Goal: Task Accomplishment & Management: Manage account settings

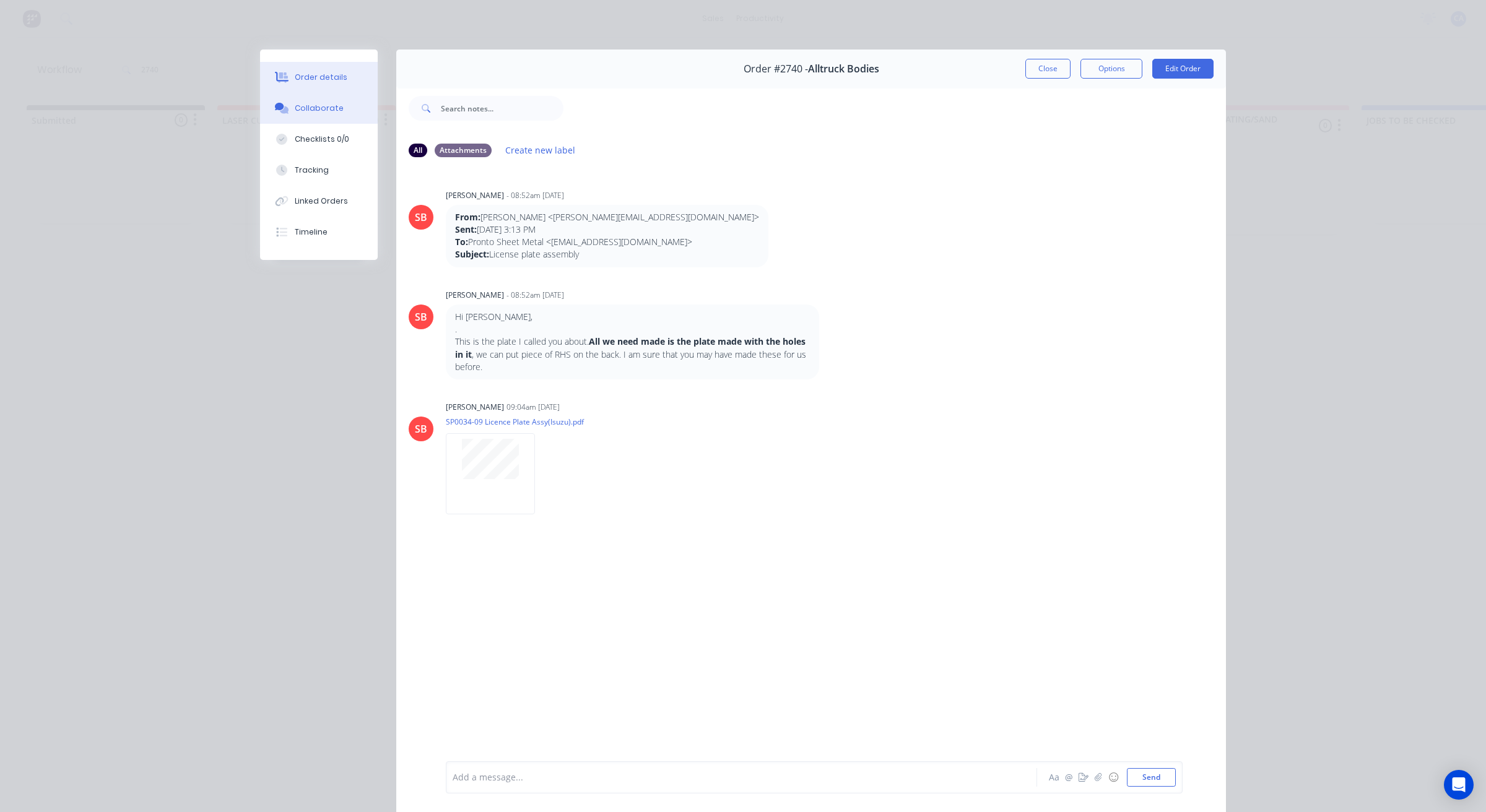
click at [316, 85] on button "Order details" at bounding box center [319, 76] width 118 height 31
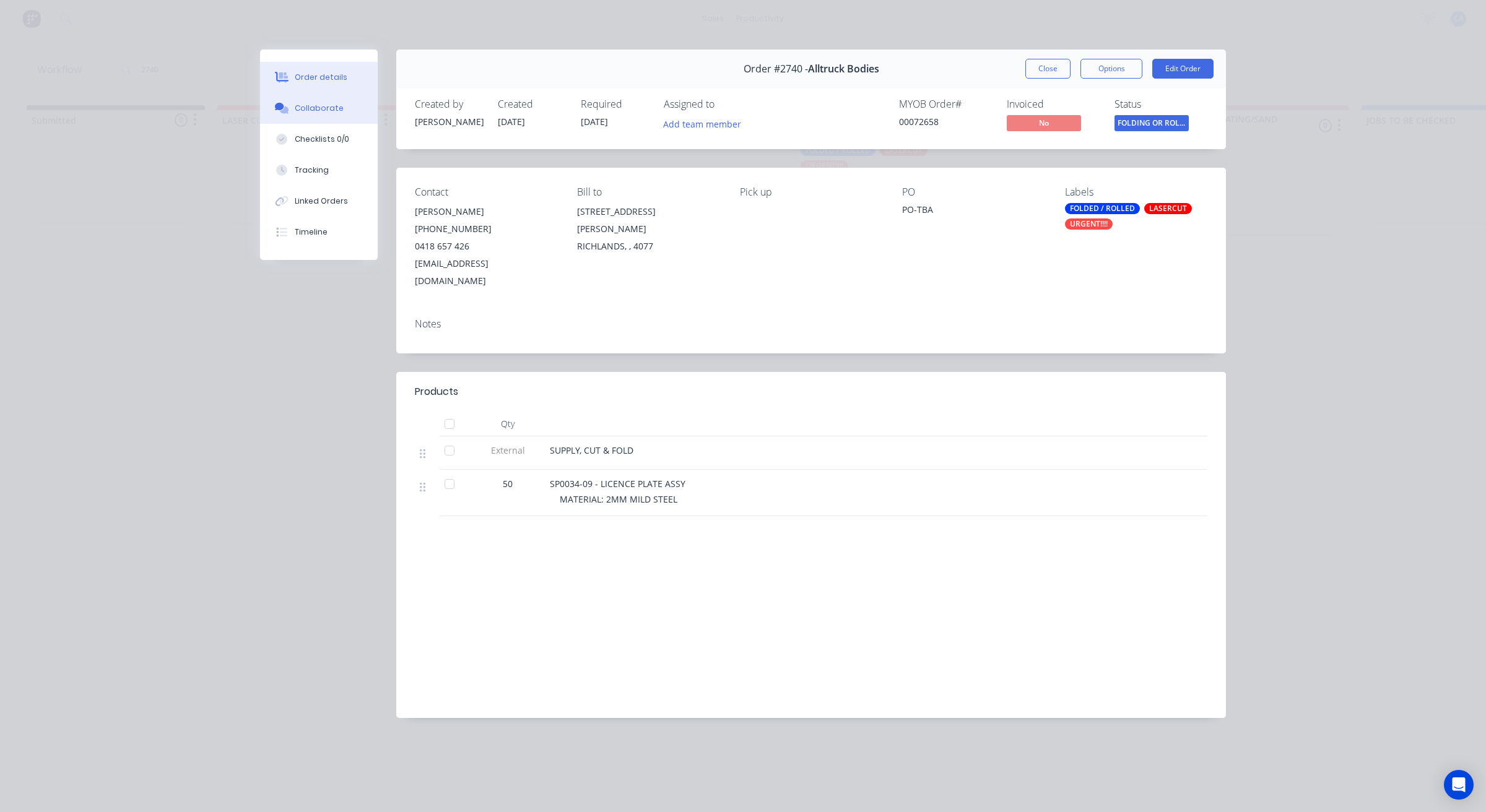
click at [342, 102] on button "Collaborate" at bounding box center [319, 108] width 118 height 31
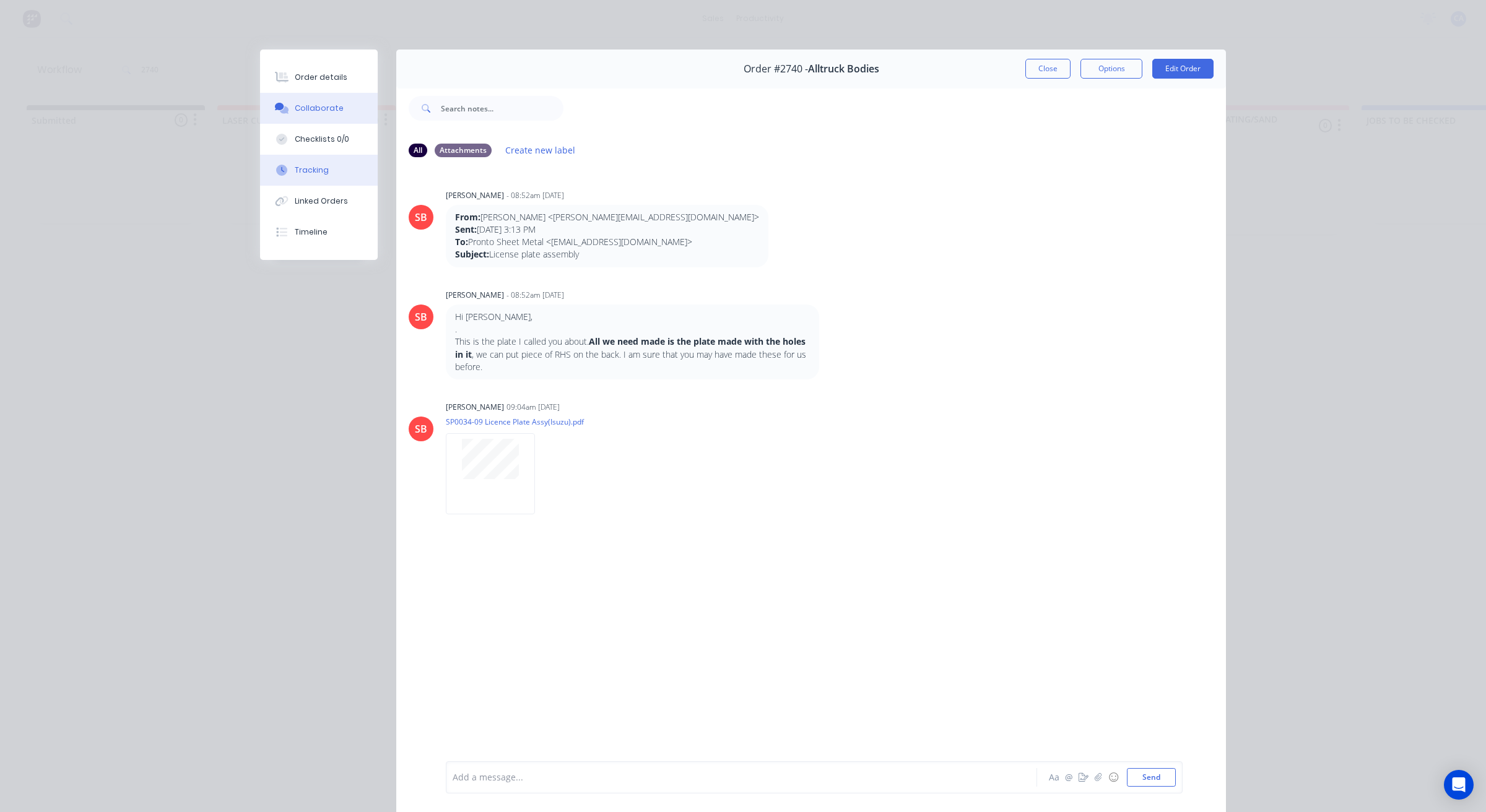
click at [342, 166] on button "Tracking" at bounding box center [319, 169] width 118 height 31
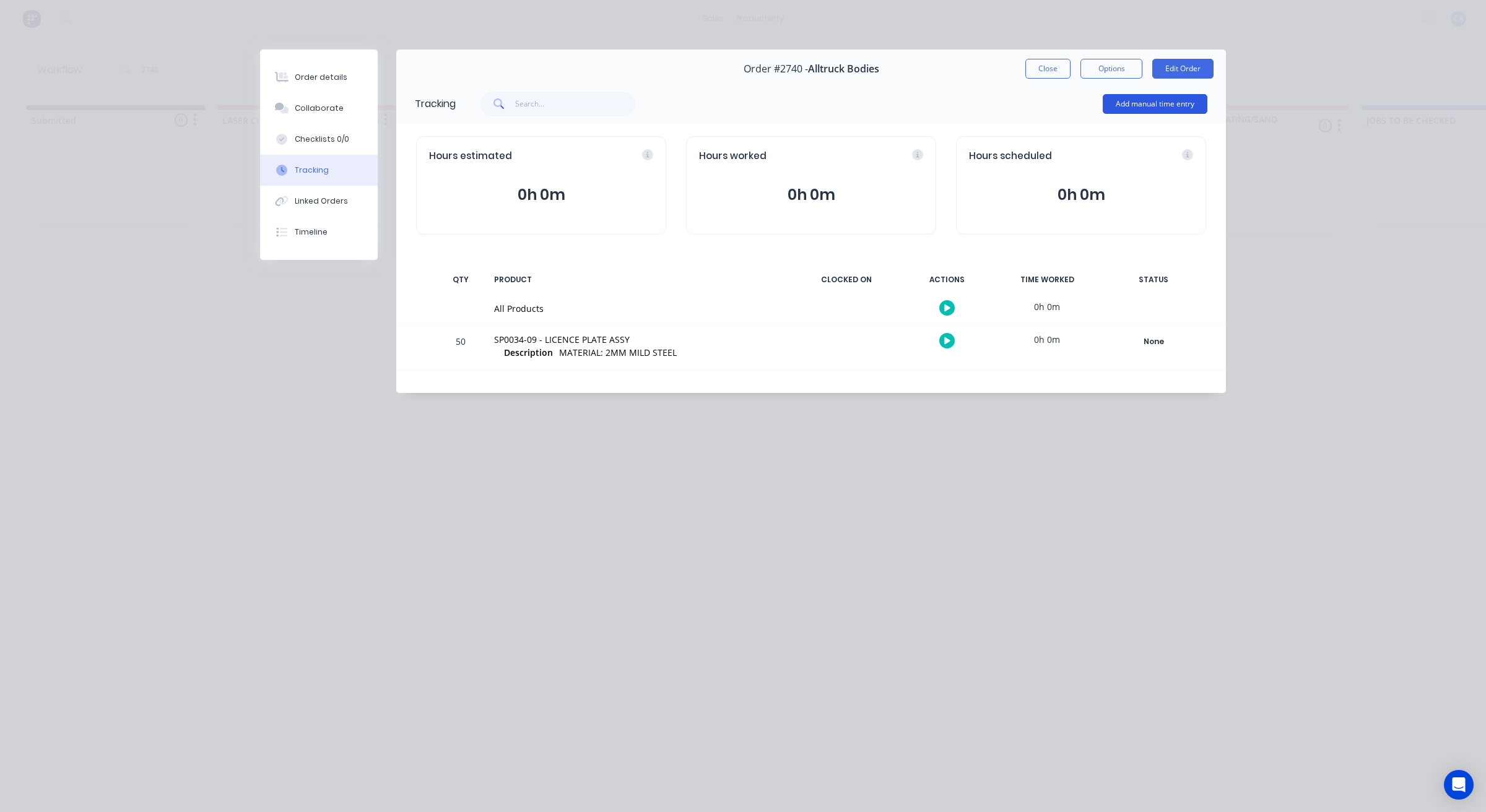
click at [1164, 101] on button "Add manual time entry" at bounding box center [1155, 103] width 105 height 20
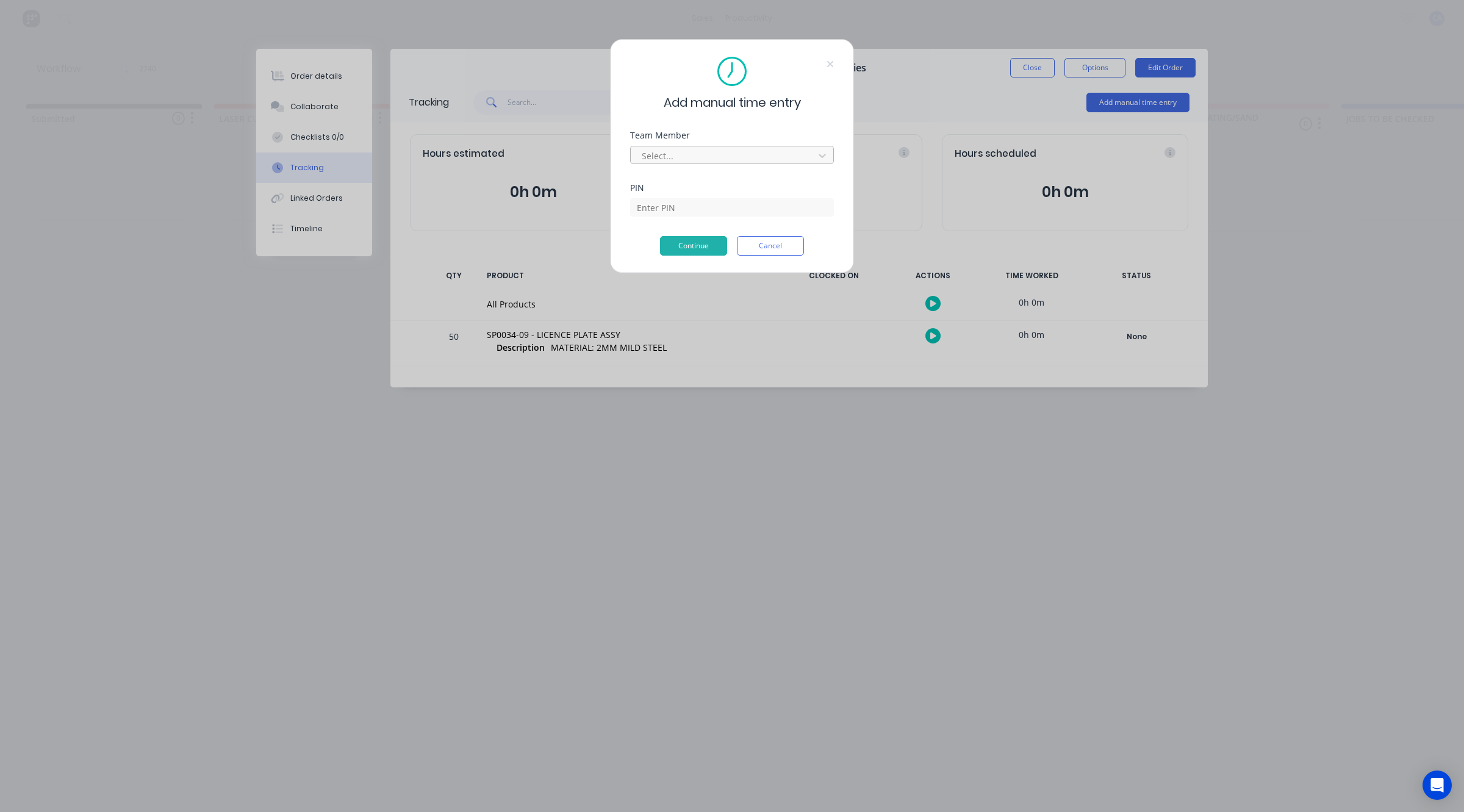
click at [720, 152] on div at bounding box center [723, 156] width 167 height 16
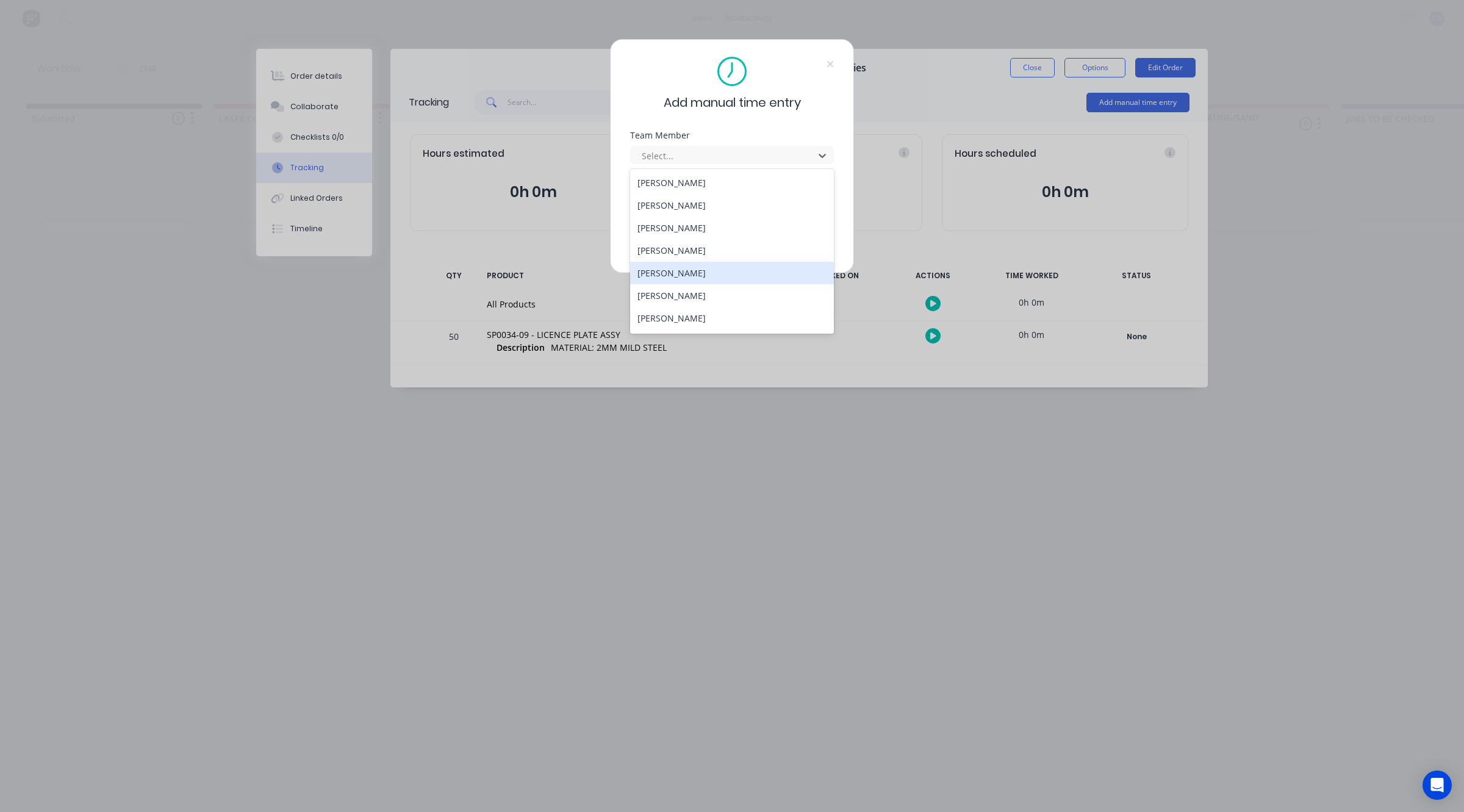
click at [687, 277] on div "[PERSON_NAME]" at bounding box center [732, 273] width 204 height 23
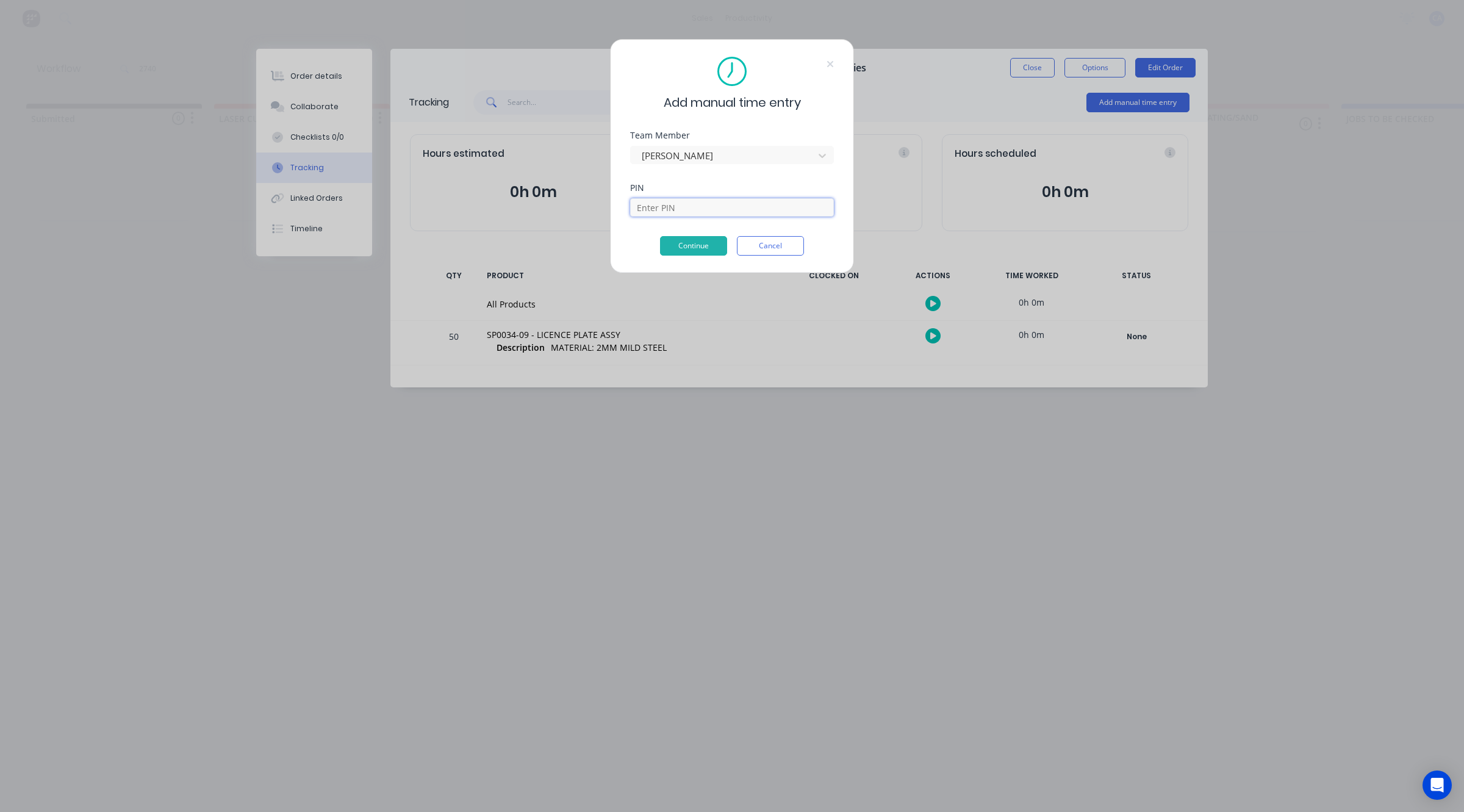
drag, startPoint x: 699, startPoint y: 204, endPoint x: 687, endPoint y: 242, distance: 39.8
click at [699, 204] on input at bounding box center [732, 207] width 204 height 19
type input "3699"
click at [709, 249] on button "Continue" at bounding box center [693, 246] width 67 height 19
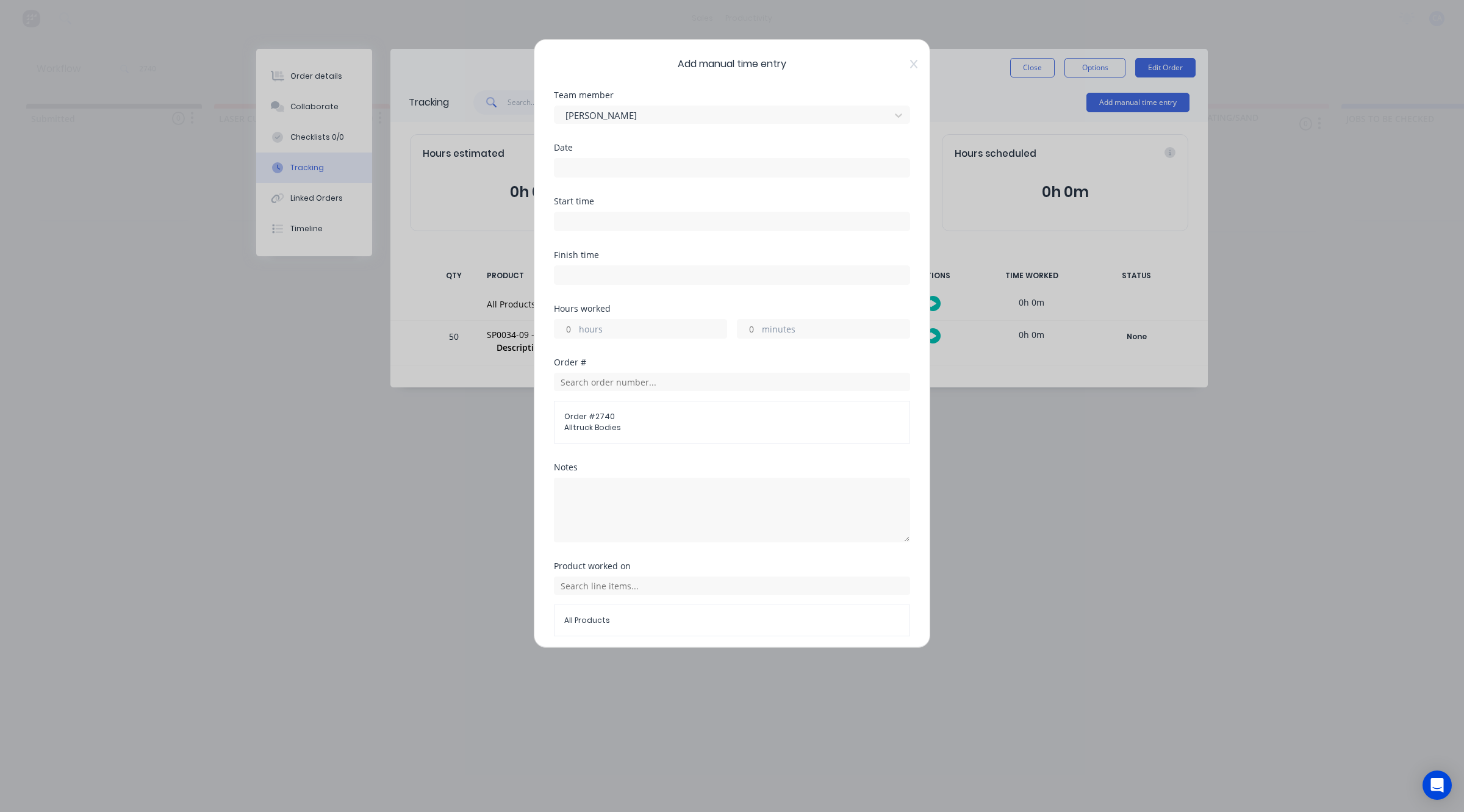
click at [624, 168] on input at bounding box center [731, 168] width 355 height 19
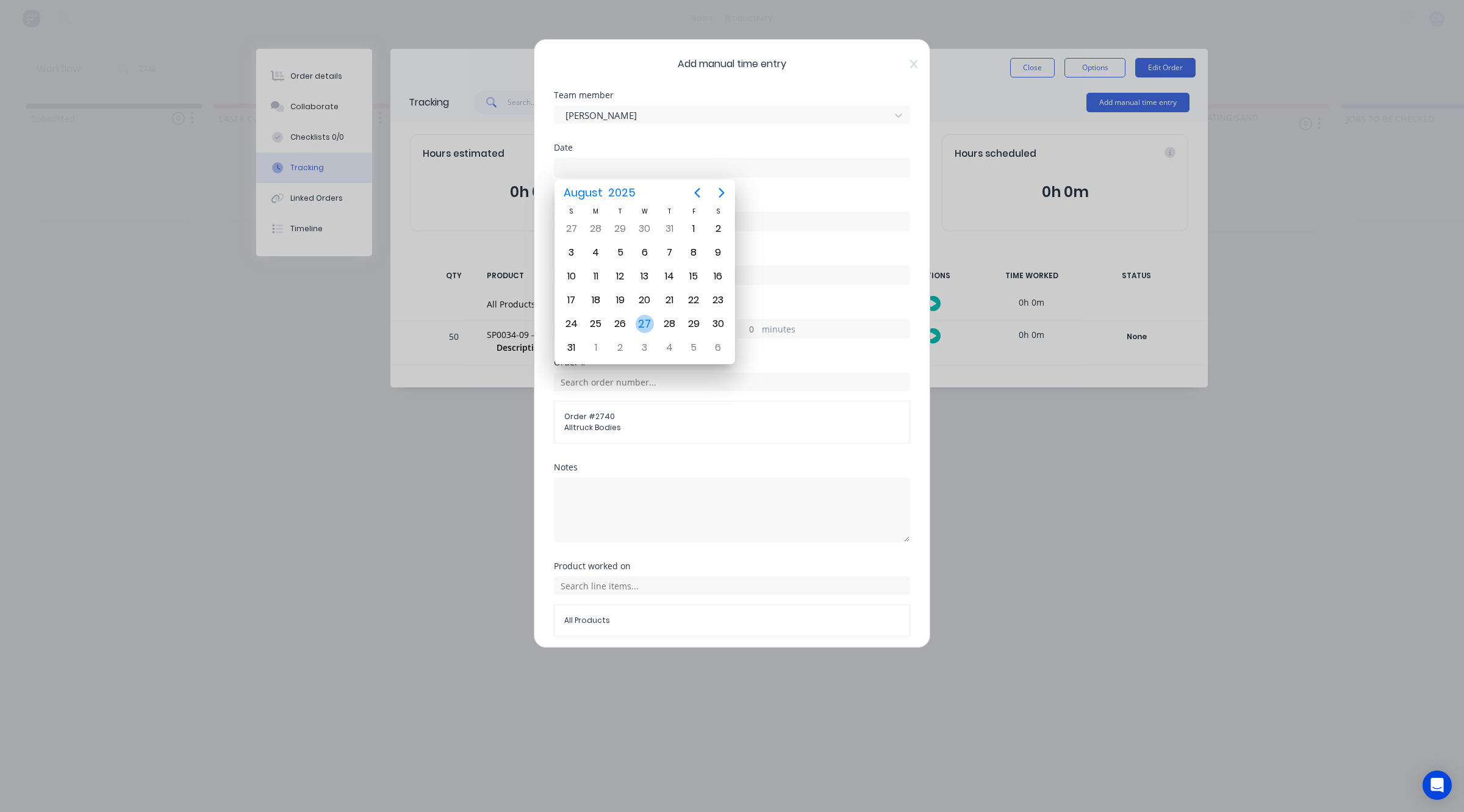
click at [650, 323] on div "27" at bounding box center [645, 324] width 19 height 19
type input "[DATE]"
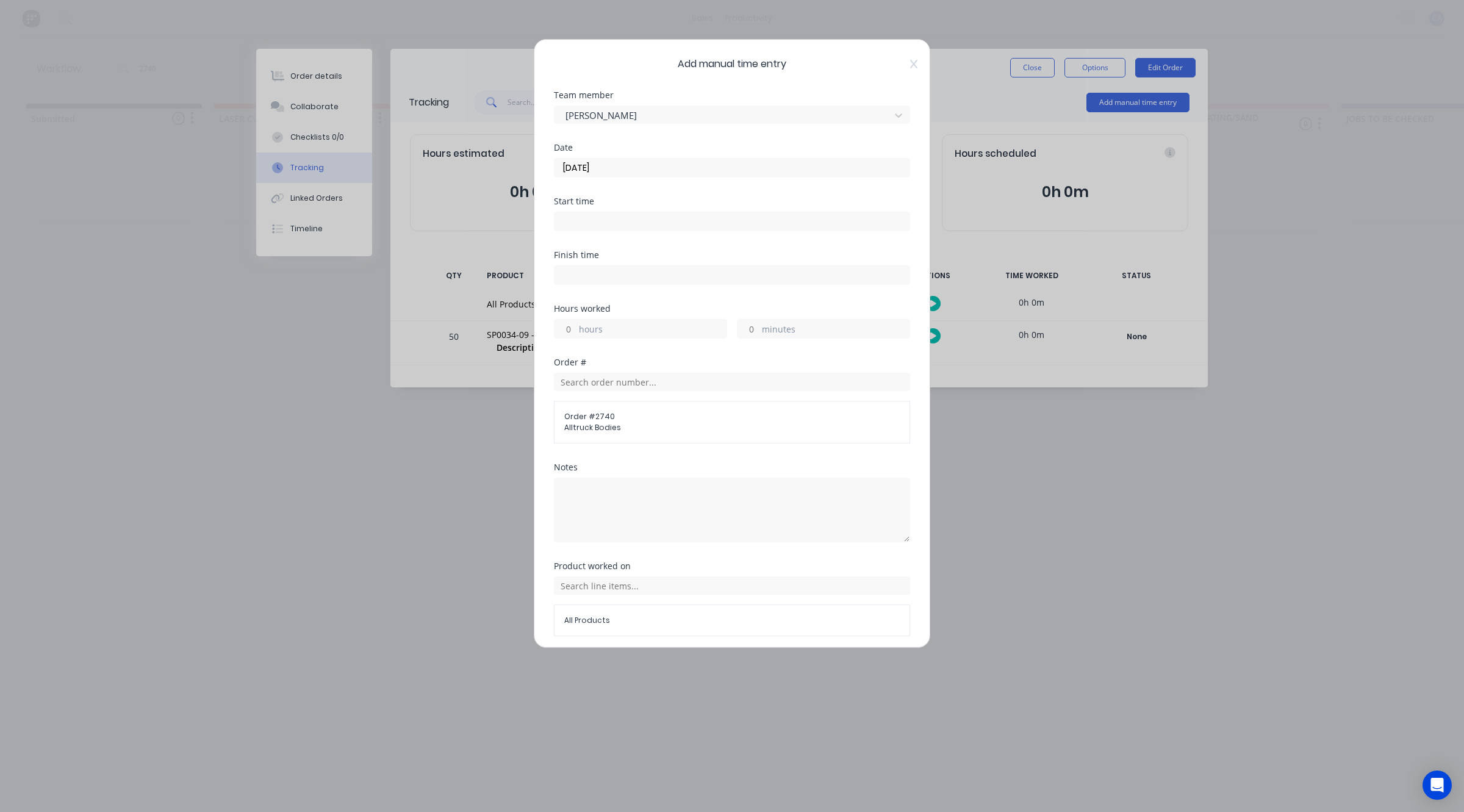
click at [746, 329] on input "minutes" at bounding box center [748, 329] width 21 height 19
type input "30"
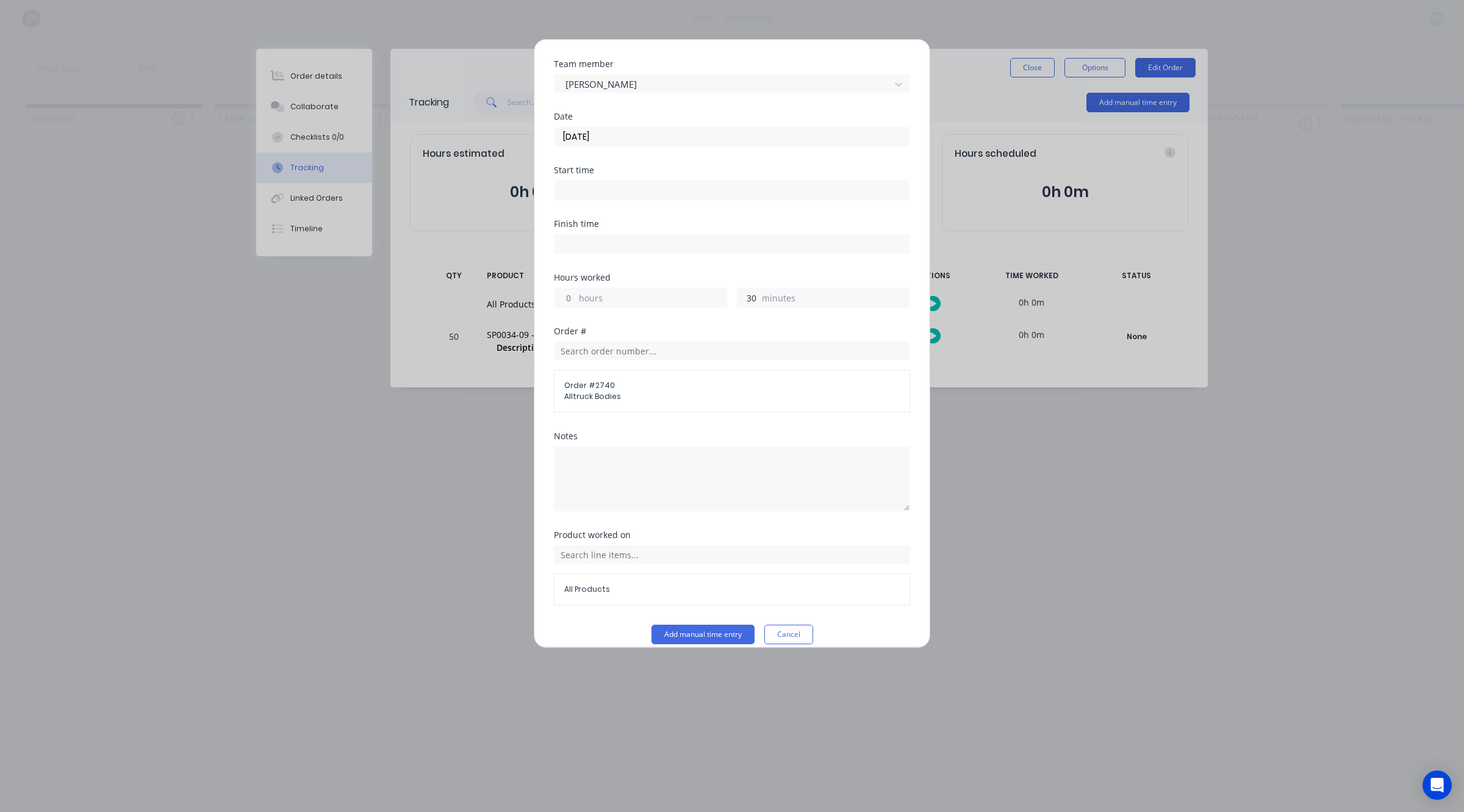
scroll to position [47, 0]
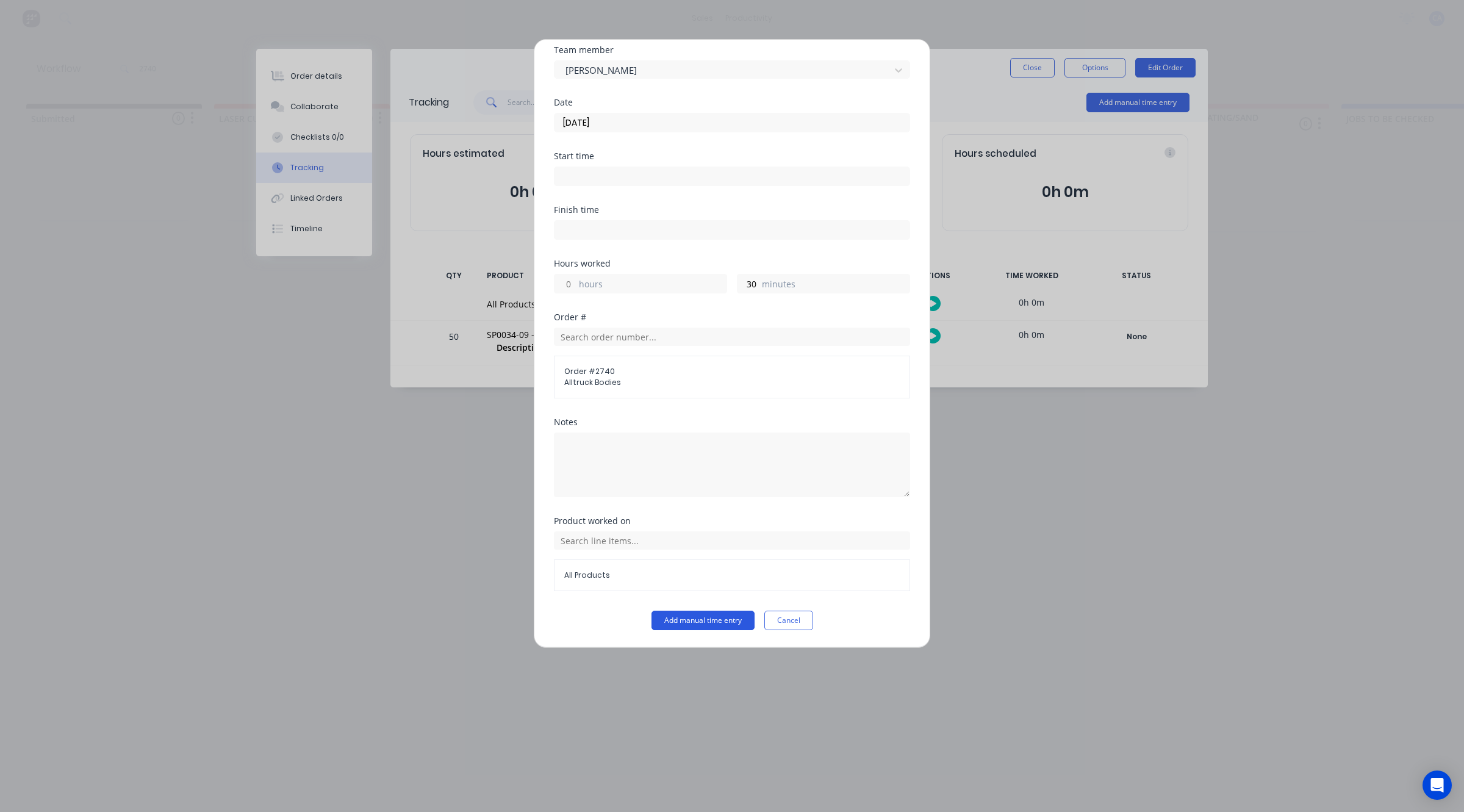
click at [733, 619] on button "Add manual time entry" at bounding box center [702, 620] width 103 height 19
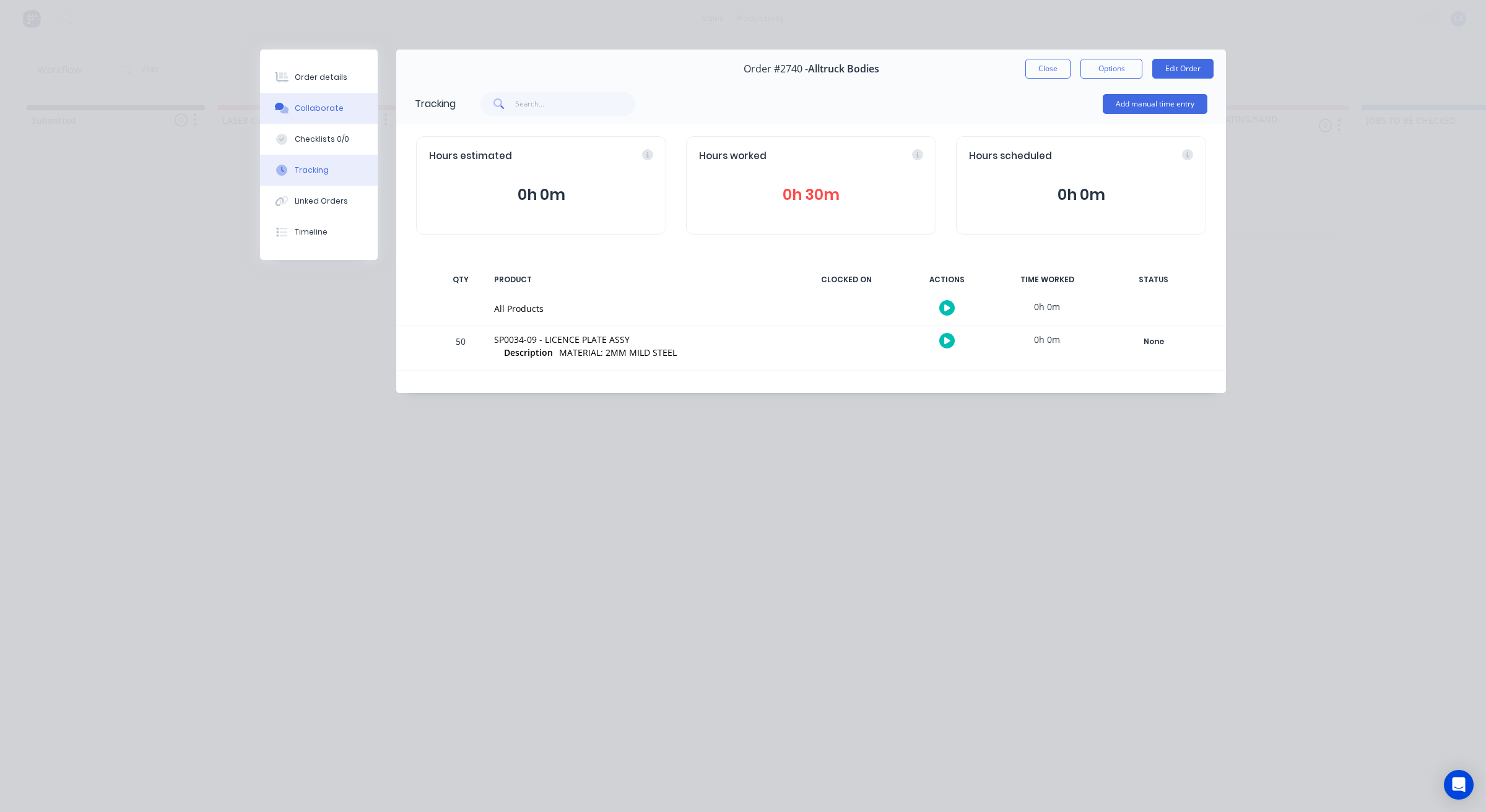
click at [317, 110] on div "Collaborate" at bounding box center [319, 108] width 49 height 11
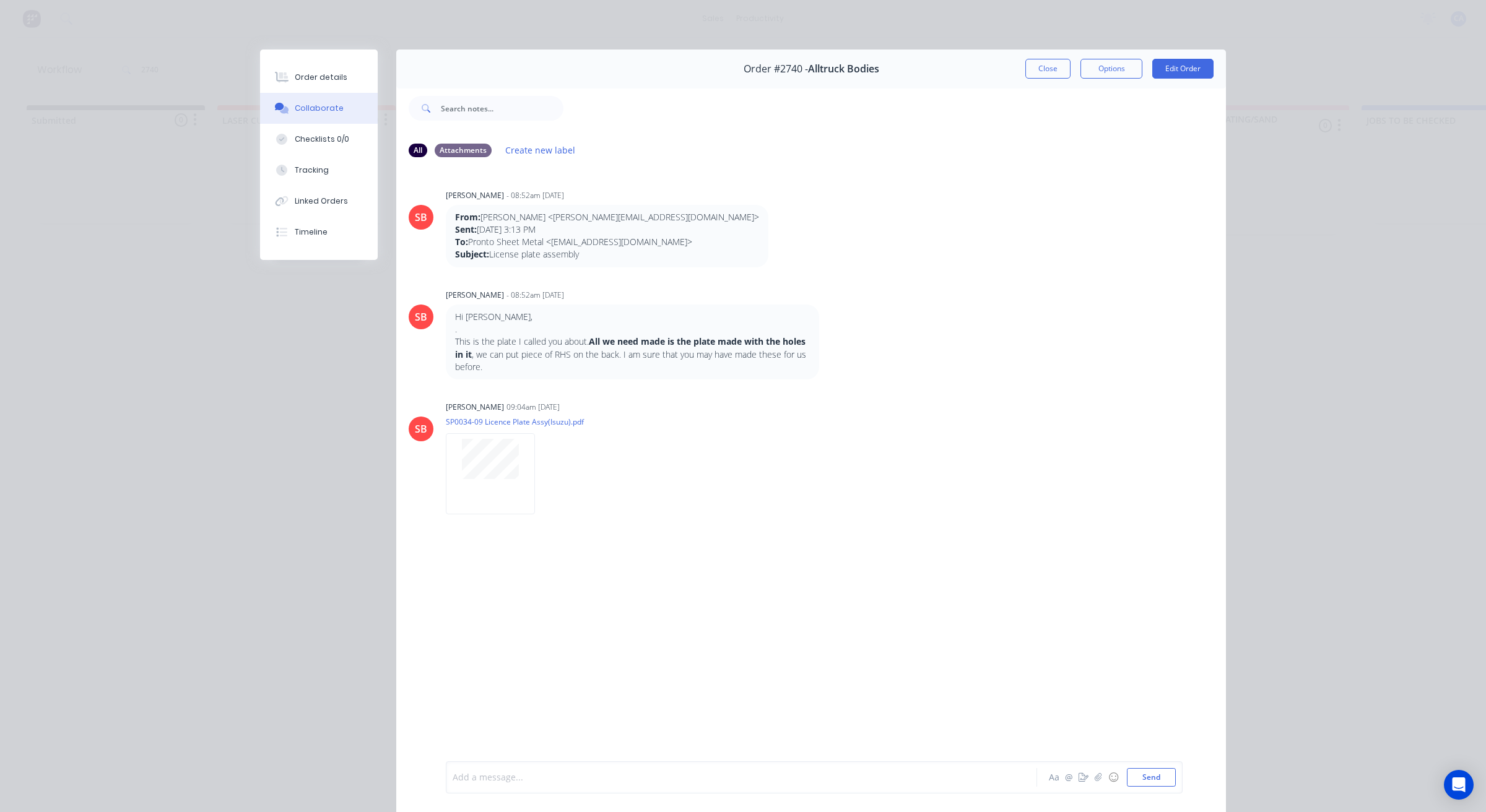
click at [558, 778] on div at bounding box center [724, 777] width 542 height 13
click at [1048, 69] on button "Close" at bounding box center [1047, 69] width 45 height 20
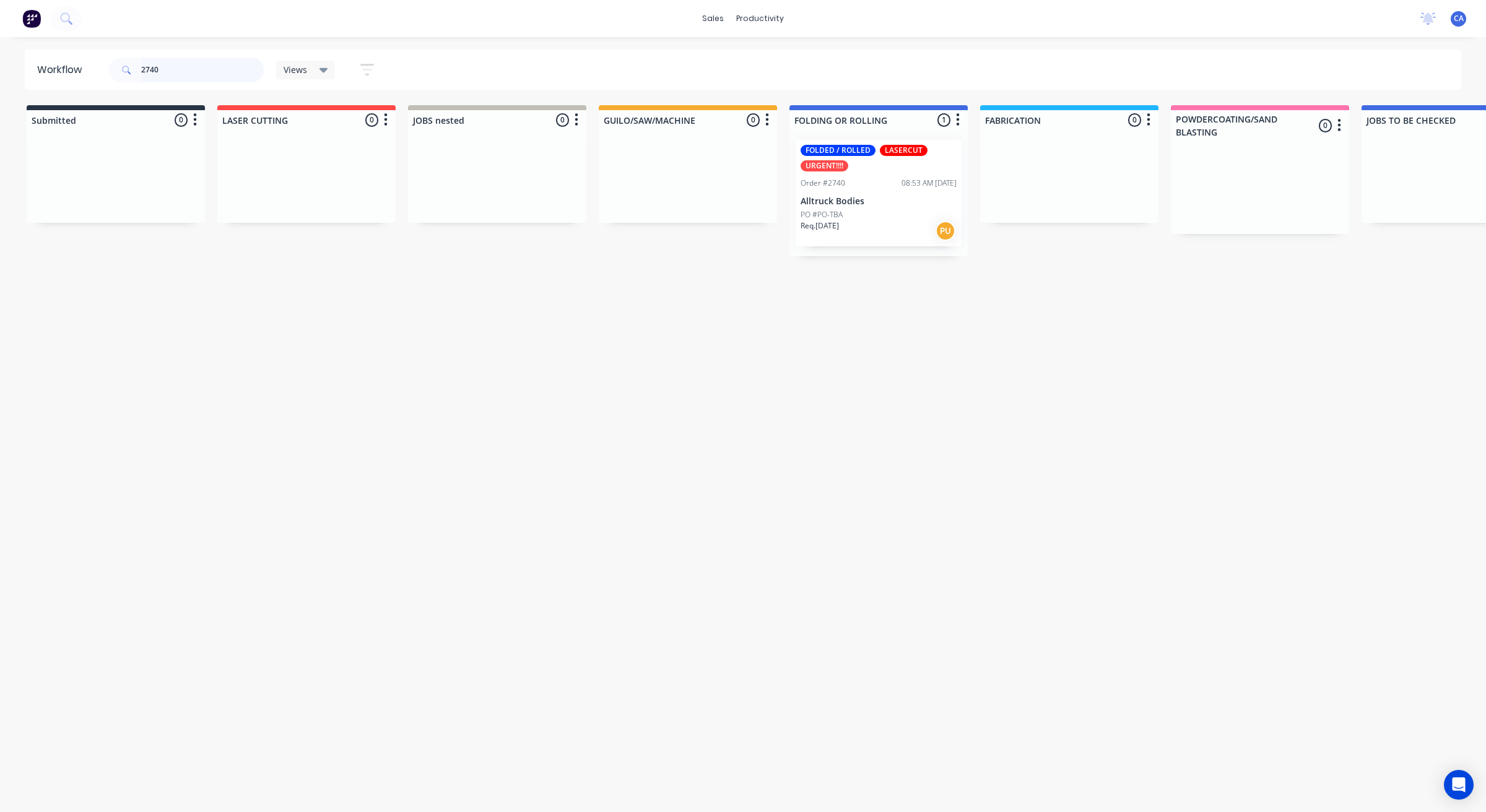
drag, startPoint x: 168, startPoint y: 65, endPoint x: 58, endPoint y: 39, distance: 113.0
click at [106, 60] on header "Workflow 2740 Views Save new view None (Default) edit Show/Hide statuses Show l…" at bounding box center [743, 69] width 1437 height 40
type input "mes"
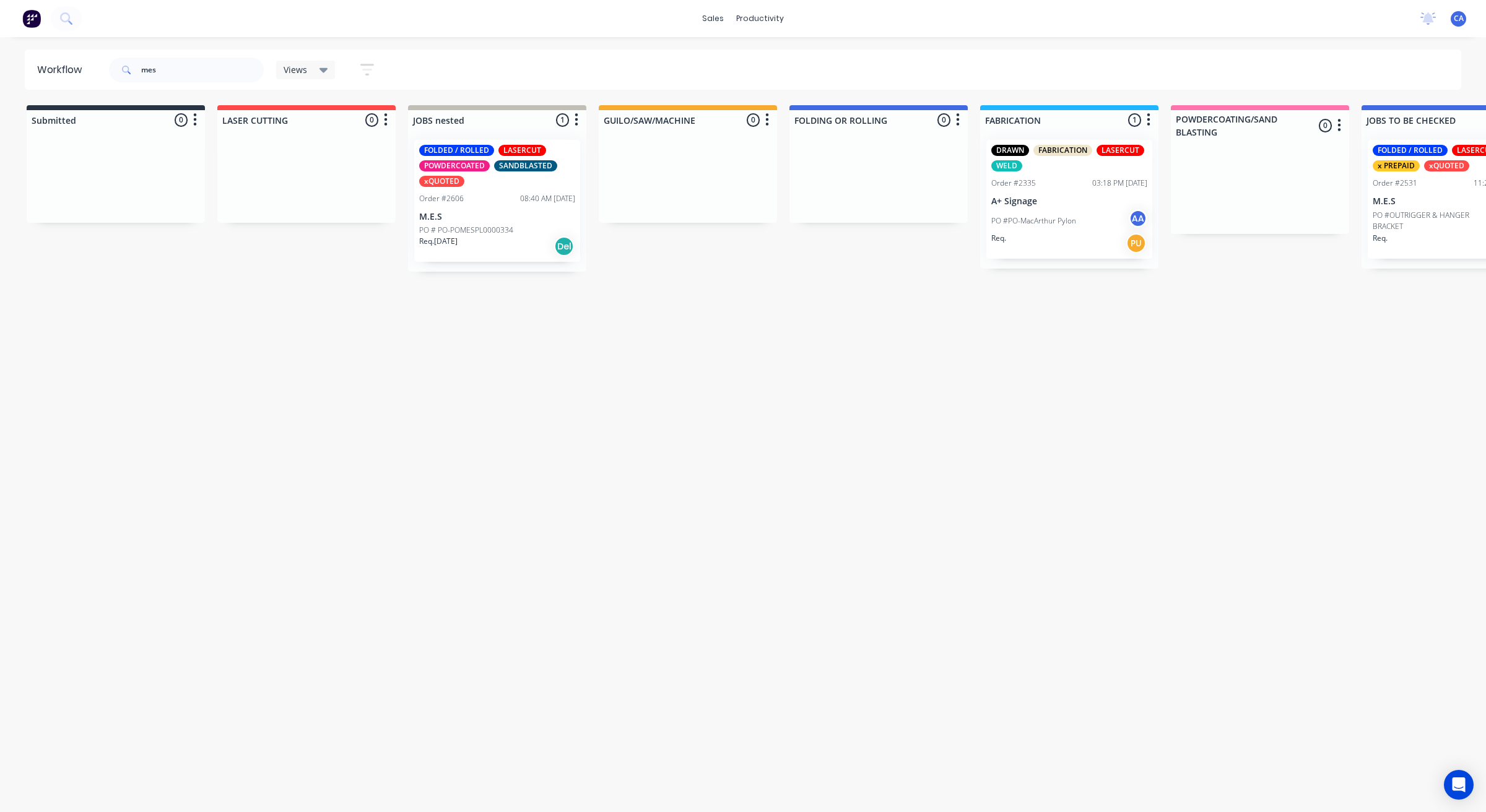
click at [489, 218] on p "M.E.S" at bounding box center [497, 216] width 156 height 10
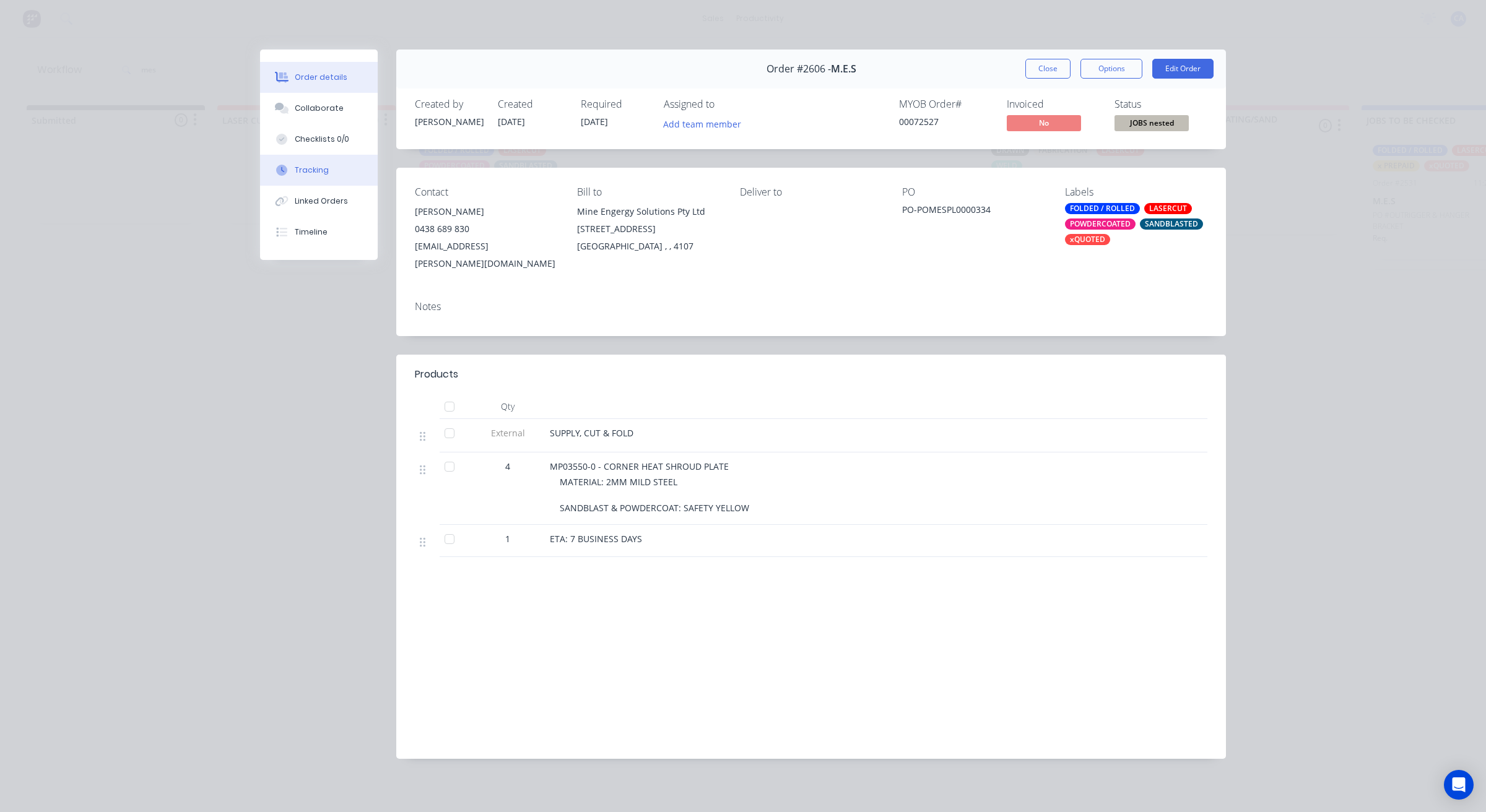
click at [338, 178] on button "Tracking" at bounding box center [319, 169] width 118 height 31
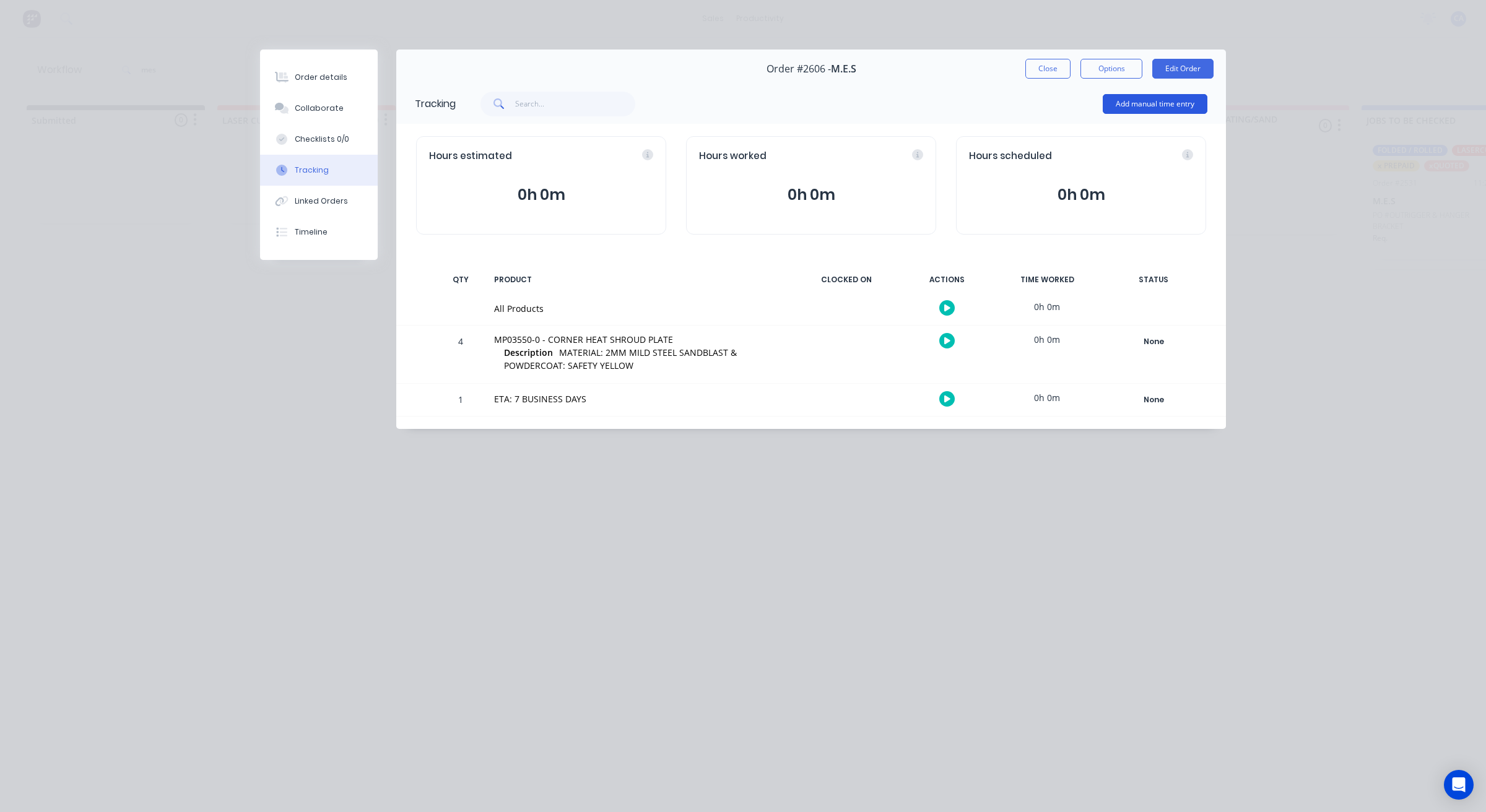
click at [1112, 102] on button "Add manual time entry" at bounding box center [1155, 103] width 105 height 20
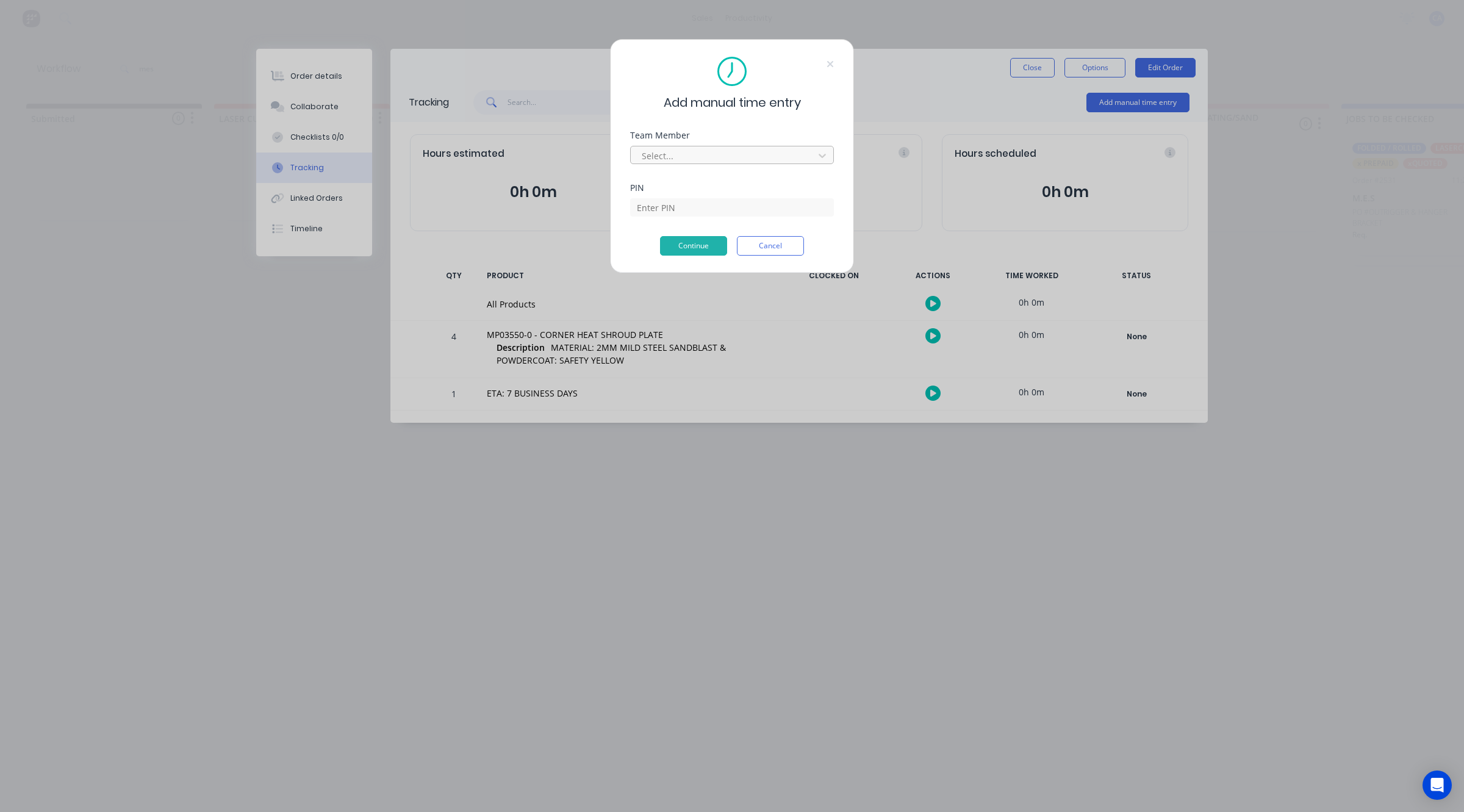
click at [724, 155] on div at bounding box center [723, 156] width 167 height 16
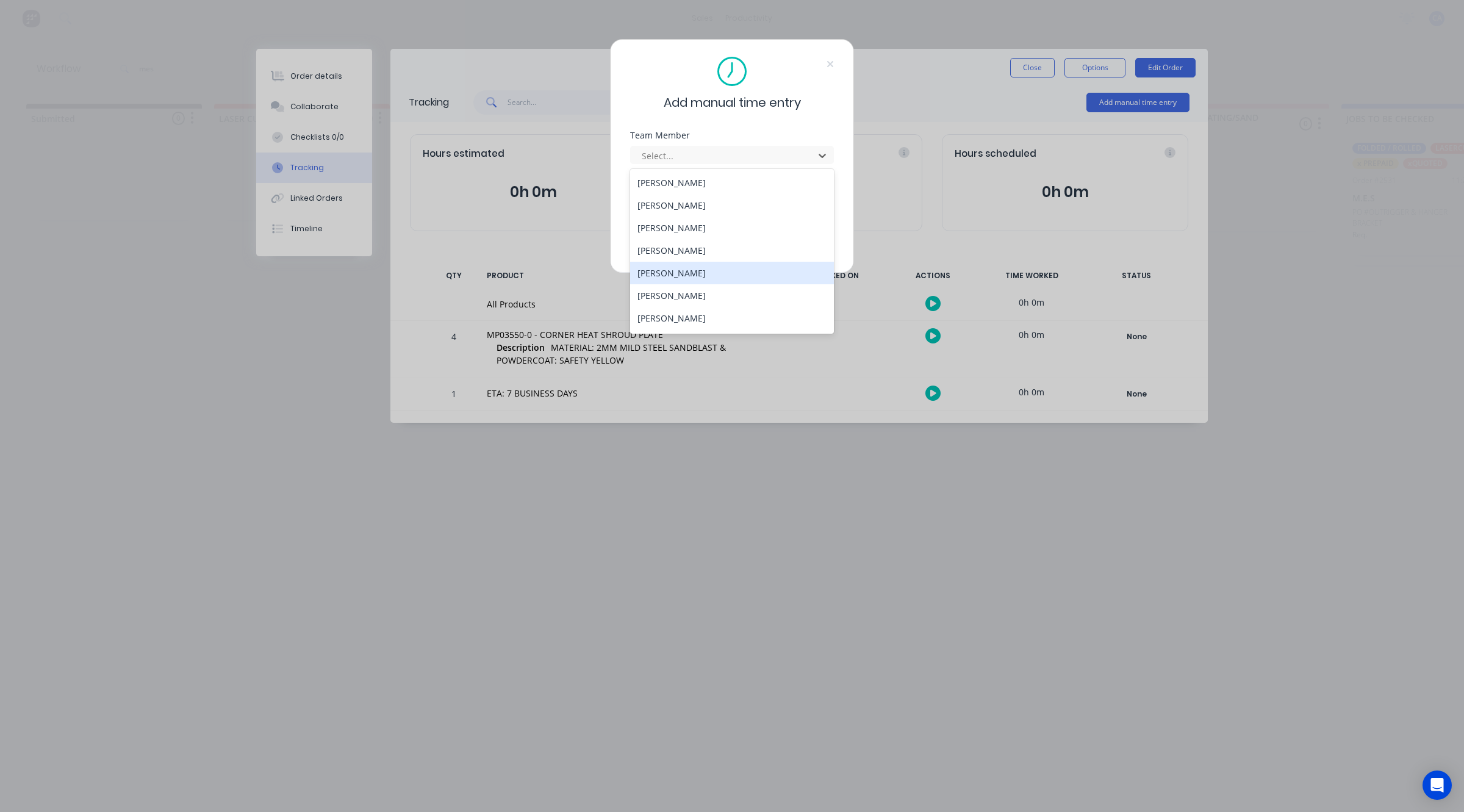
click at [665, 274] on div "[PERSON_NAME]" at bounding box center [732, 273] width 204 height 23
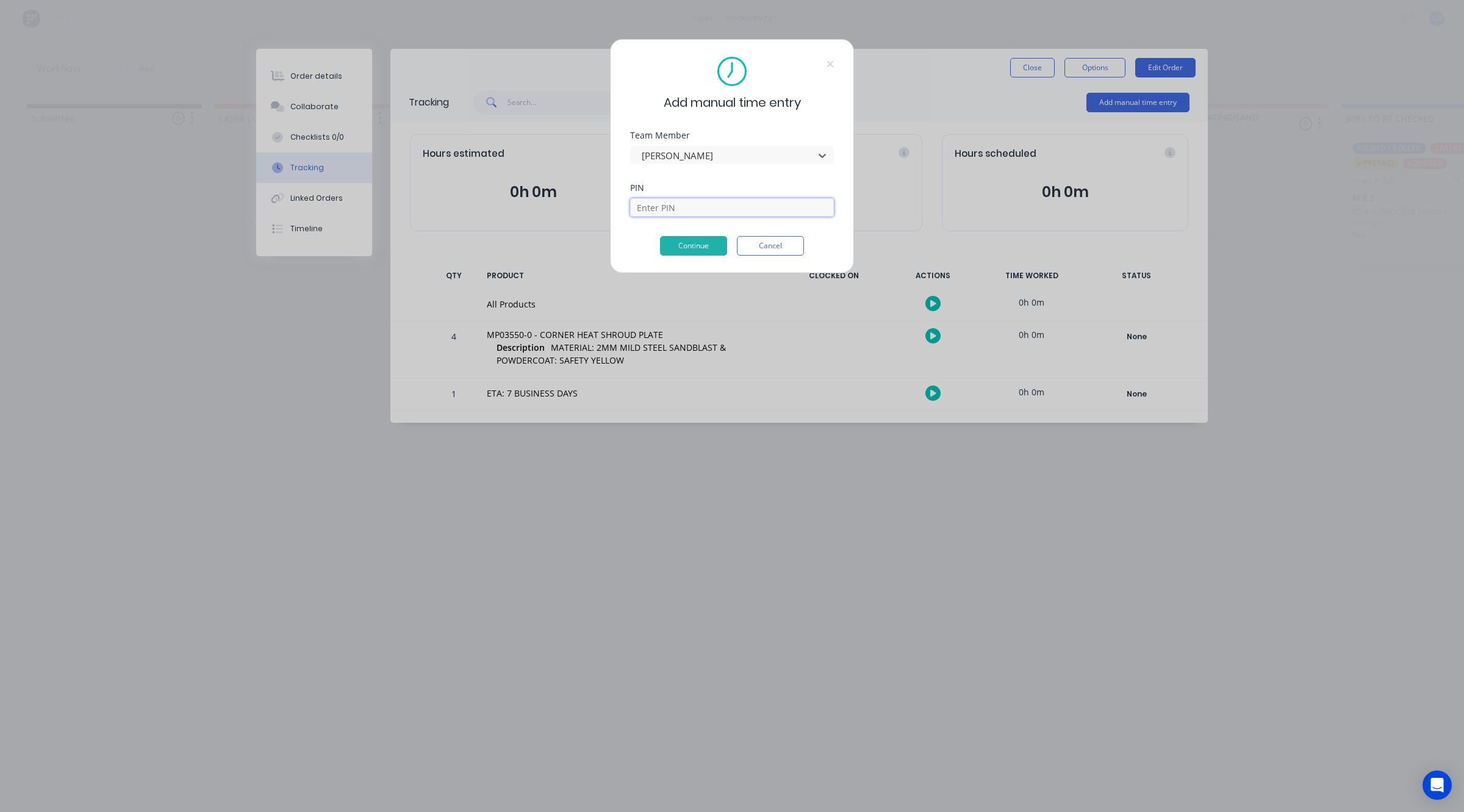
click at [665, 209] on input at bounding box center [732, 207] width 204 height 19
type input "3699"
click at [713, 246] on button "Continue" at bounding box center [693, 246] width 67 height 19
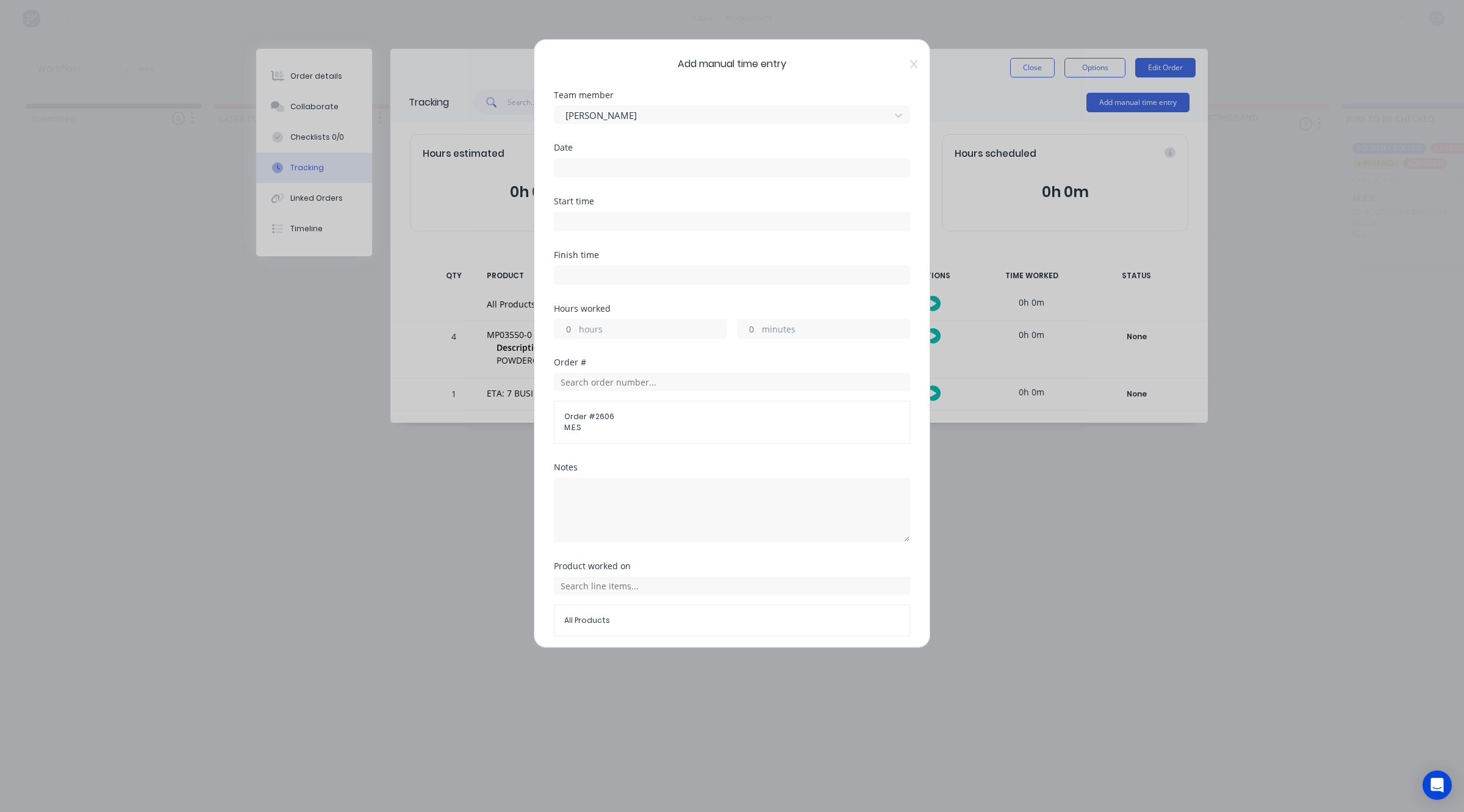
click at [631, 162] on input at bounding box center [731, 168] width 355 height 19
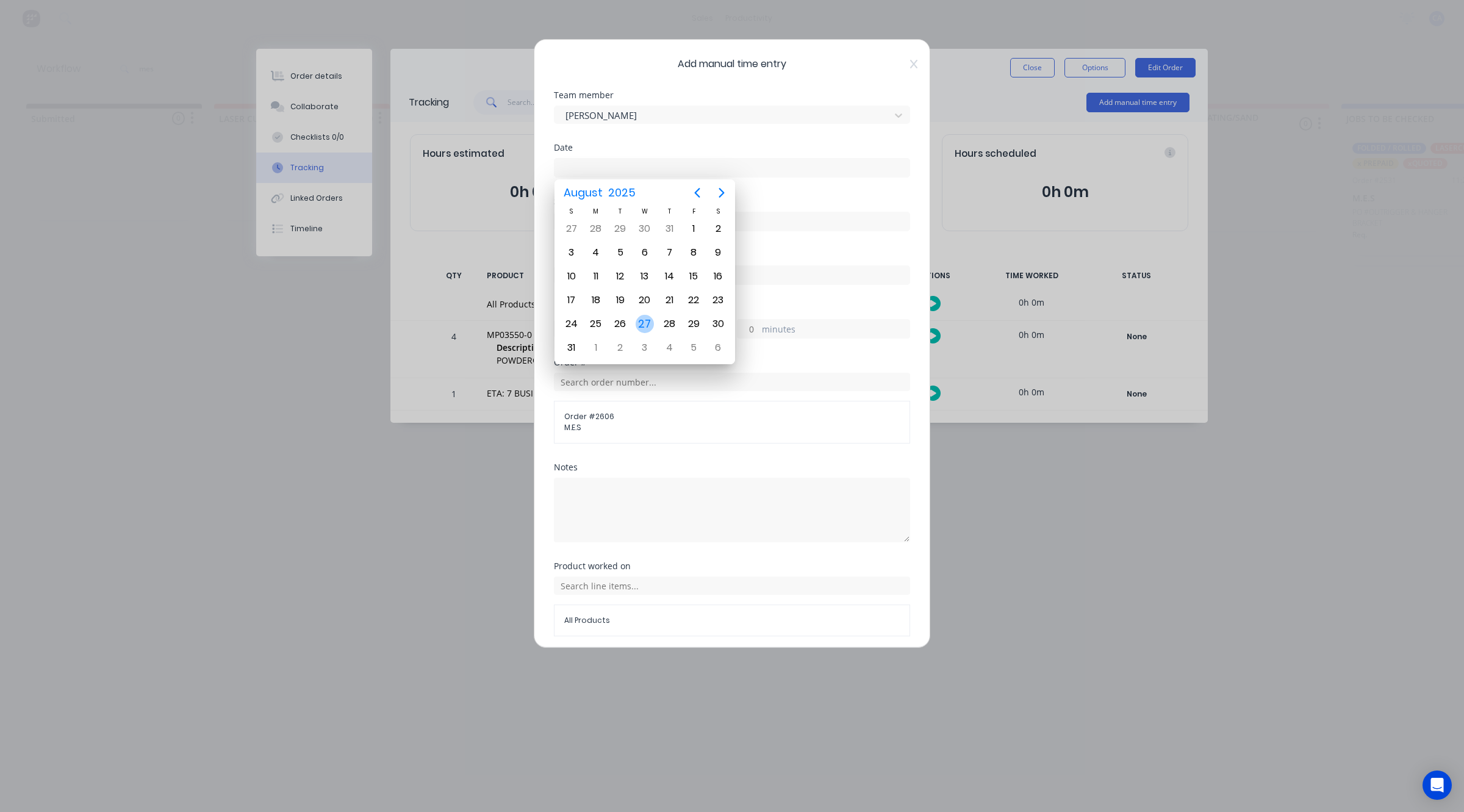
click at [645, 325] on div "27" at bounding box center [645, 324] width 19 height 19
type input "[DATE]"
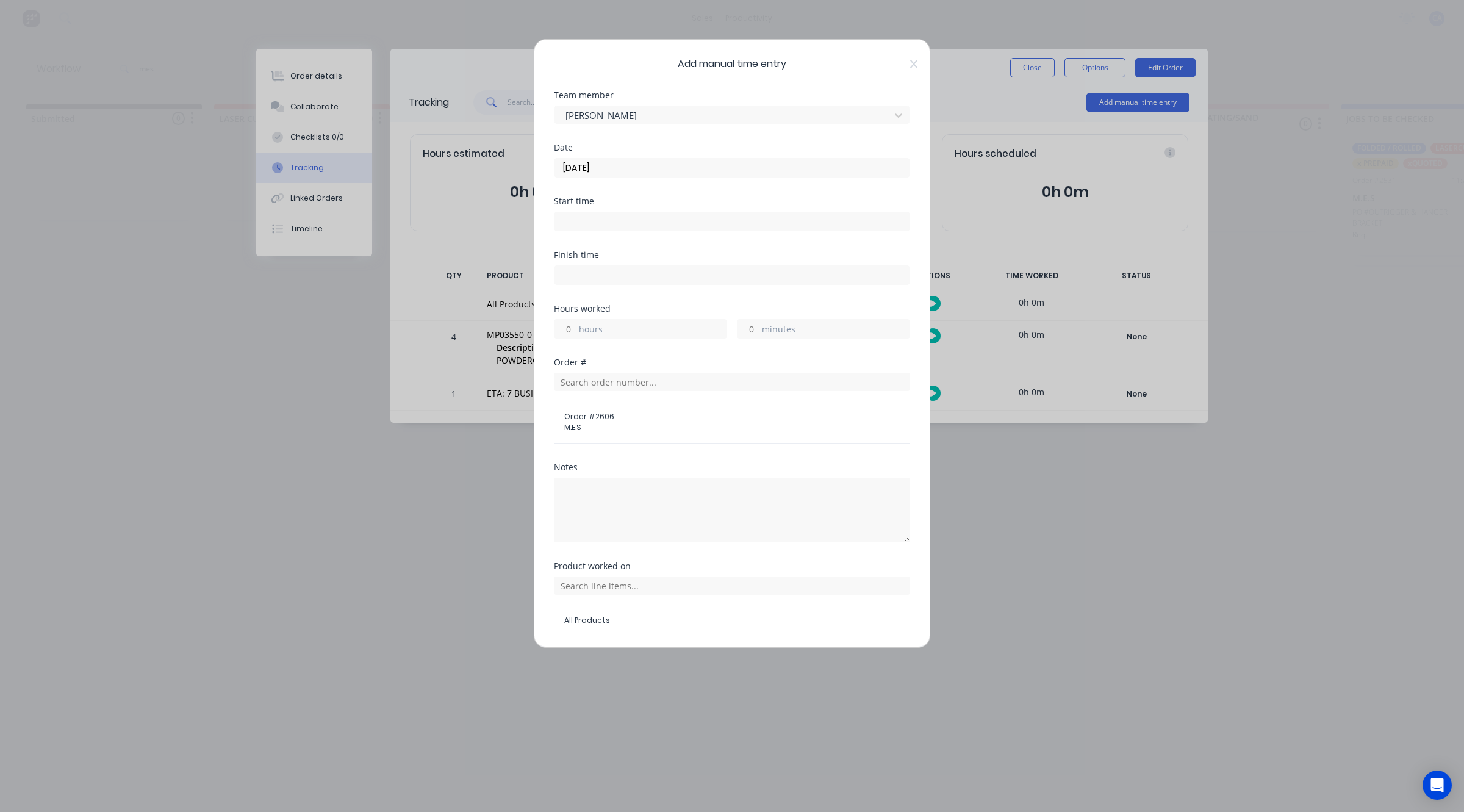
click at [739, 326] on input "minutes" at bounding box center [748, 329] width 21 height 19
type input "15"
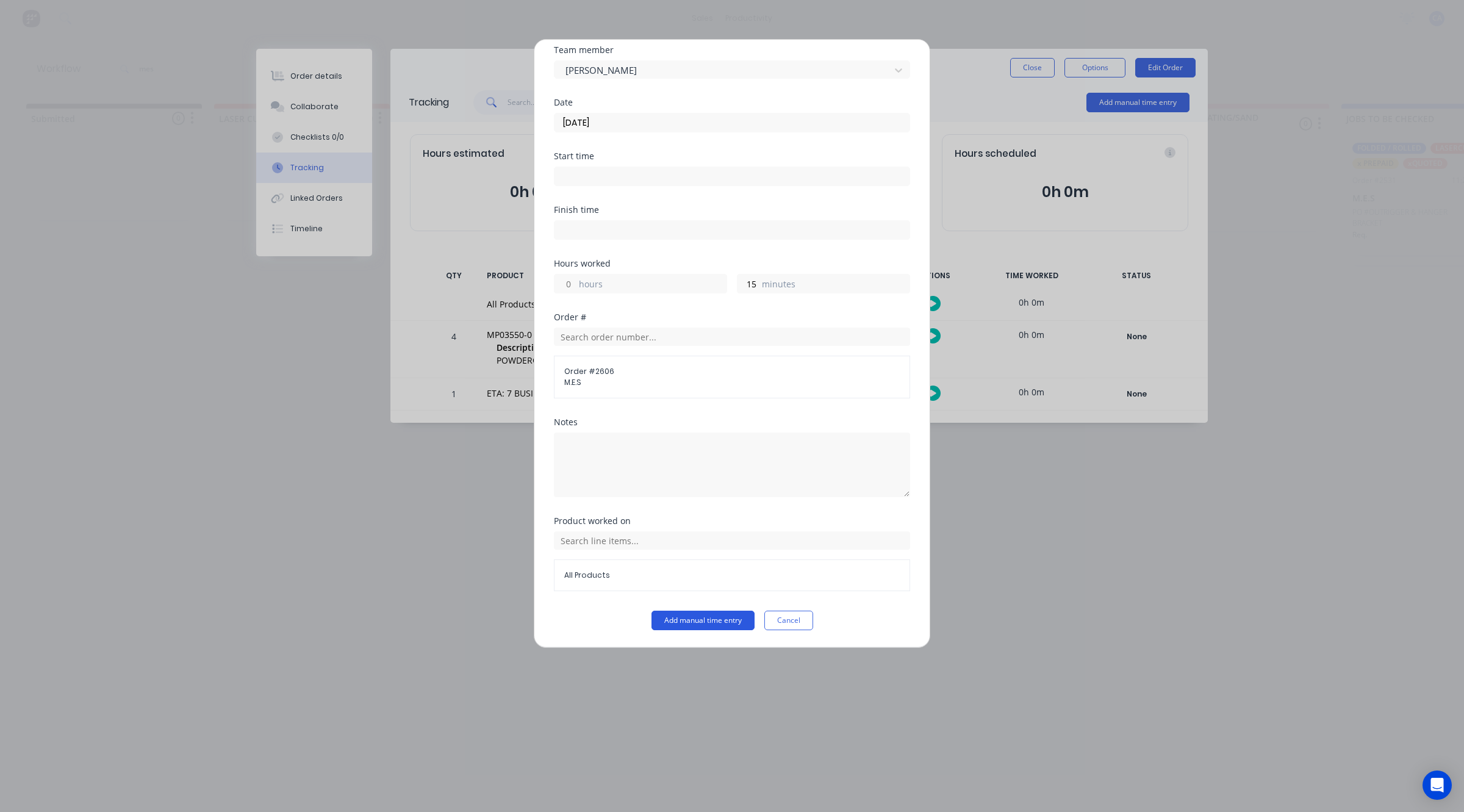
click at [730, 617] on button "Add manual time entry" at bounding box center [702, 620] width 103 height 19
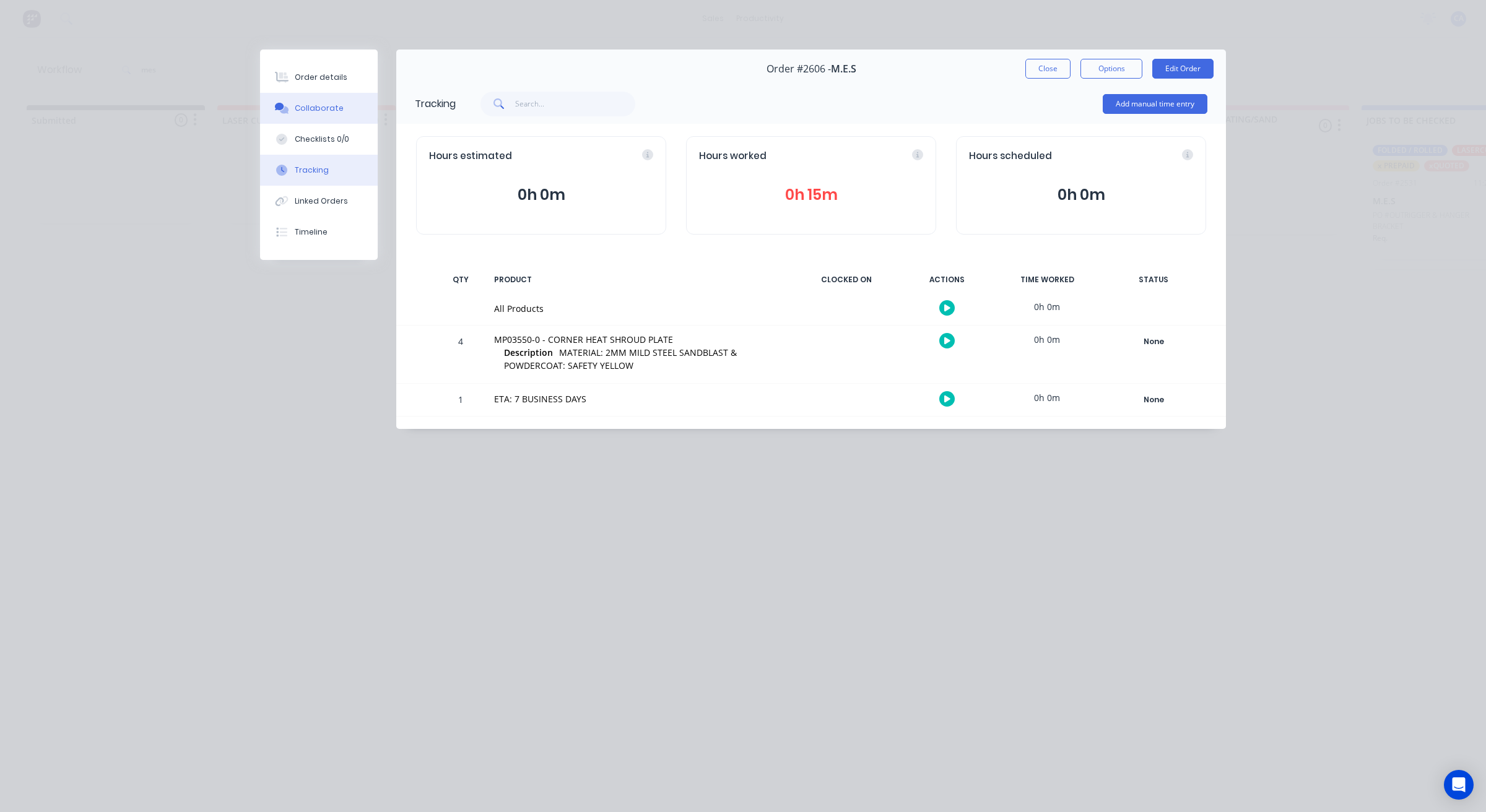
click at [320, 94] on button "Collaborate" at bounding box center [319, 108] width 118 height 31
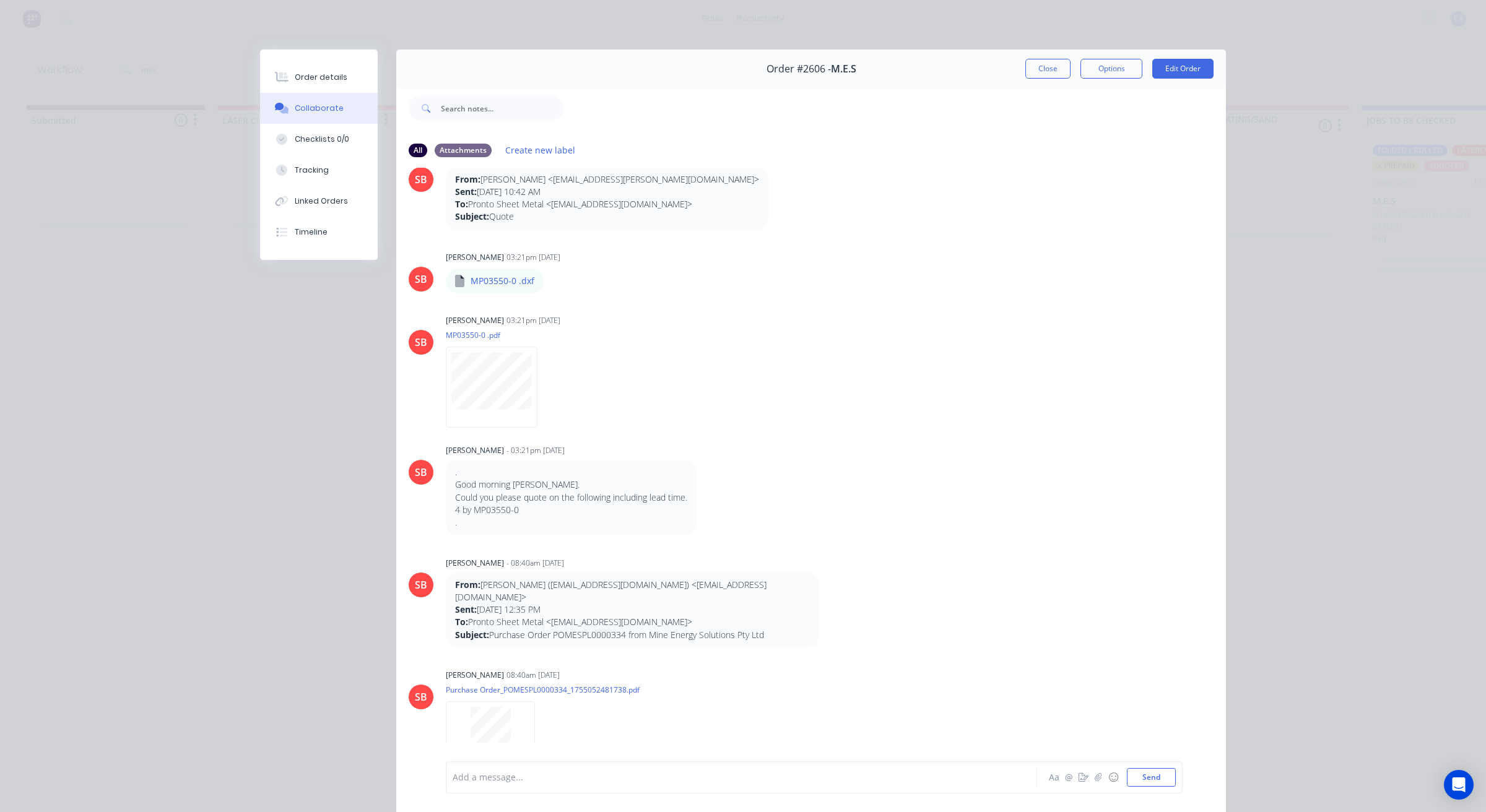
scroll to position [54, 0]
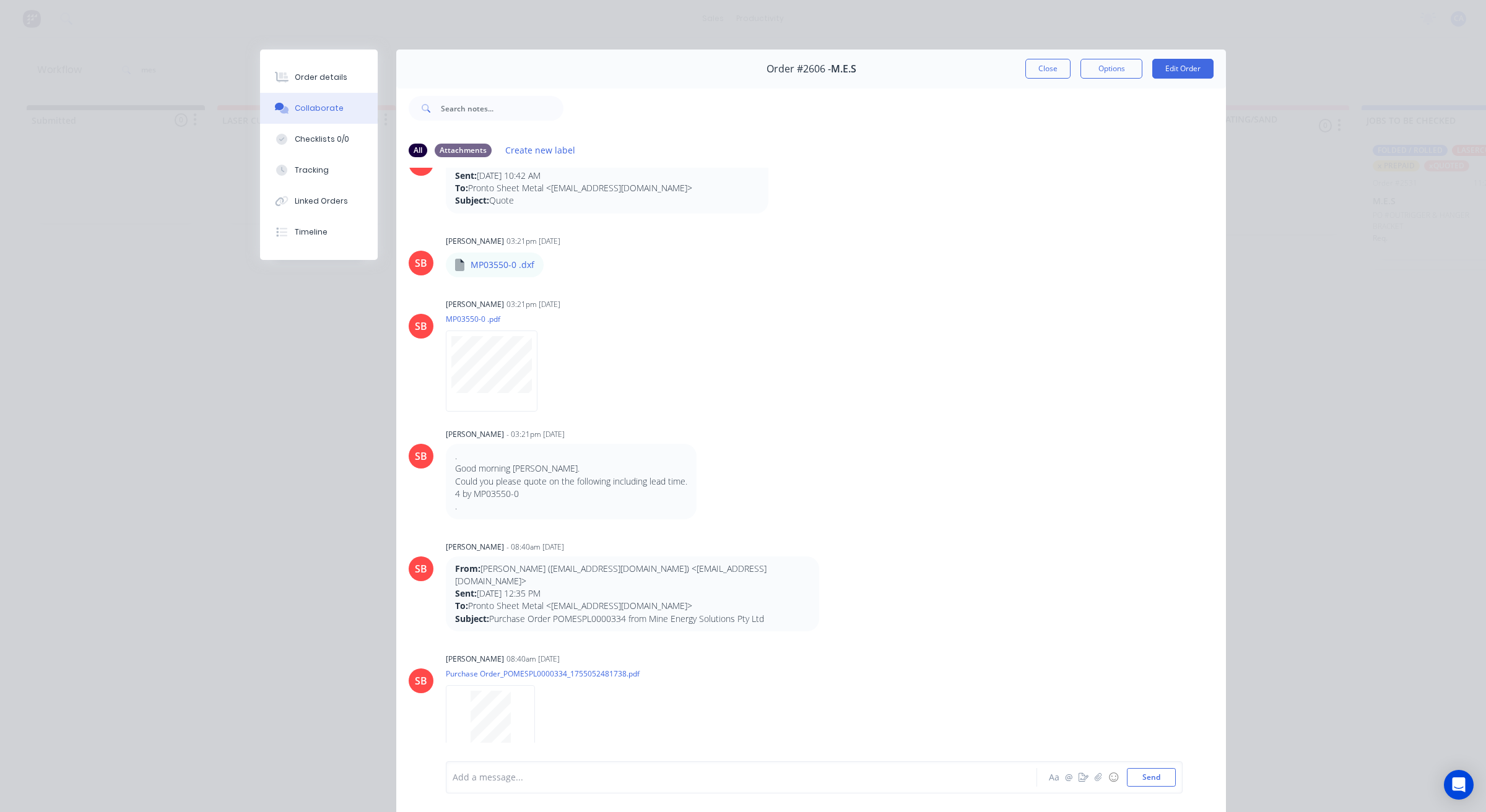
click at [752, 786] on div "Add a message..." at bounding box center [724, 777] width 543 height 19
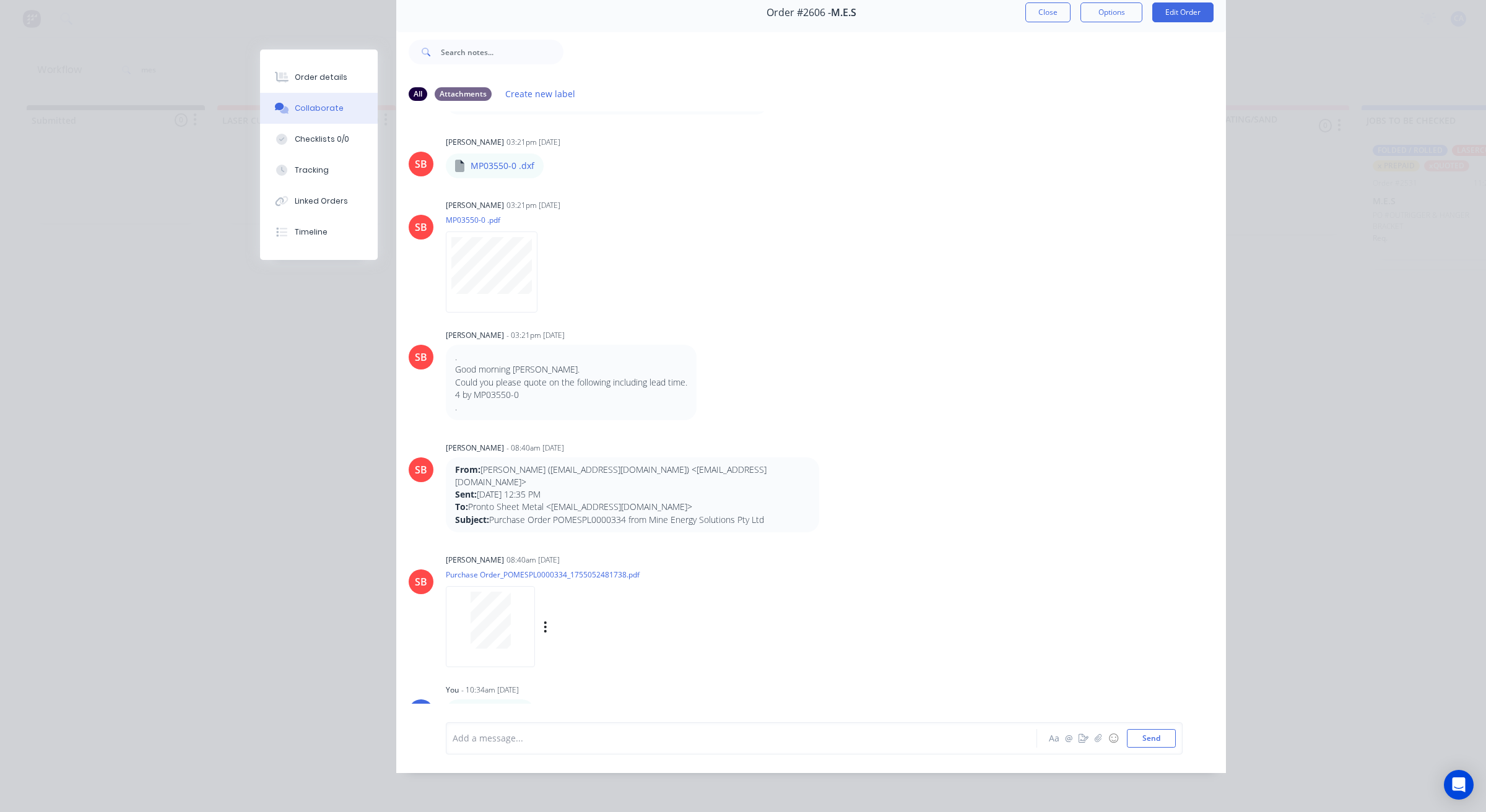
scroll to position [105, 0]
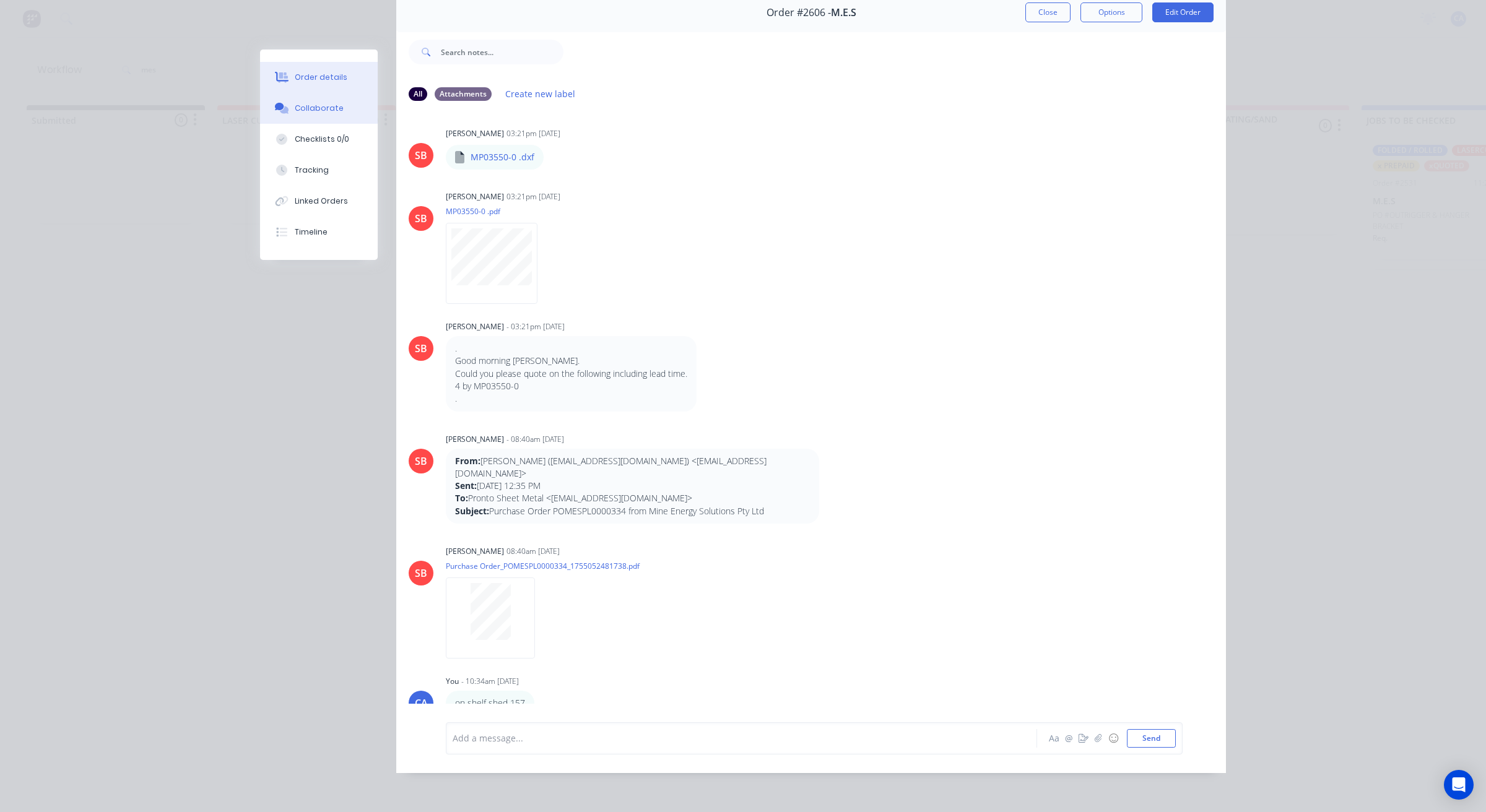
click at [312, 70] on button "Order details" at bounding box center [319, 76] width 118 height 31
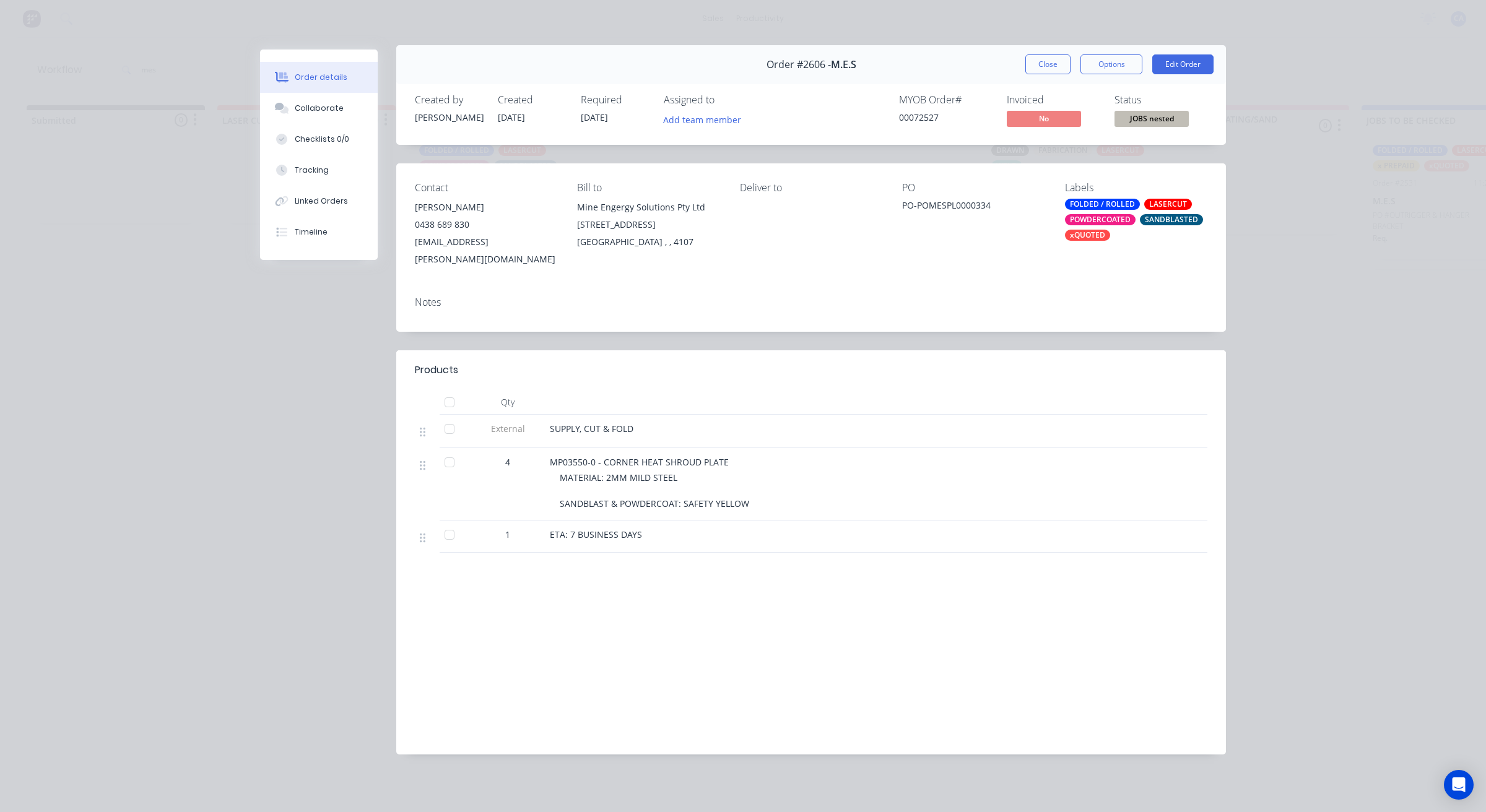
scroll to position [0, 0]
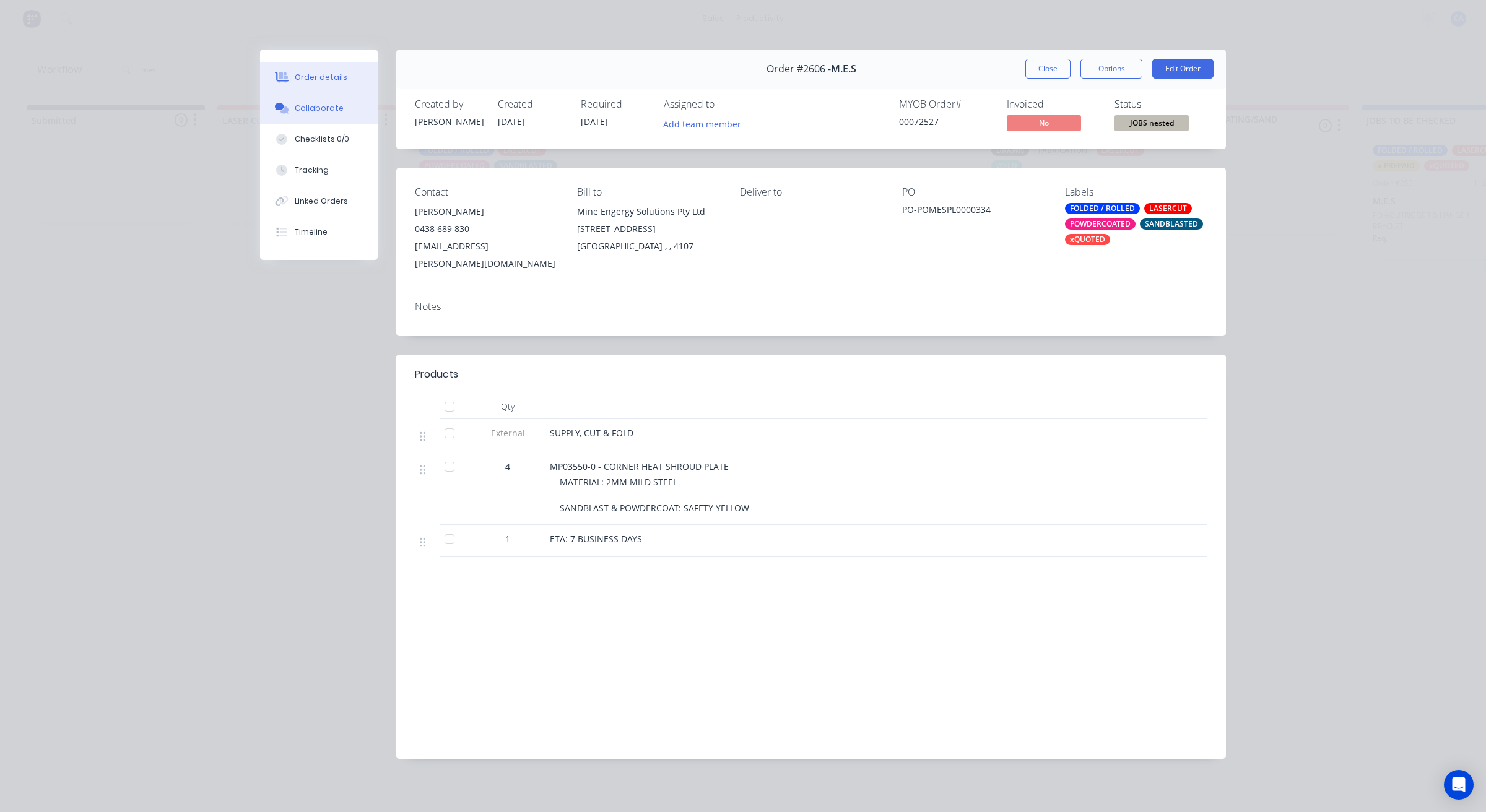
click at [329, 107] on div "Collaborate" at bounding box center [319, 108] width 49 height 11
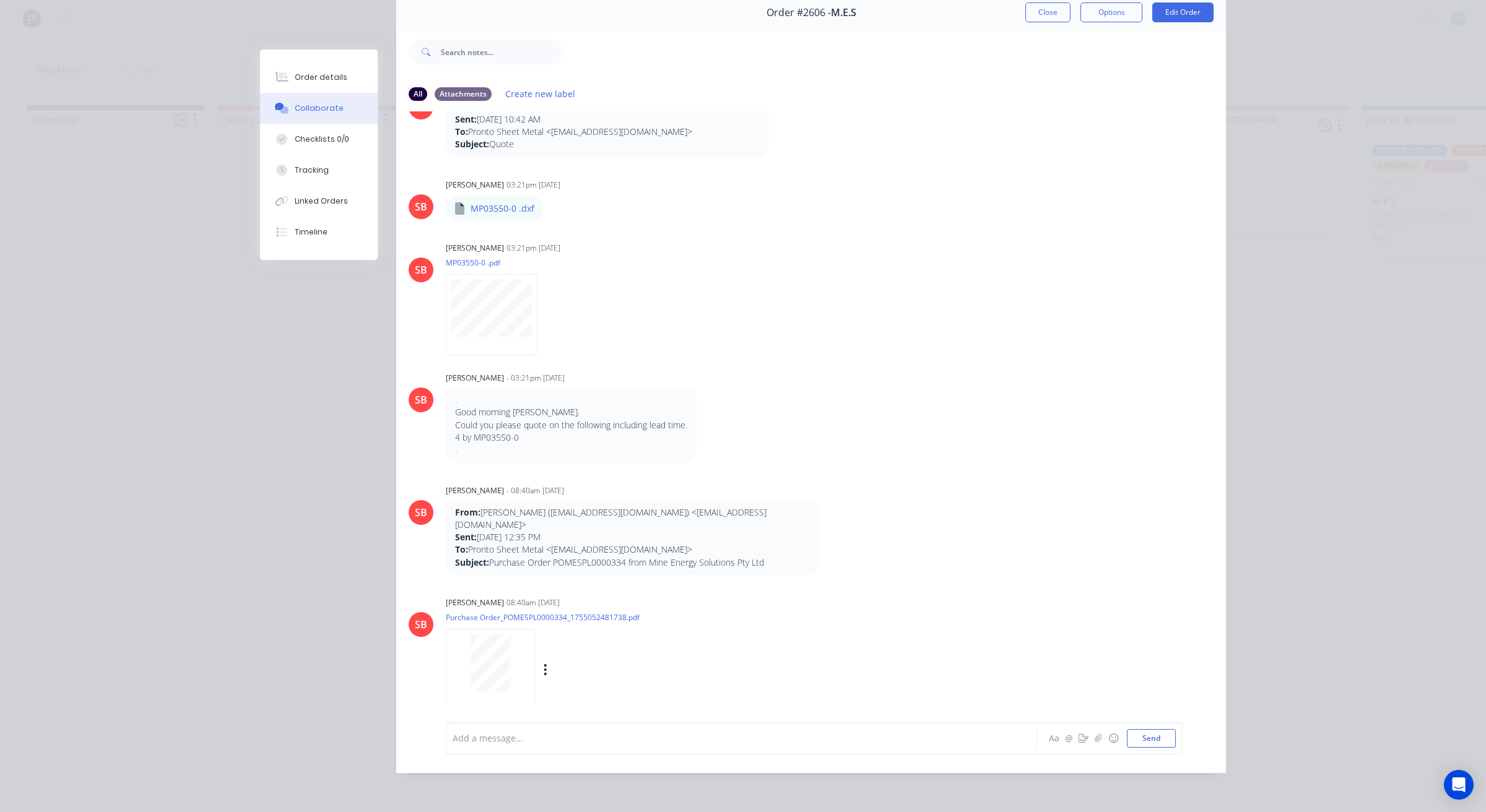
scroll to position [105, 0]
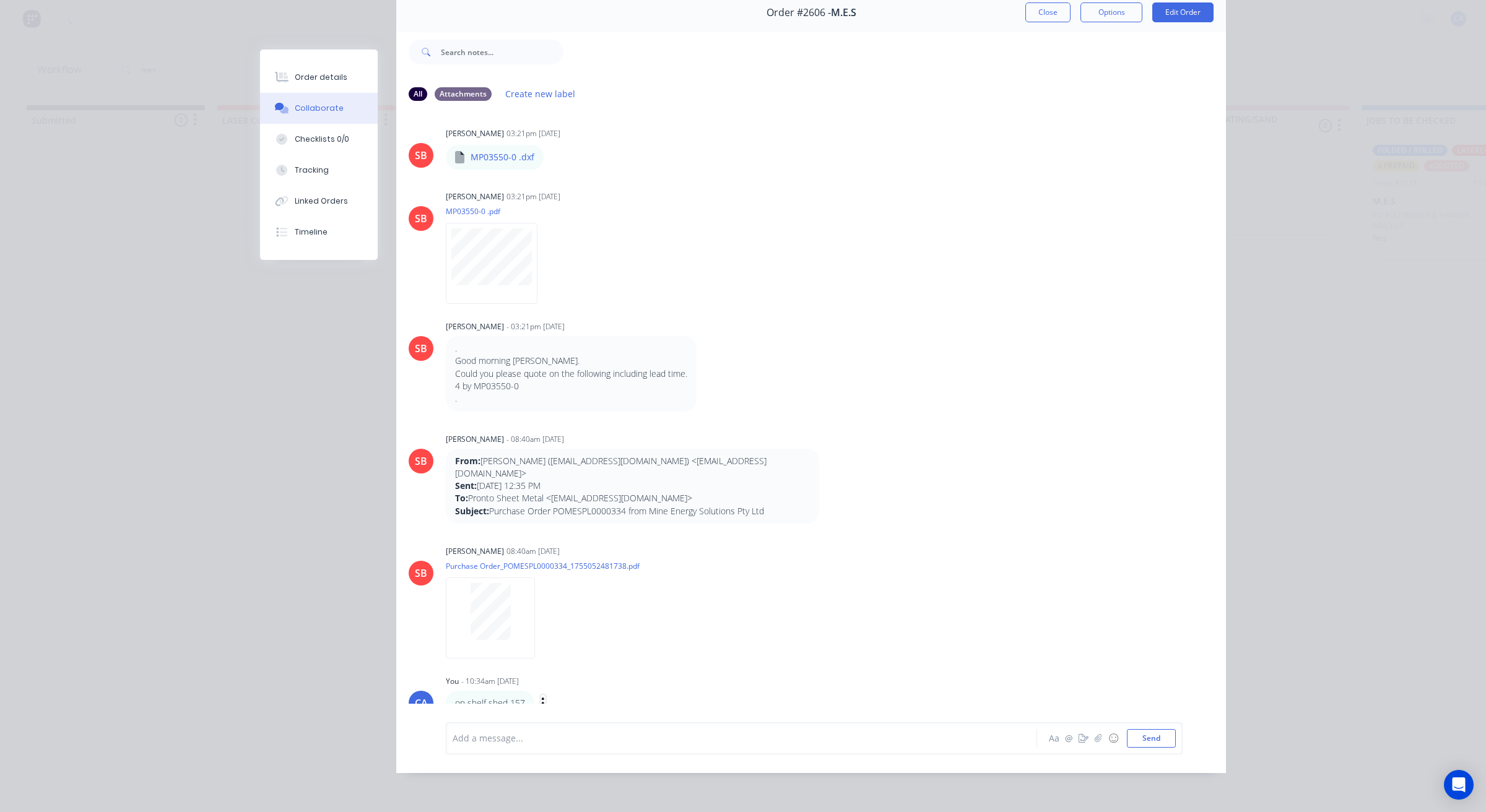
click at [541, 696] on icon "button" at bounding box center [543, 703] width 4 height 14
click at [566, 692] on button "Delete" at bounding box center [588, 702] width 78 height 20
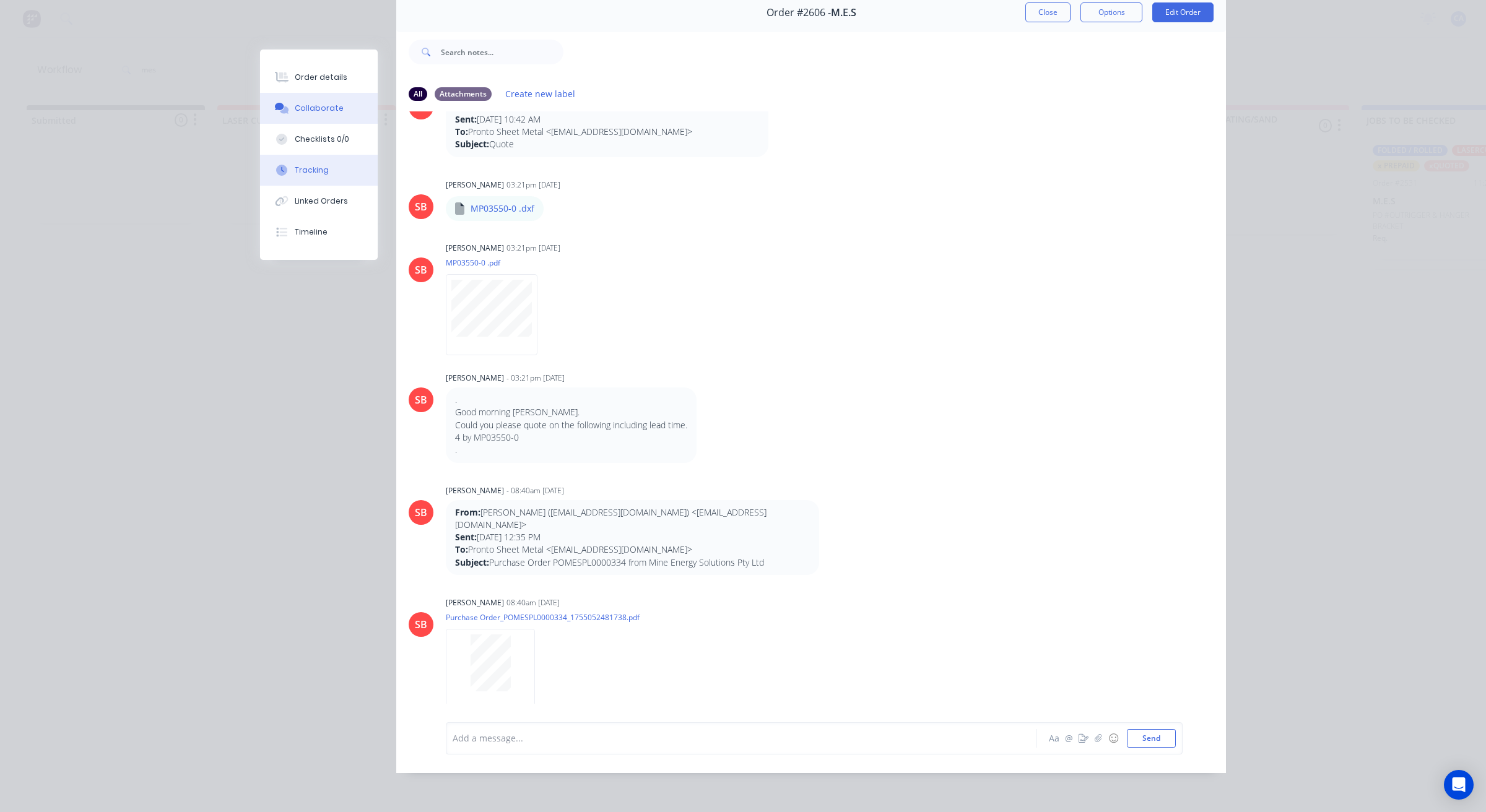
click at [314, 174] on div "Tracking" at bounding box center [312, 170] width 34 height 11
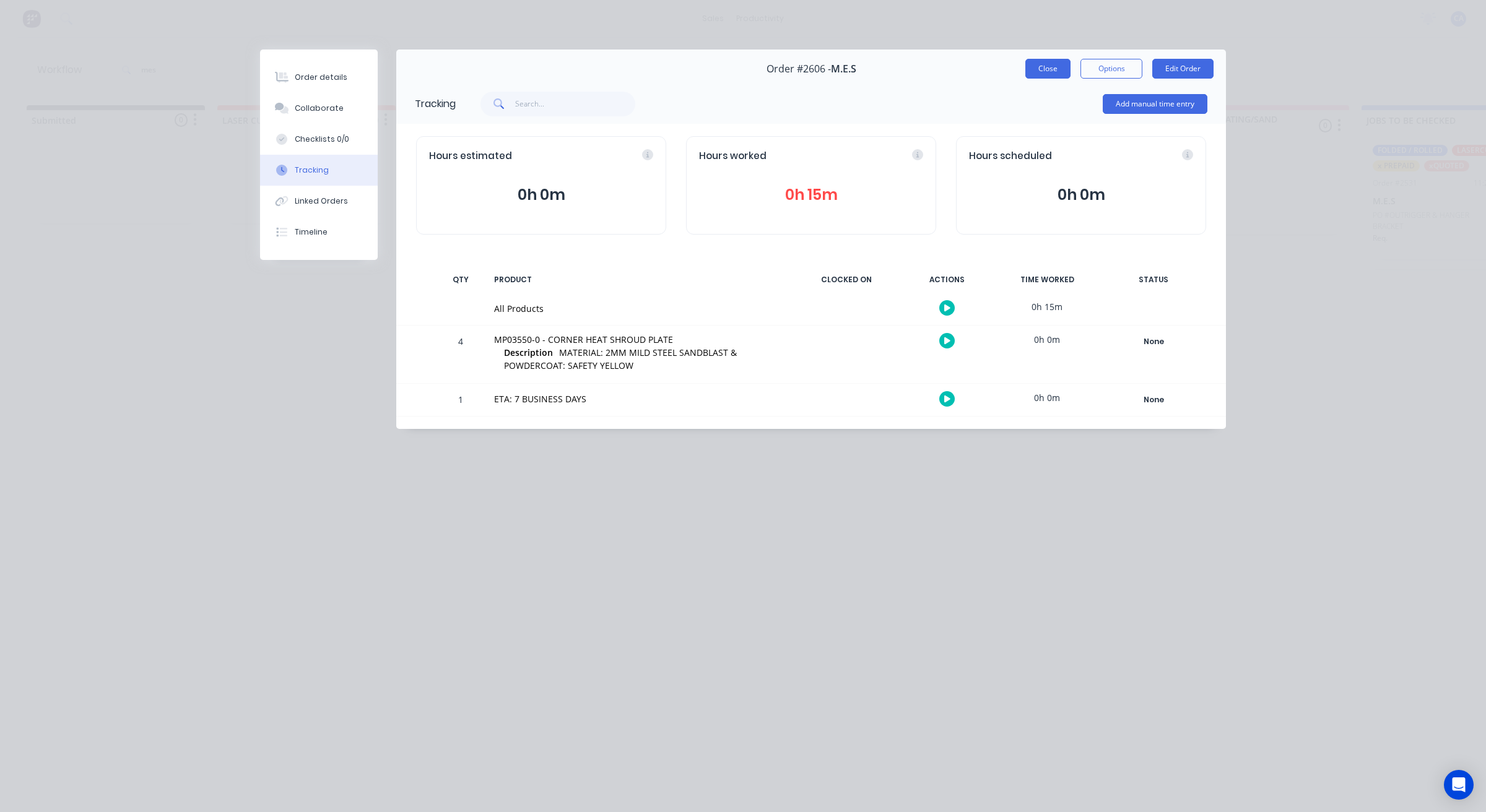
click at [1055, 64] on button "Close" at bounding box center [1047, 69] width 45 height 20
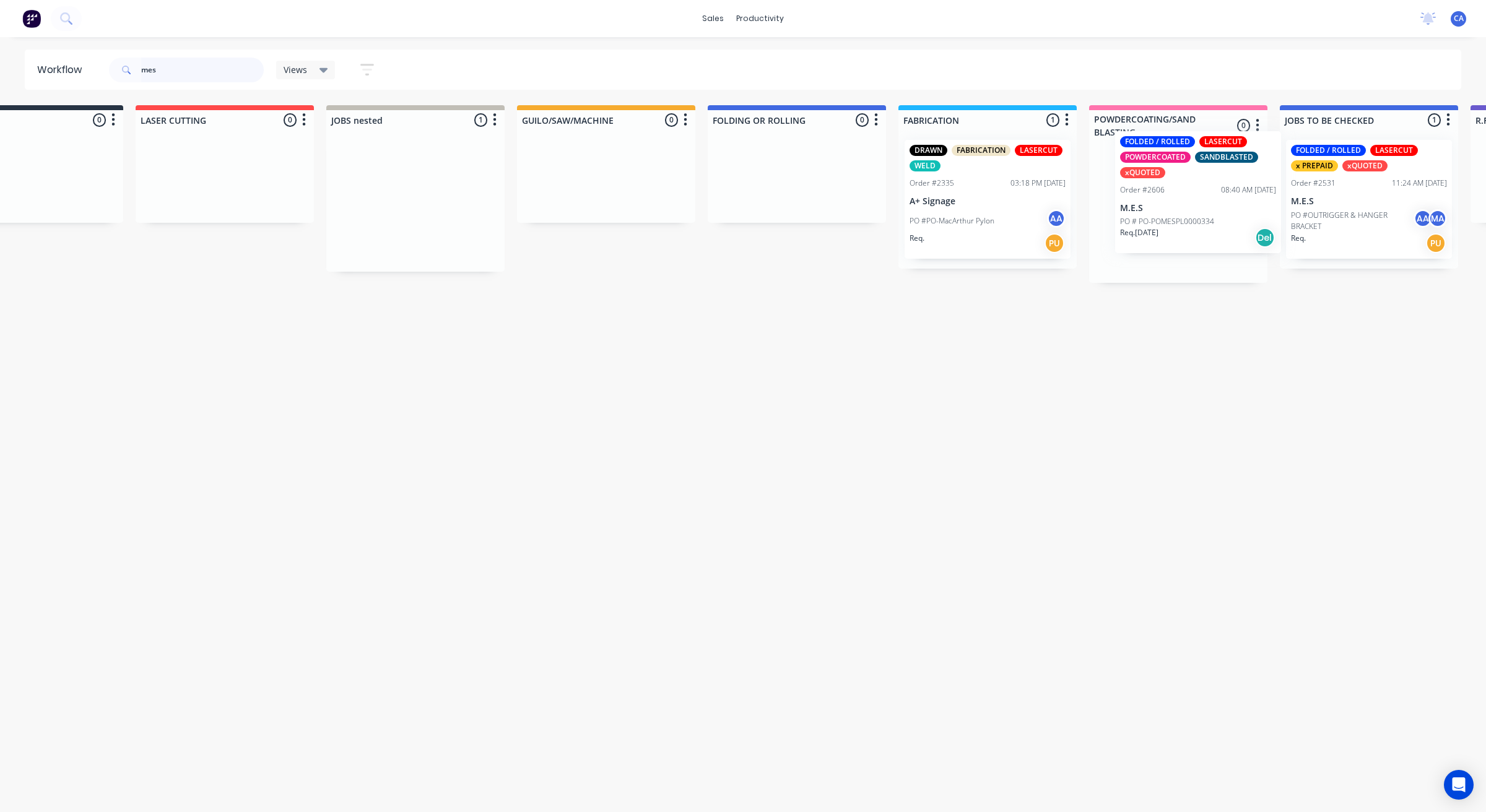
scroll to position [0, 93]
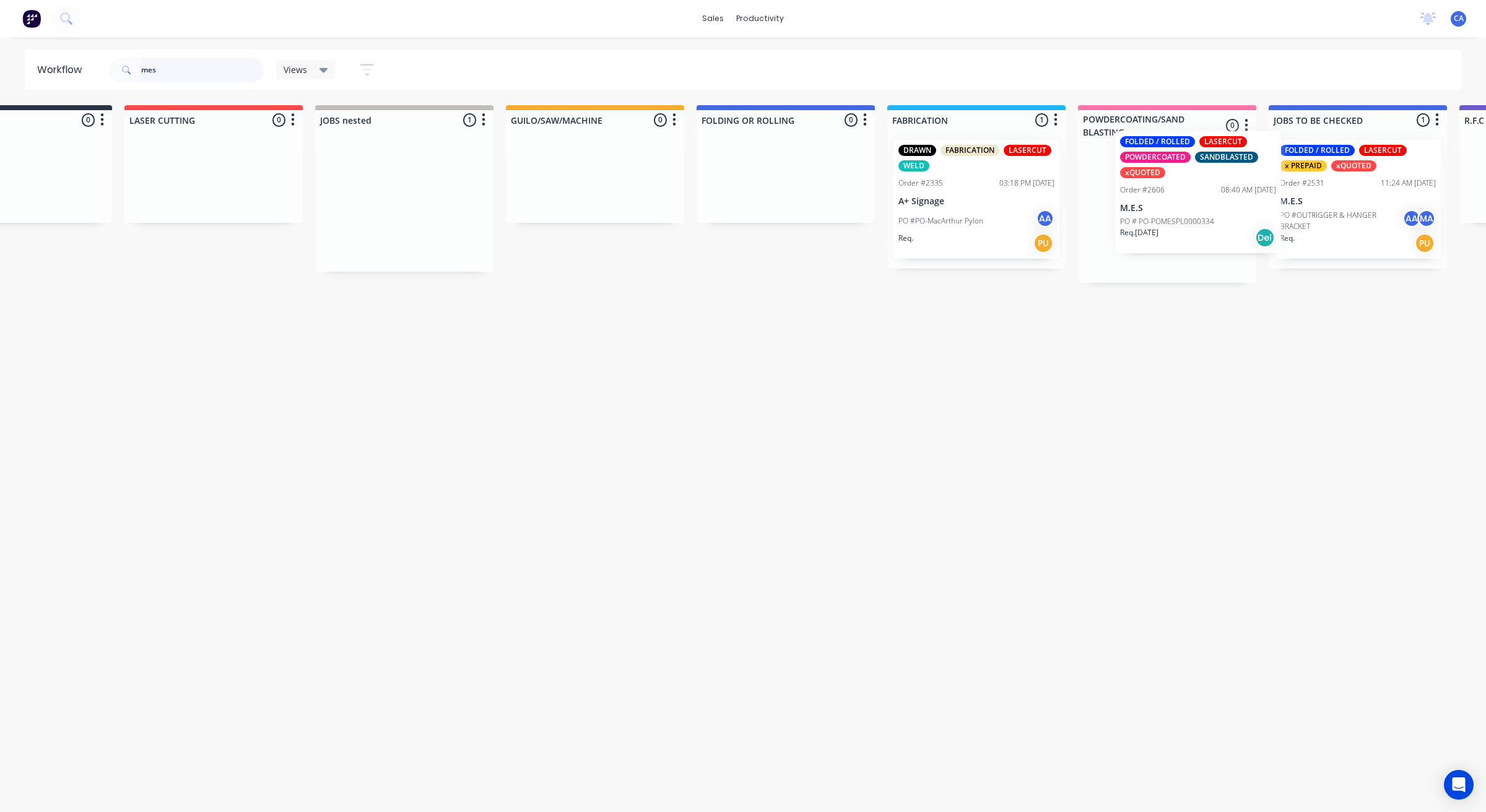
drag, startPoint x: 488, startPoint y: 195, endPoint x: 1178, endPoint y: 190, distance: 690.0
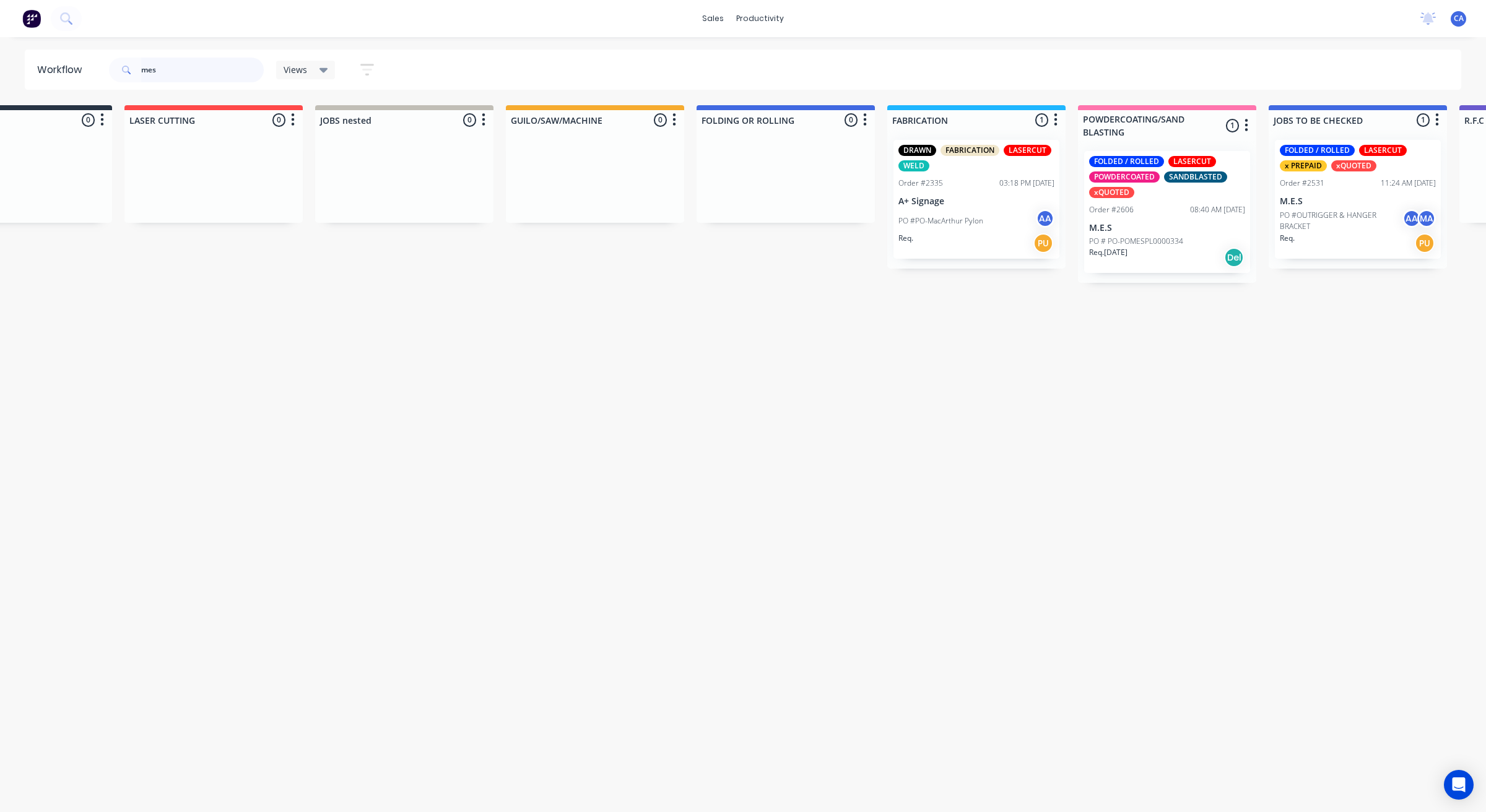
drag, startPoint x: 174, startPoint y: 61, endPoint x: 99, endPoint y: 59, distance: 75.0
click at [104, 59] on header "Workflow mes Views Save new view None (Default) edit Show/Hide statuses Show li…" at bounding box center [743, 69] width 1437 height 40
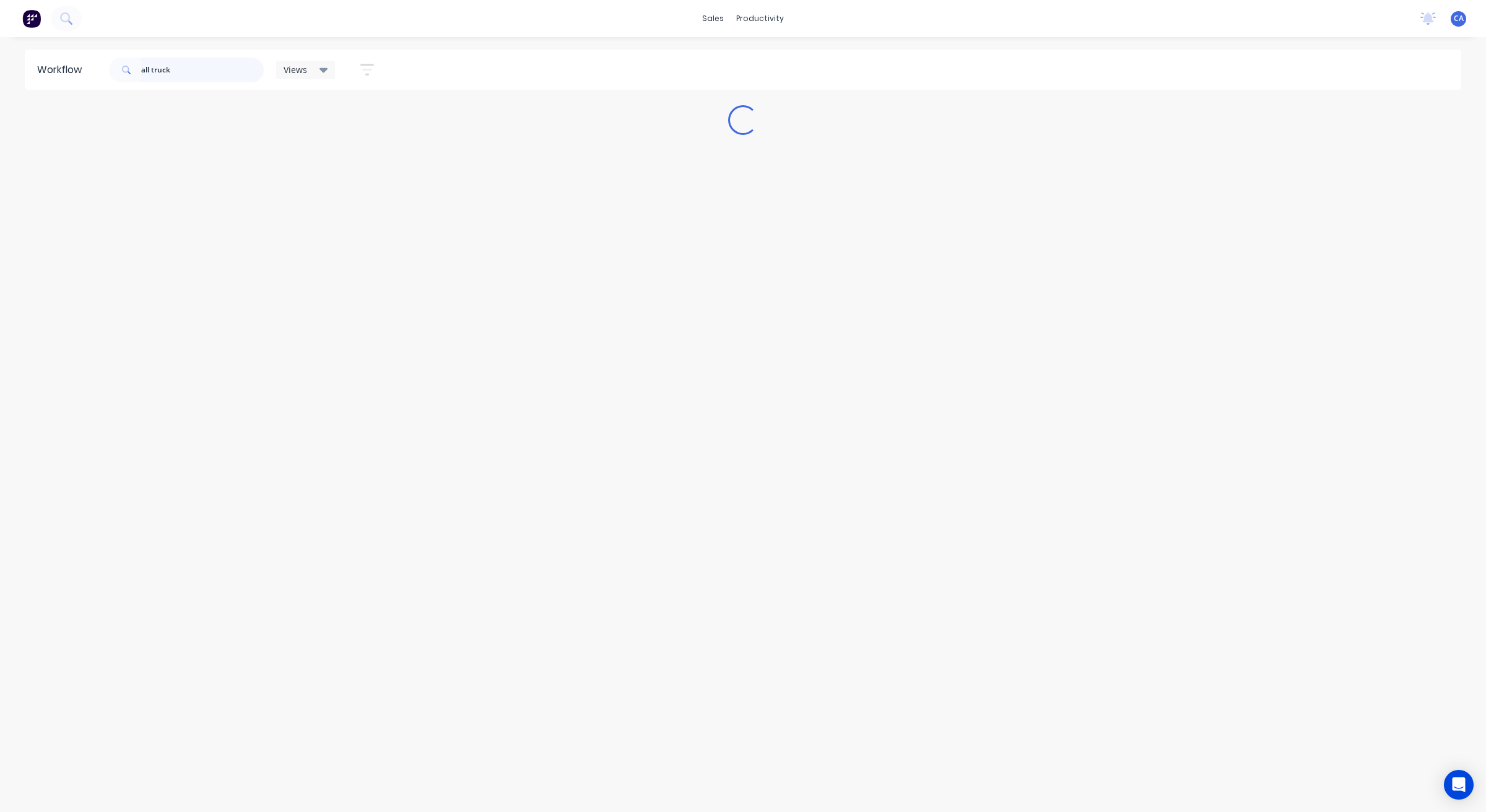
scroll to position [0, 0]
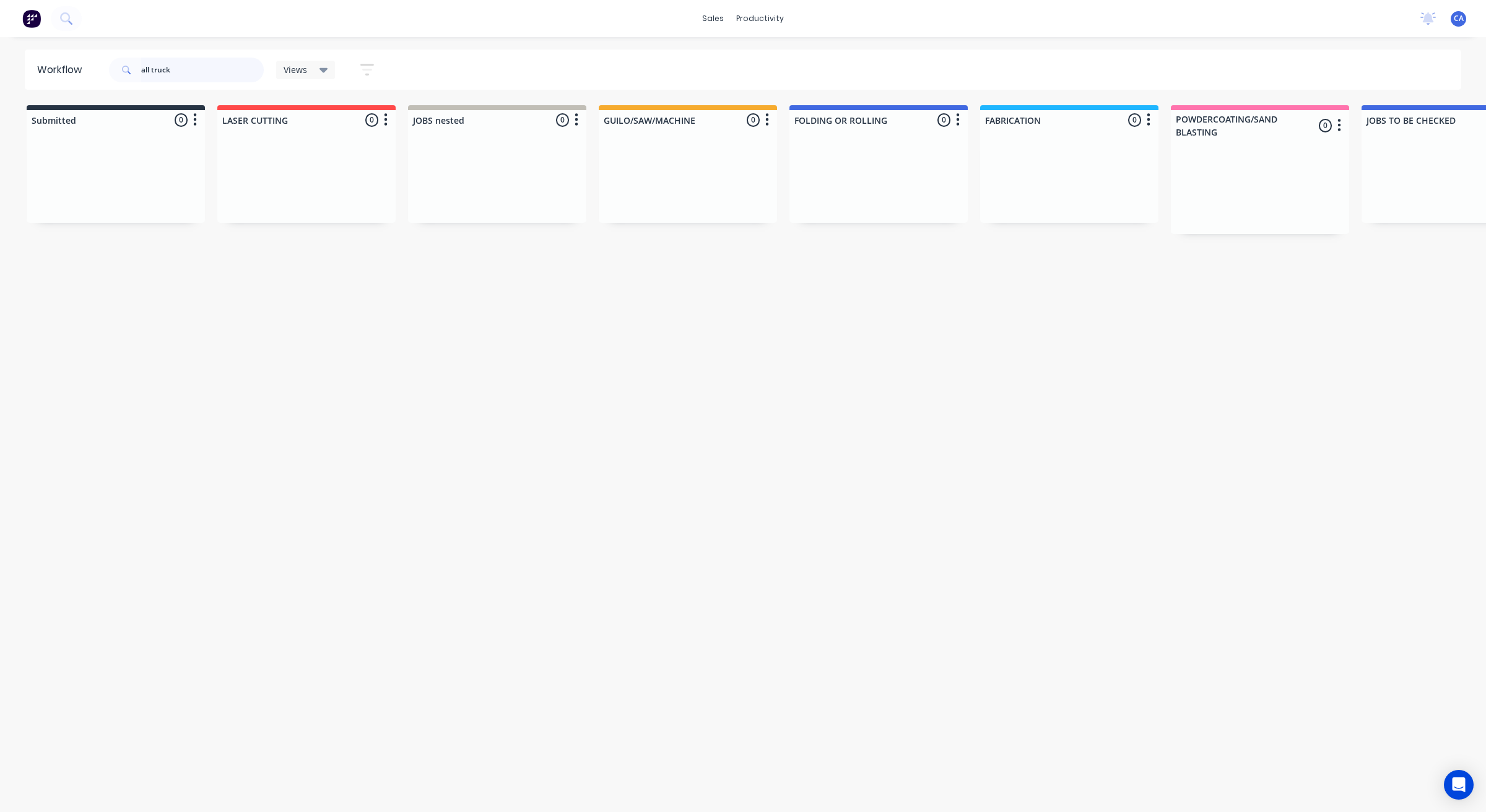
click at [151, 69] on input "all truck" at bounding box center [202, 69] width 122 height 24
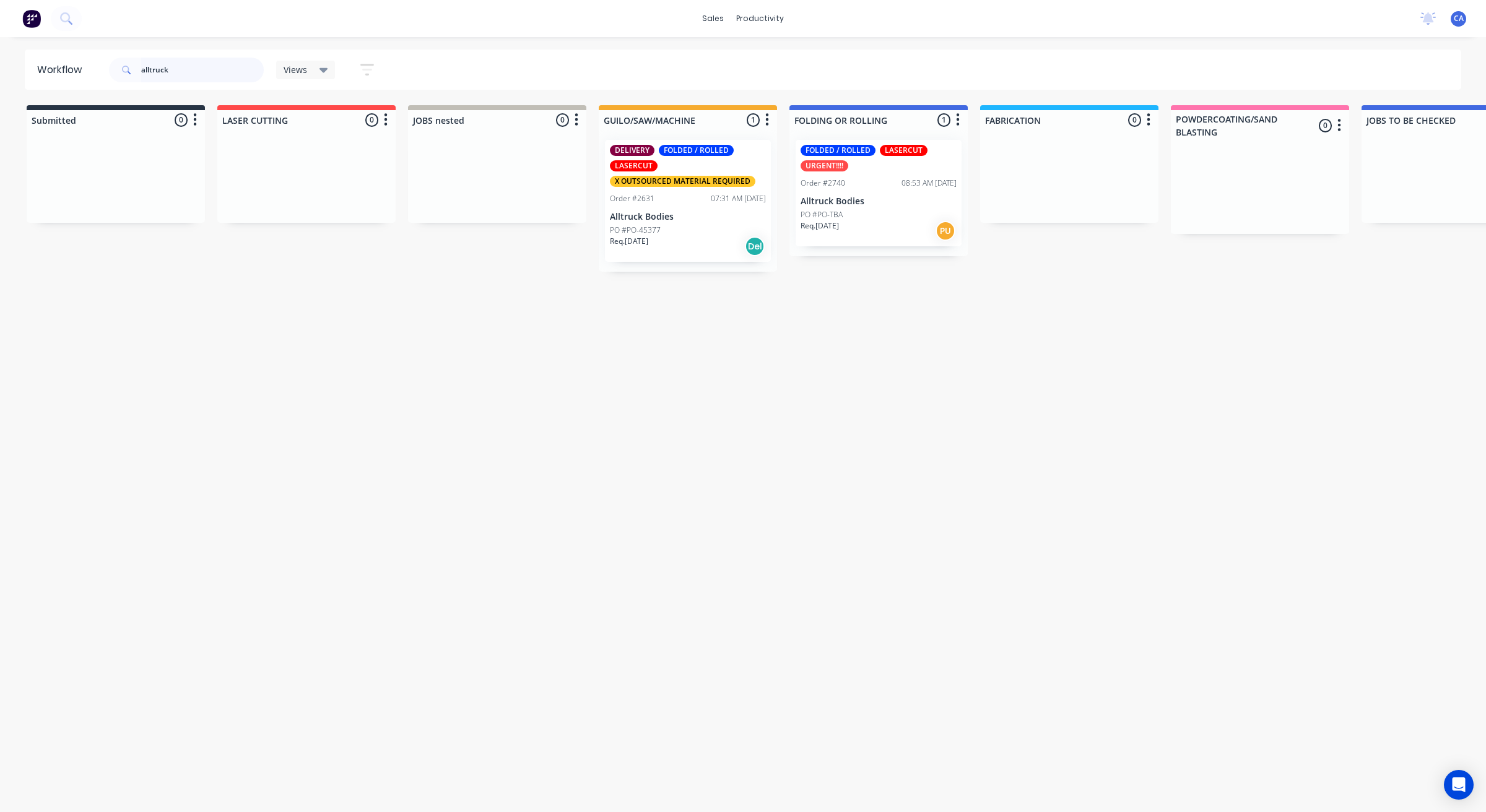
type input "alltruck"
click at [891, 227] on div "Req. [DATE] PU" at bounding box center [879, 230] width 156 height 21
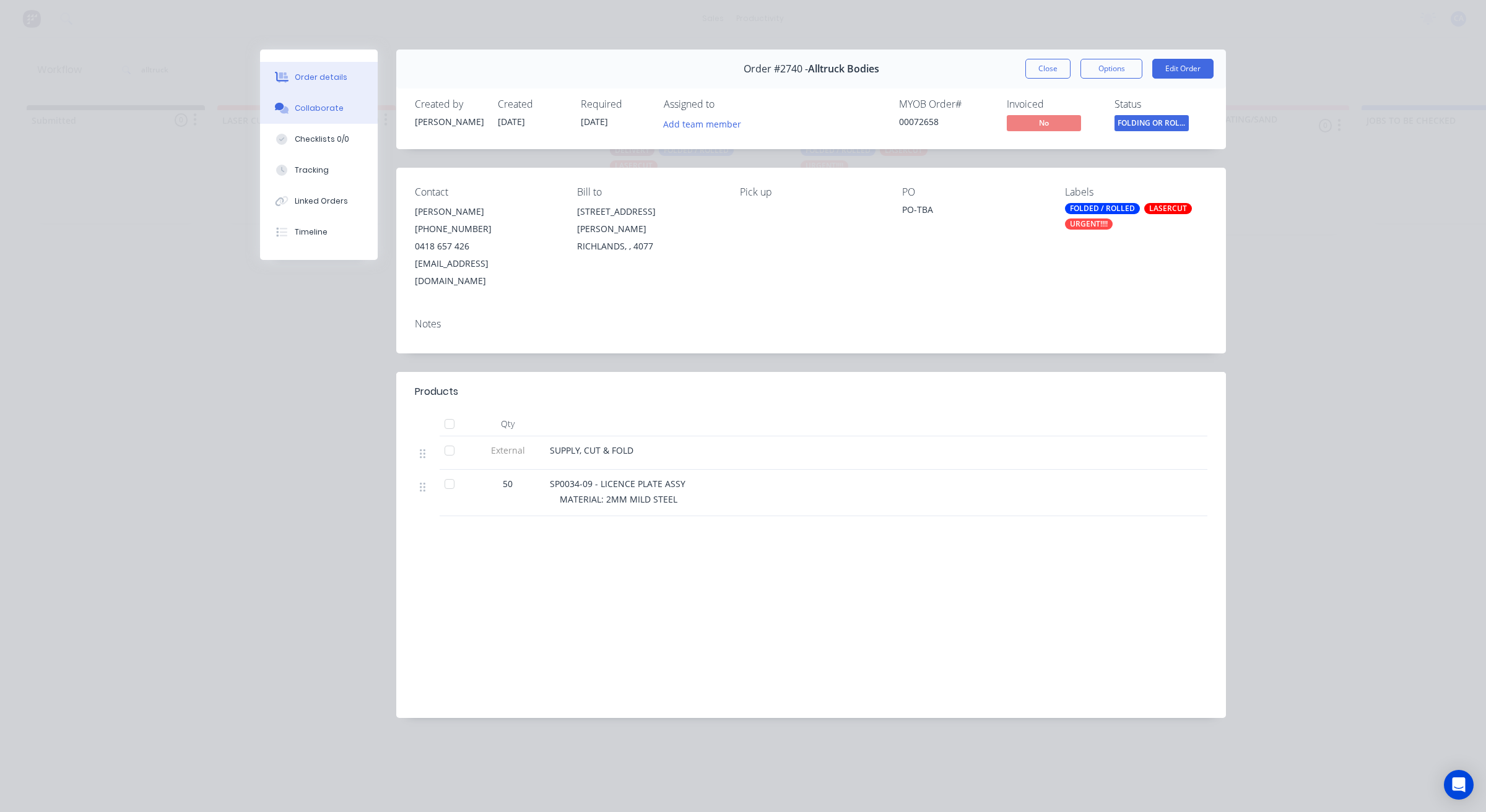
click at [318, 112] on div "Collaborate" at bounding box center [319, 108] width 49 height 11
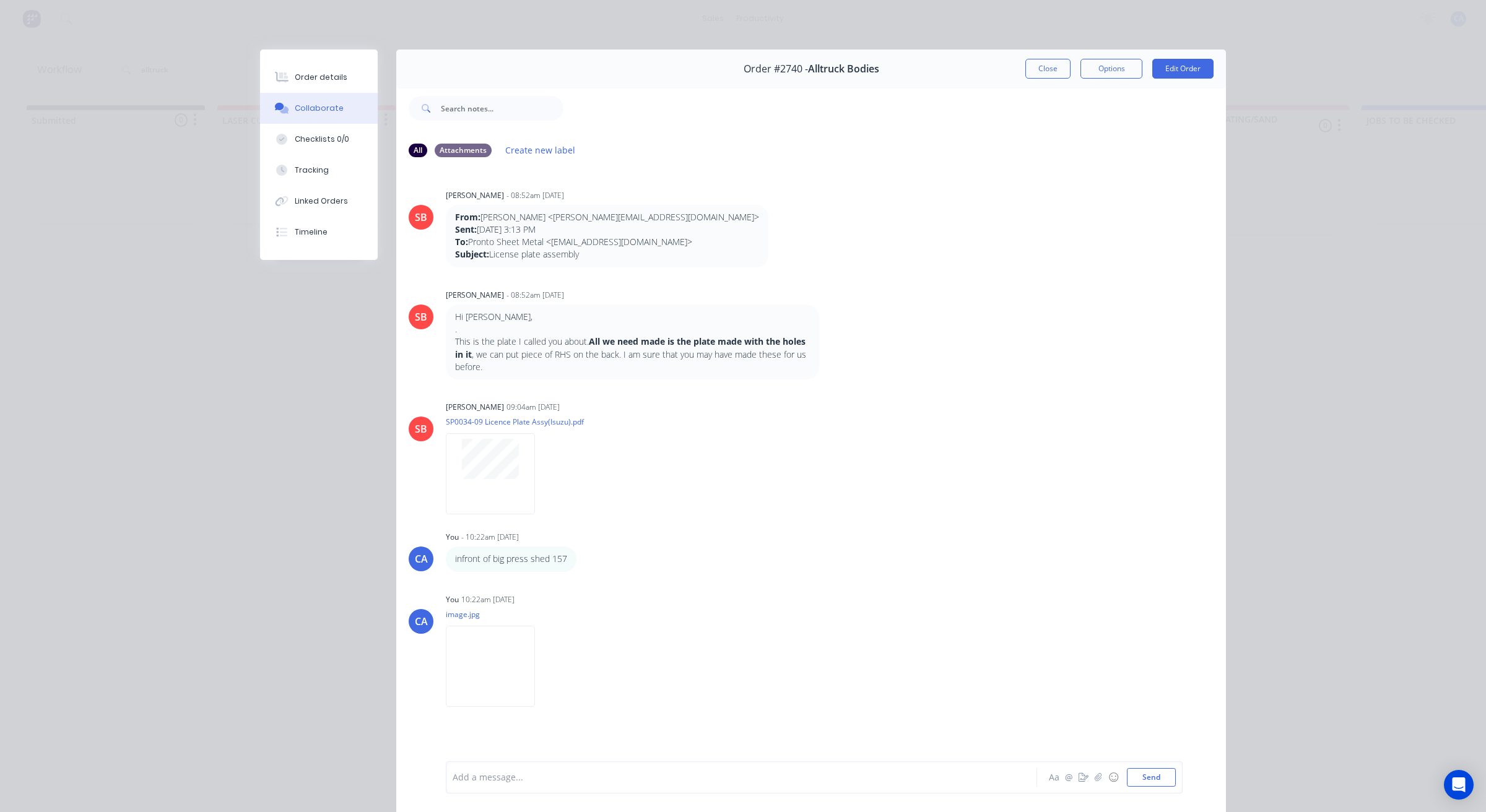
click at [551, 777] on div at bounding box center [724, 777] width 542 height 13
click at [1078, 780] on icon "button" at bounding box center [1083, 777] width 10 height 9
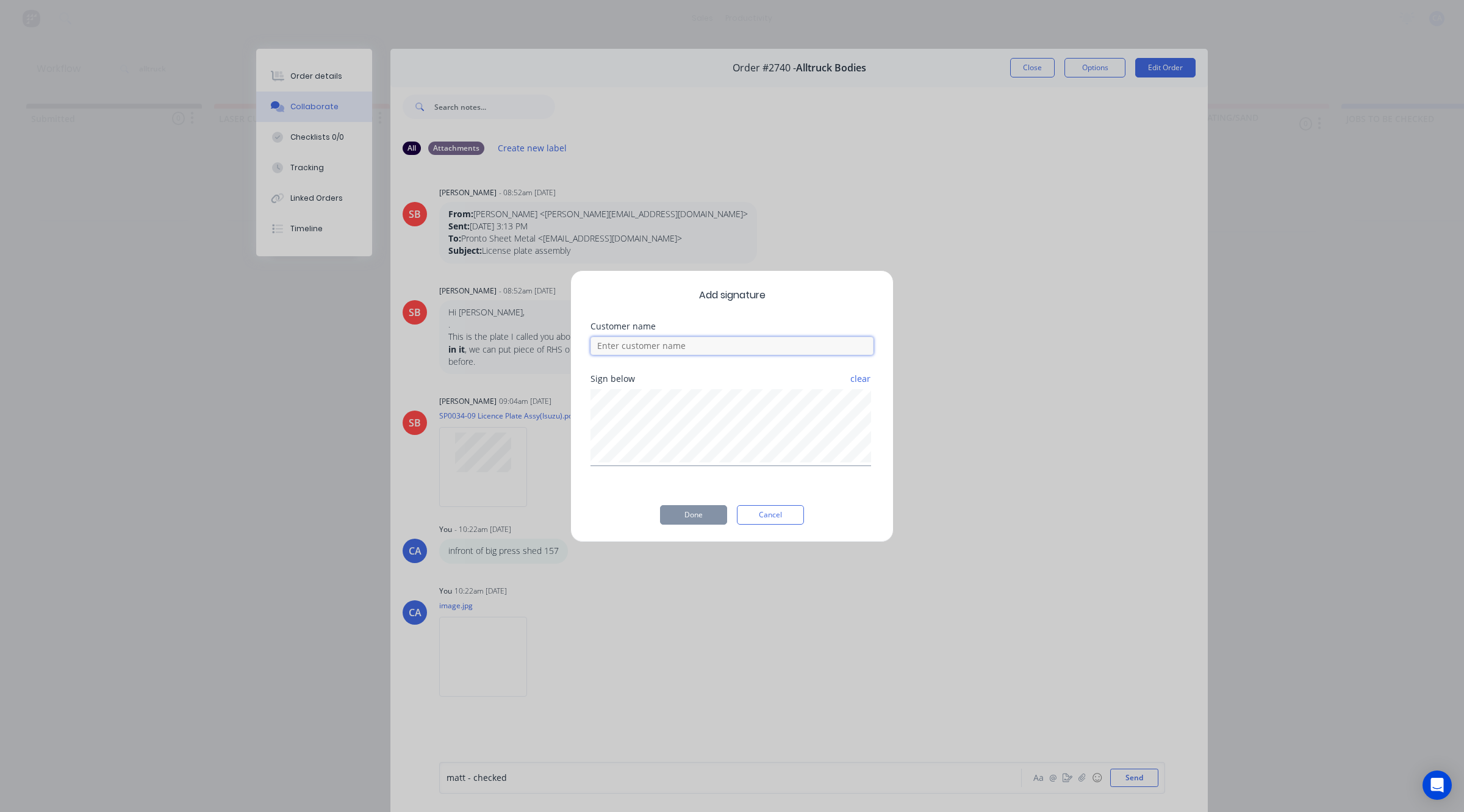
click at [729, 348] on input at bounding box center [732, 346] width 283 height 19
click at [628, 343] on input "matt A checked" at bounding box center [732, 346] width 283 height 19
click at [622, 347] on input "matt A checked" at bounding box center [732, 346] width 283 height 19
type input "[PERSON_NAME] A - checked"
click at [695, 510] on button "Done" at bounding box center [693, 514] width 67 height 19
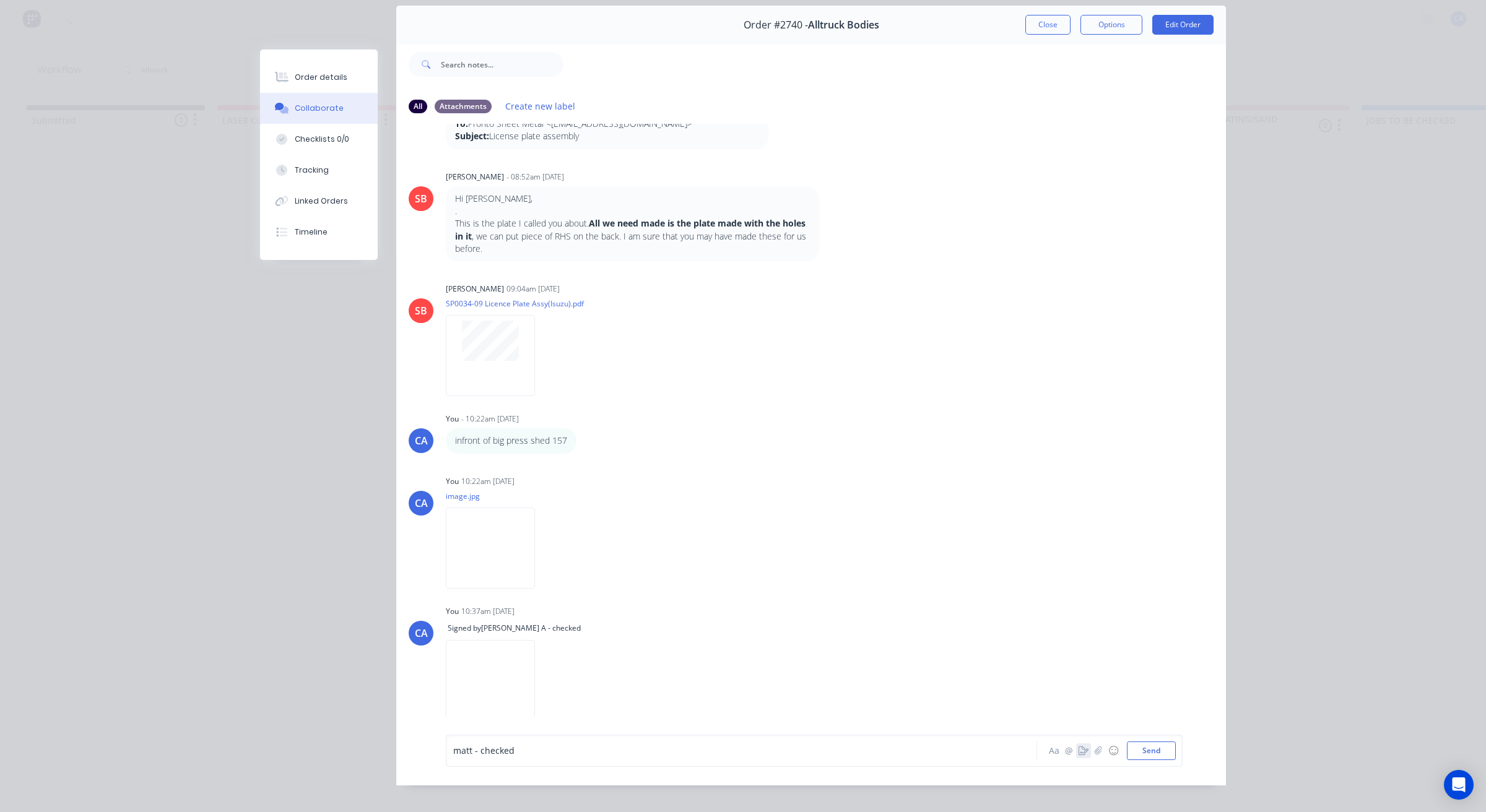
scroll to position [68, 0]
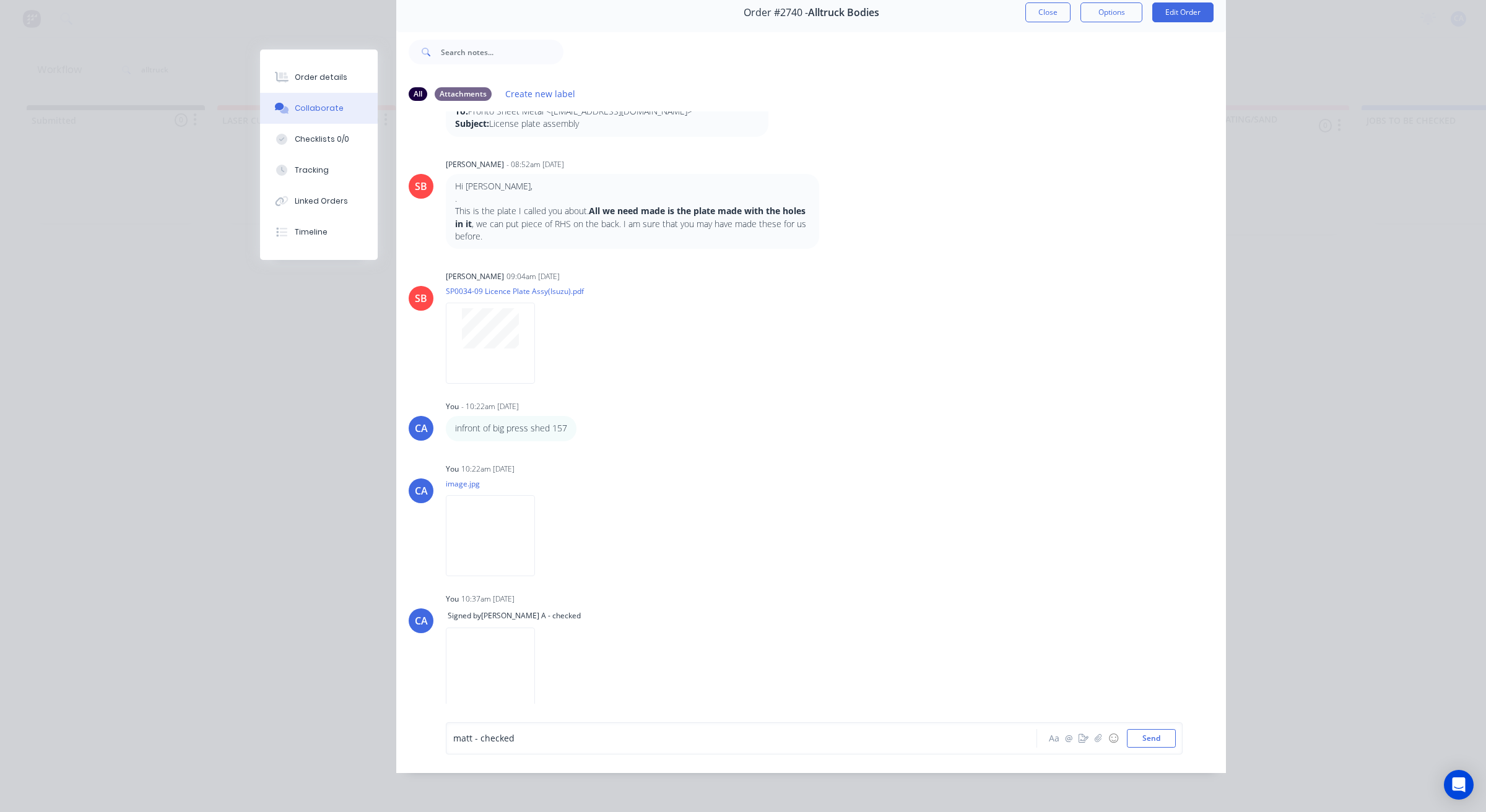
click at [423, 743] on div "matt - checked Aa @ ☺ Send" at bounding box center [811, 738] width 830 height 69
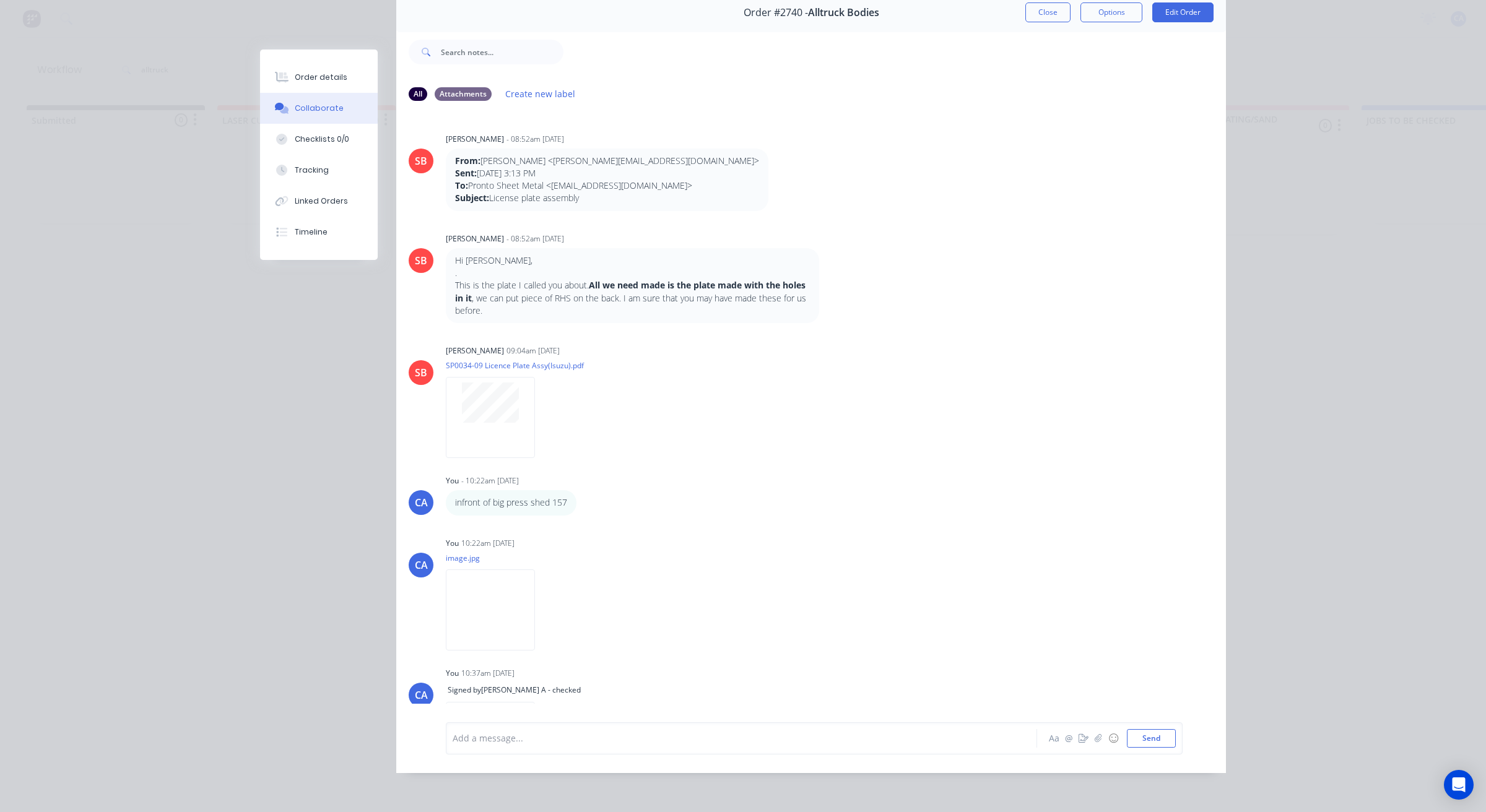
click at [1038, 4] on button "Close" at bounding box center [1047, 12] width 45 height 20
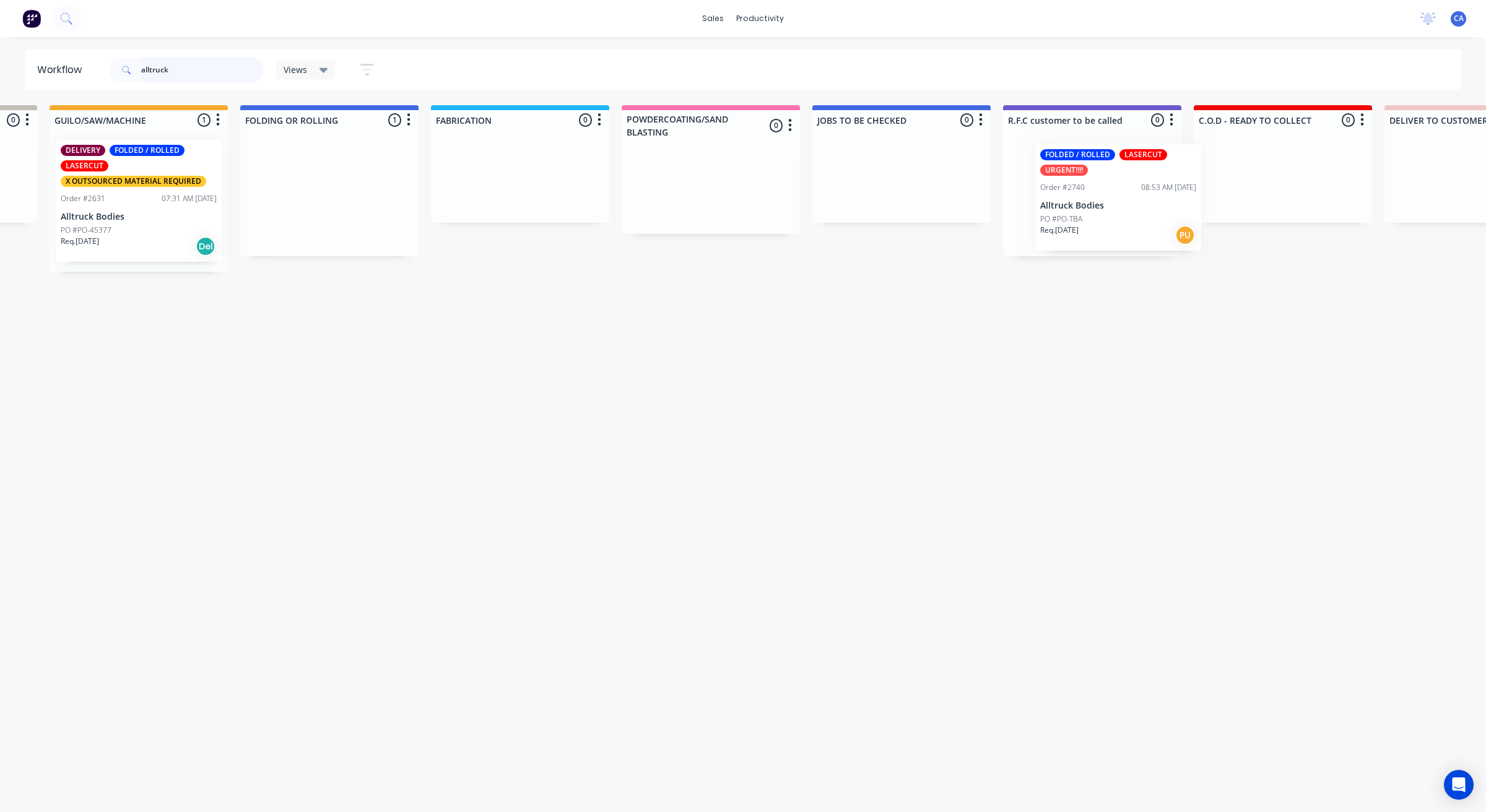
scroll to position [0, 551]
drag, startPoint x: 831, startPoint y: 211, endPoint x: 1070, endPoint y: 220, distance: 239.2
click at [1070, 218] on div "Submitted 0 Sort By Created date Required date Order number Customer name Most …" at bounding box center [1279, 188] width 3680 height 166
click at [902, 348] on div "Workflow alltruck Views Save new view None (Default) edit Show/Hide statuses Sh…" at bounding box center [192, 419] width 1486 height 738
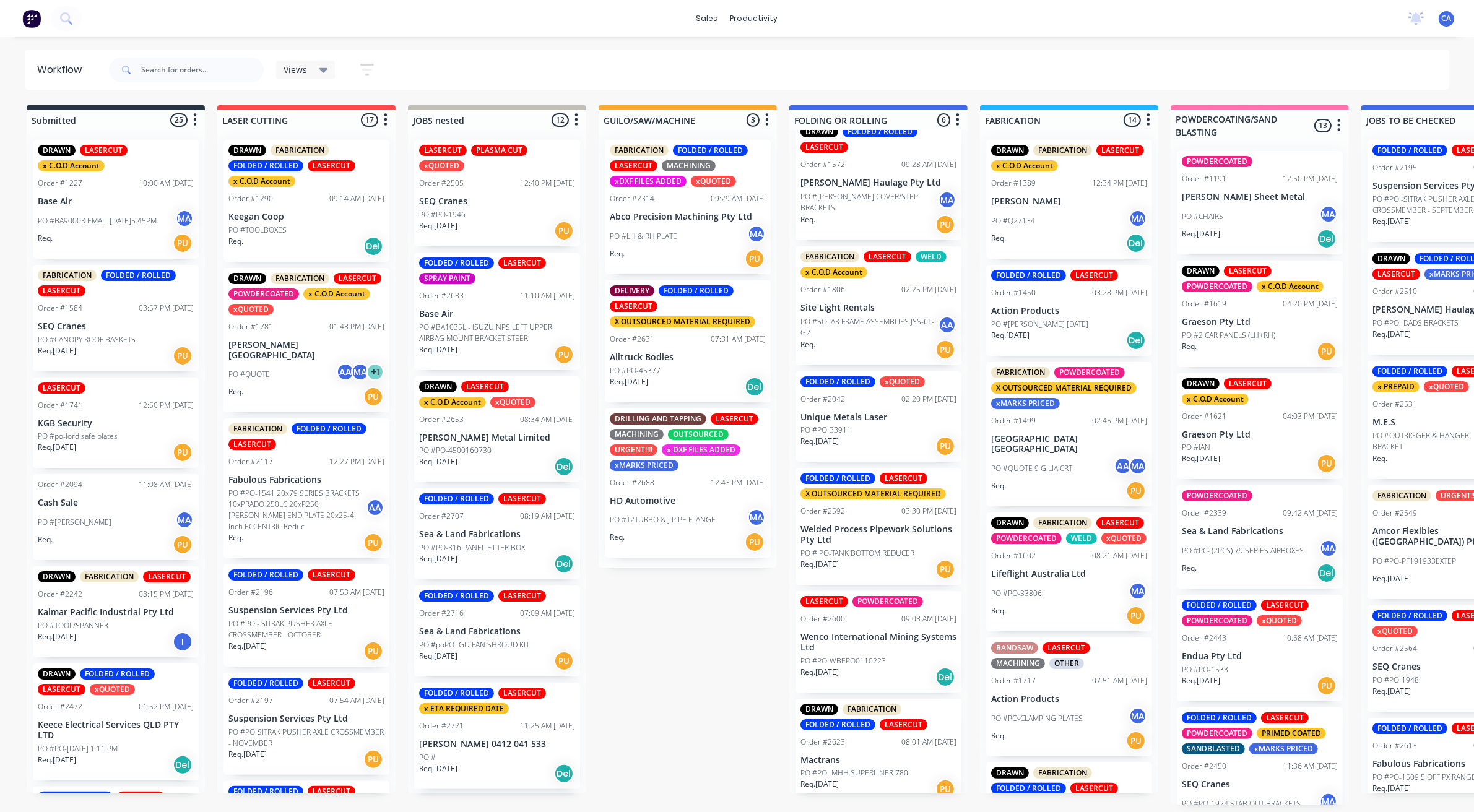
scroll to position [27, 0]
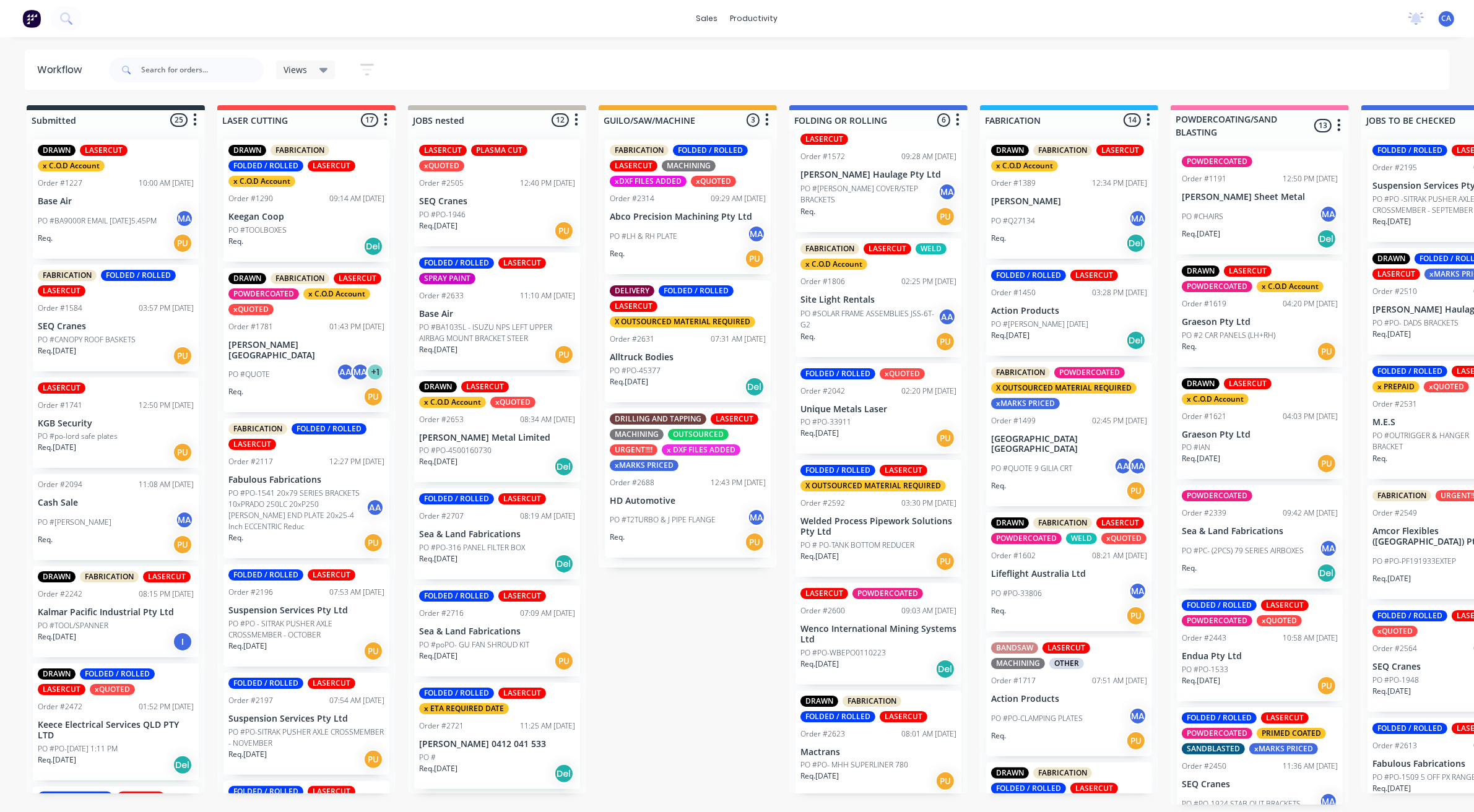
click at [849, 546] on p "PO # PO-TANK BOTTOM REDUCER" at bounding box center [857, 545] width 114 height 11
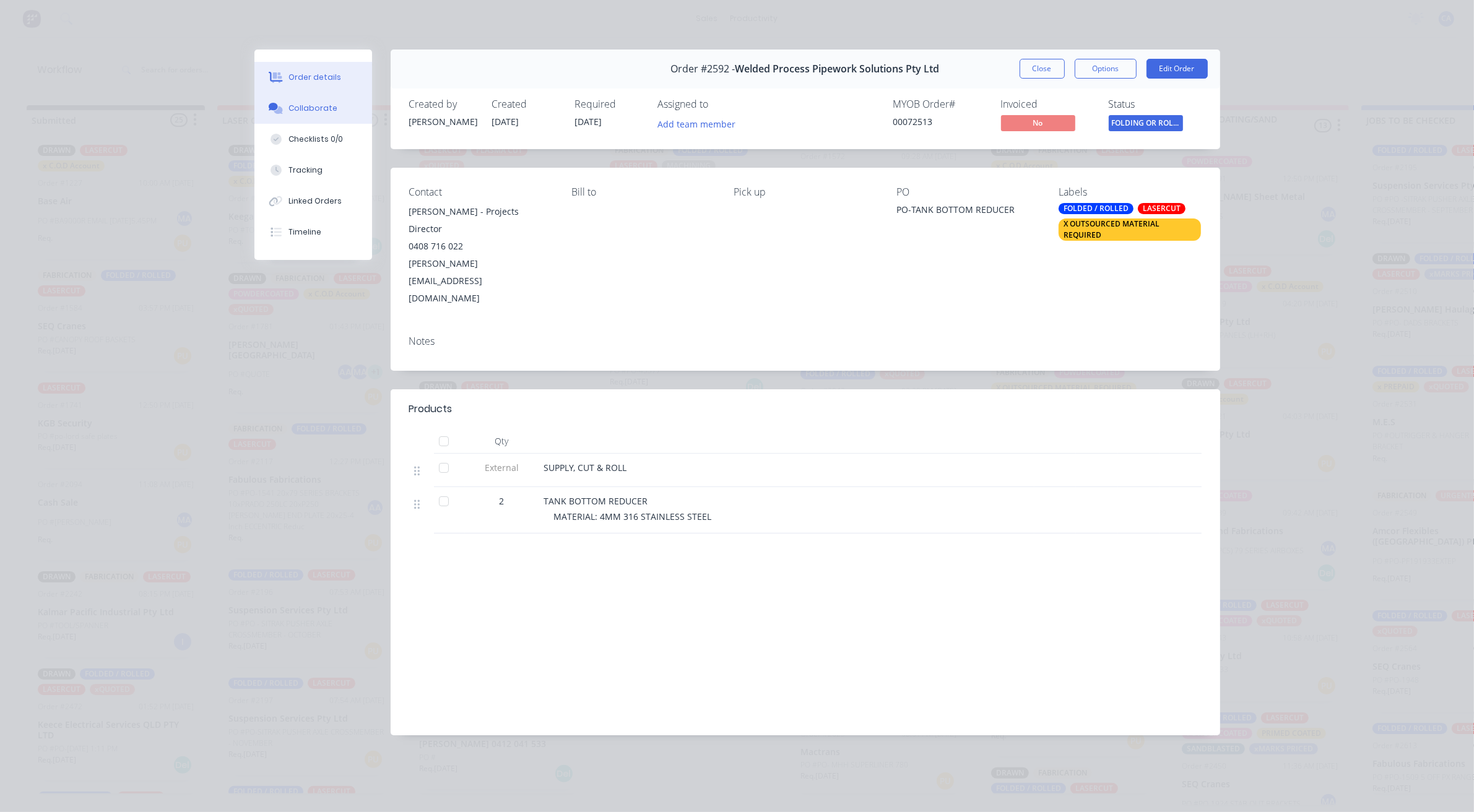
click at [300, 100] on button "Collaborate" at bounding box center [313, 108] width 118 height 31
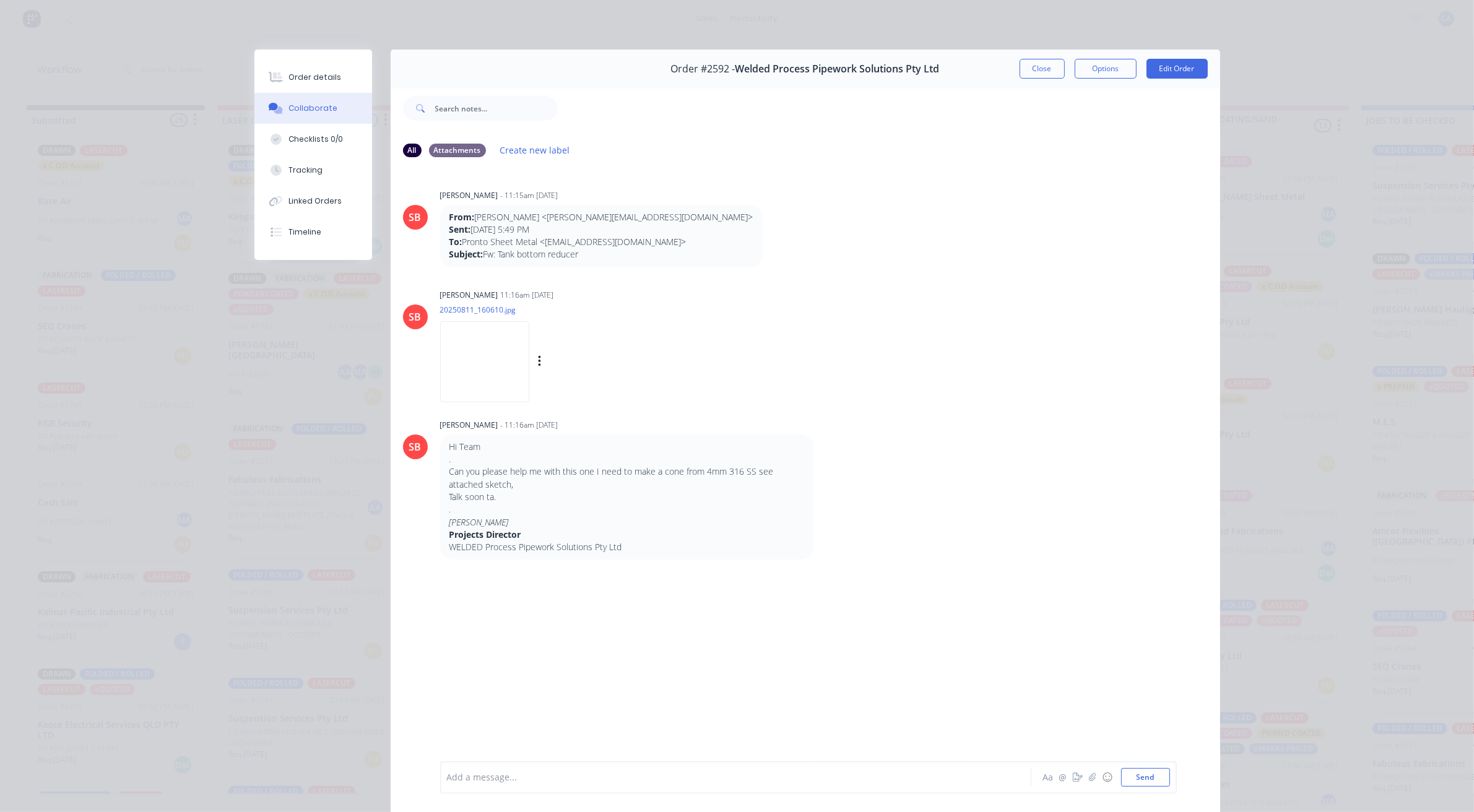
click at [508, 375] on img at bounding box center [484, 361] width 89 height 81
click at [1029, 72] on button "Close" at bounding box center [1042, 69] width 45 height 20
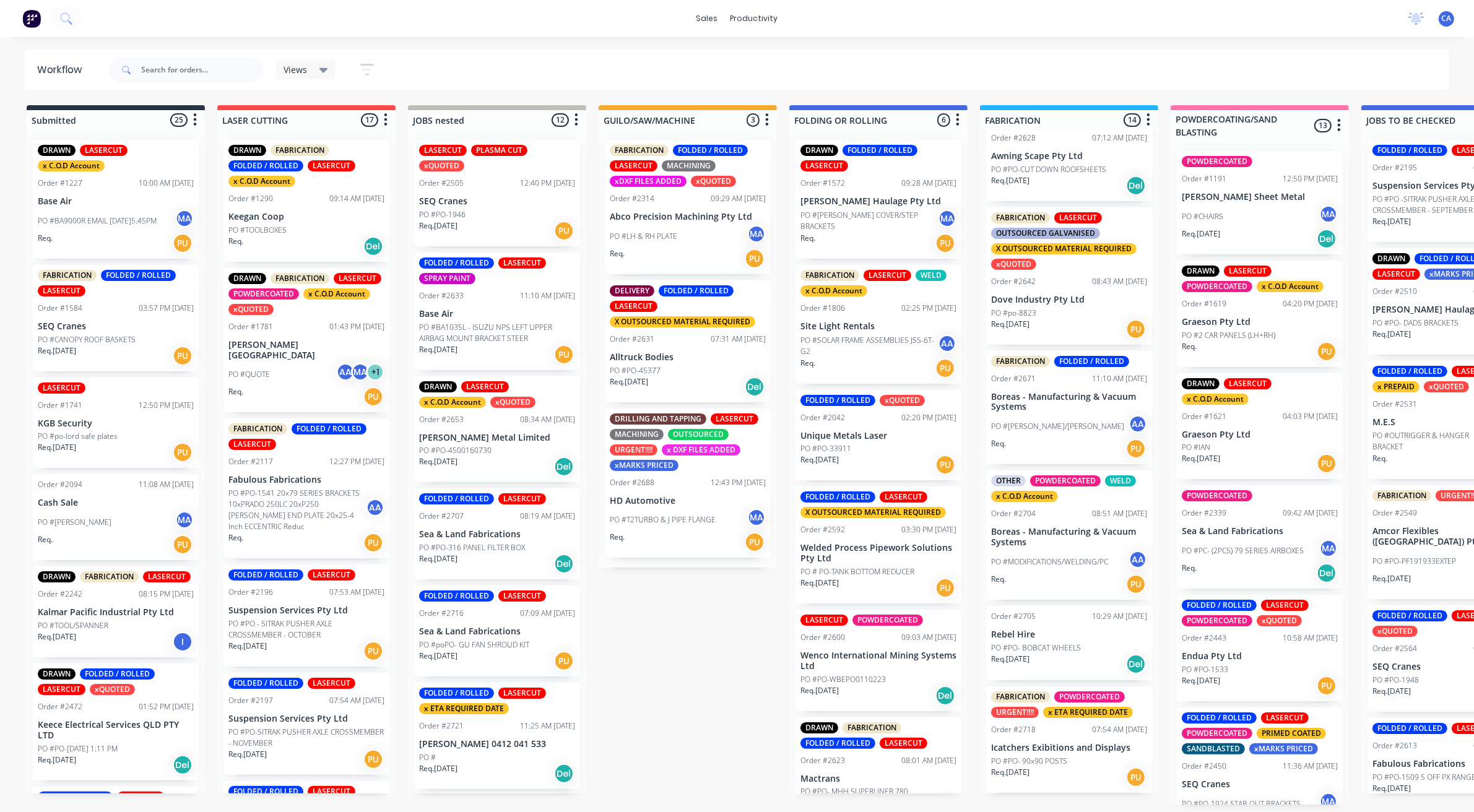
scroll to position [1010, 0]
click at [1073, 425] on div "PO #ANDREW/VICKY AA" at bounding box center [1069, 426] width 156 height 24
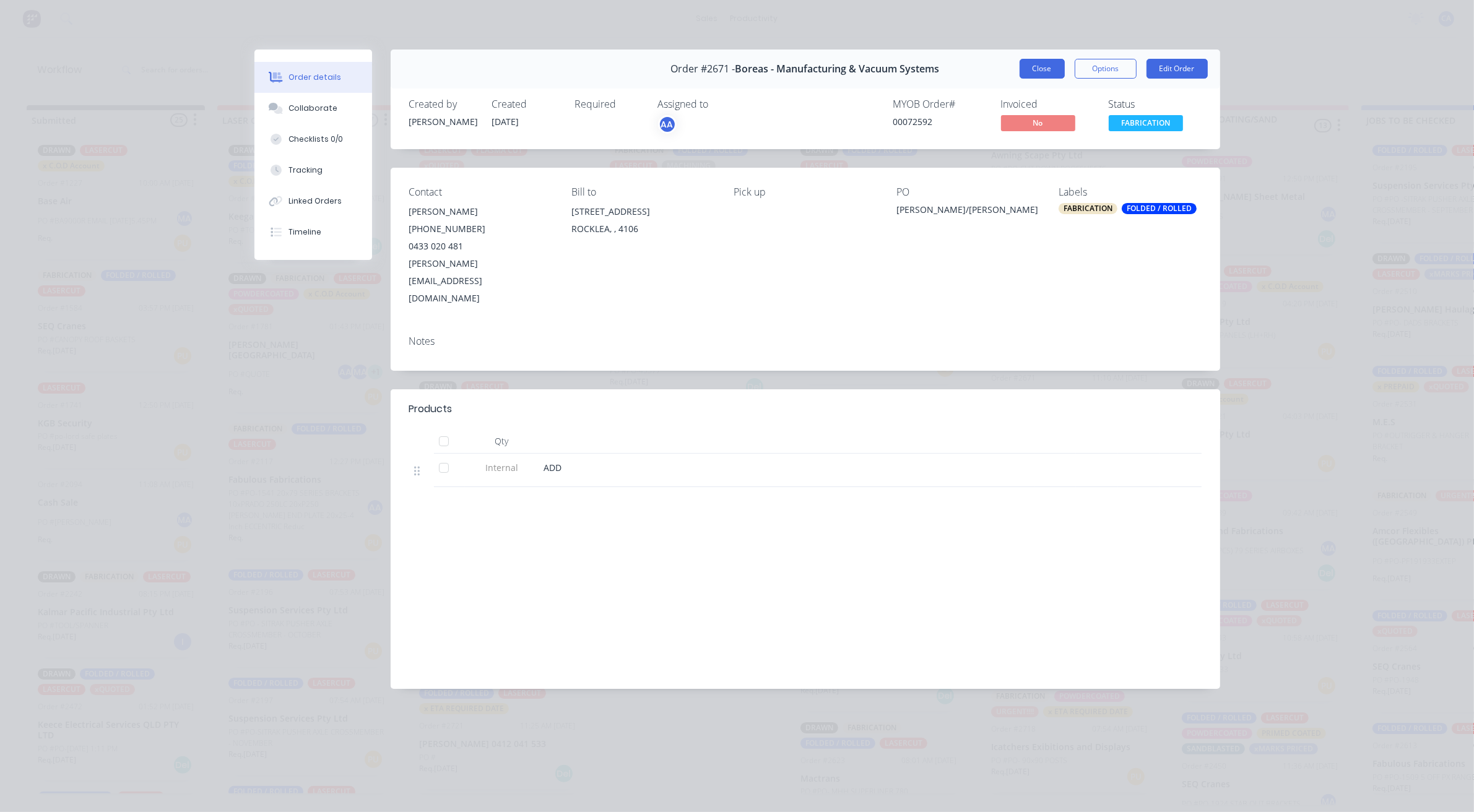
click at [1052, 74] on button "Close" at bounding box center [1042, 69] width 45 height 20
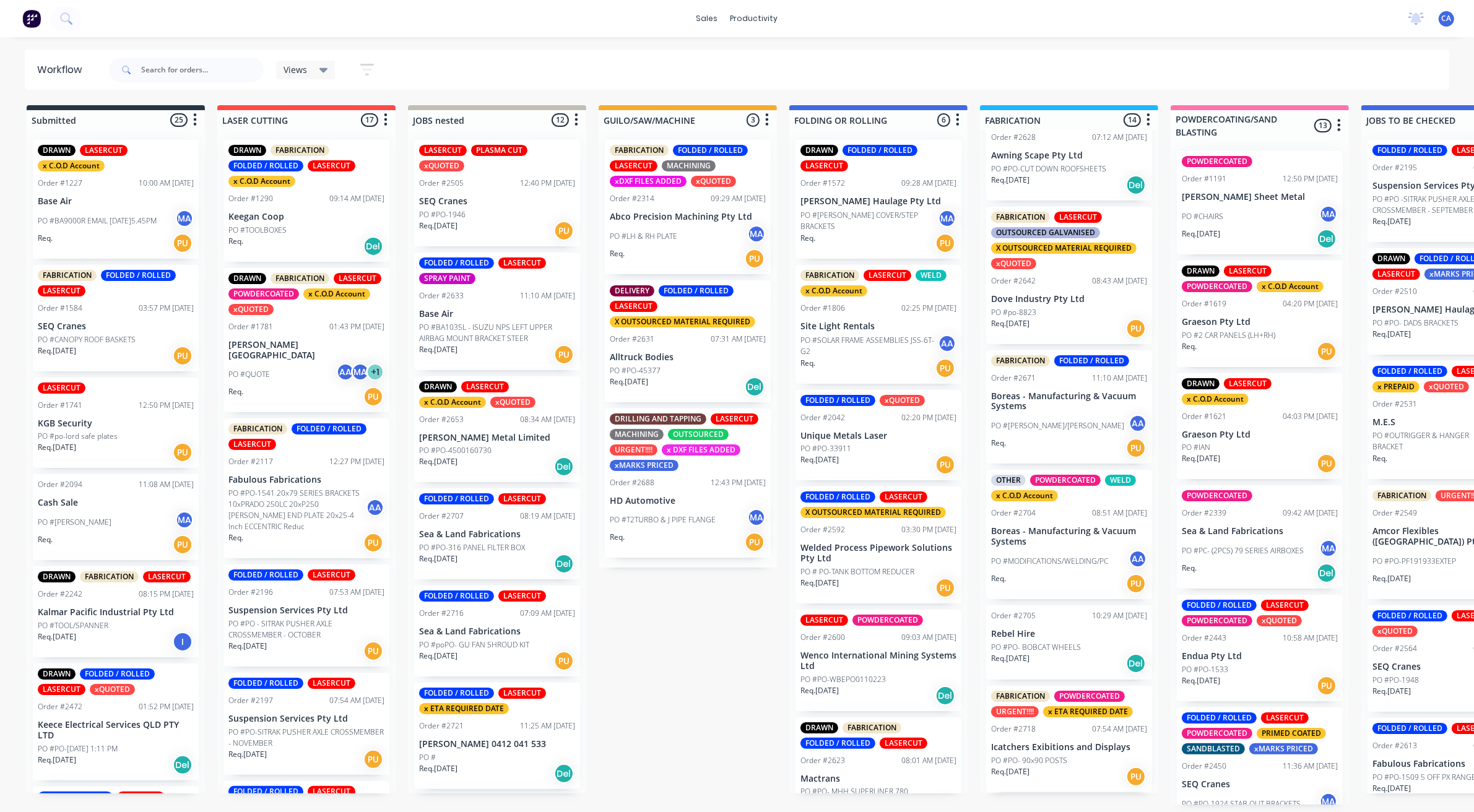
click at [679, 496] on p "HD Automotive" at bounding box center [688, 501] width 156 height 10
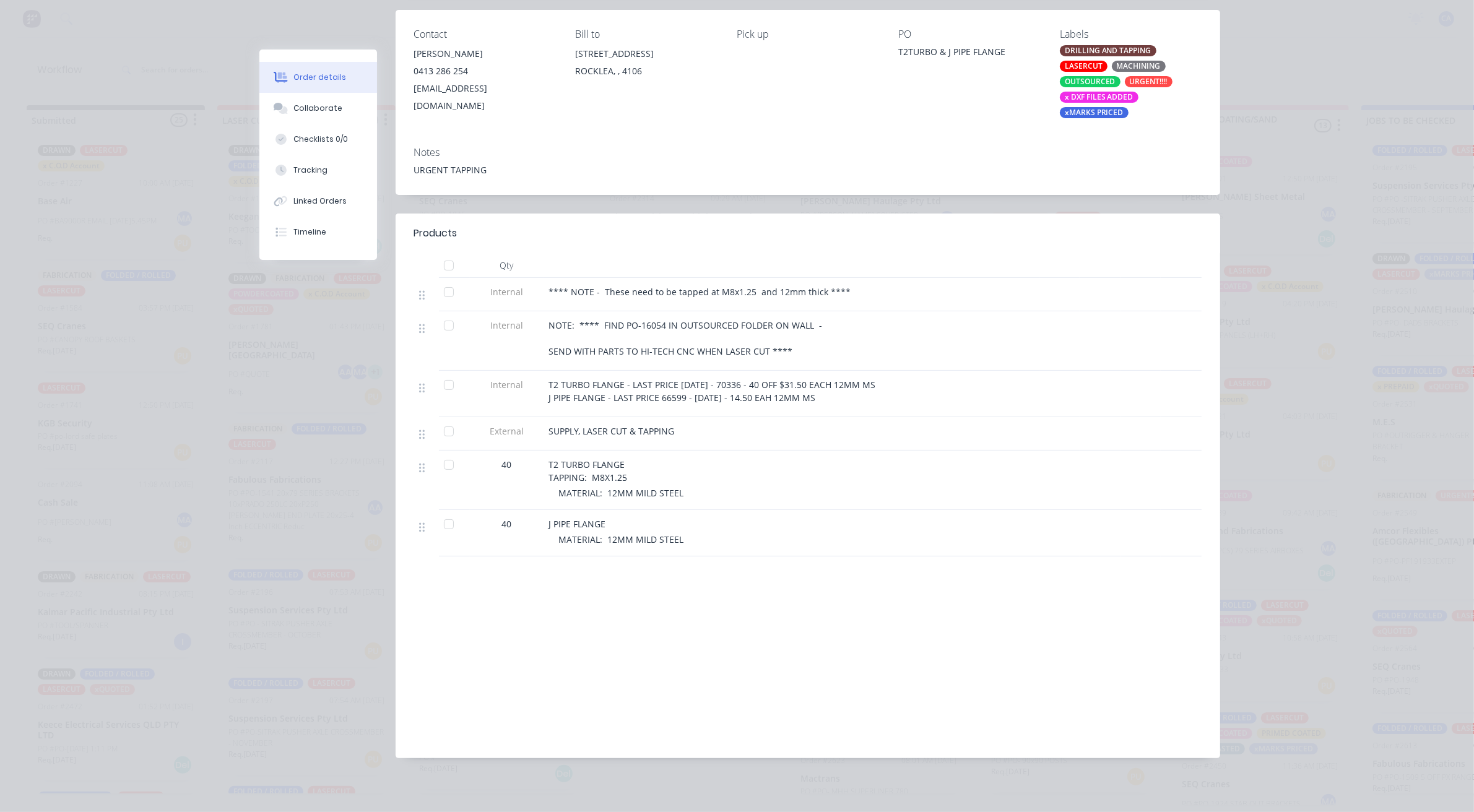
scroll to position [162, 0]
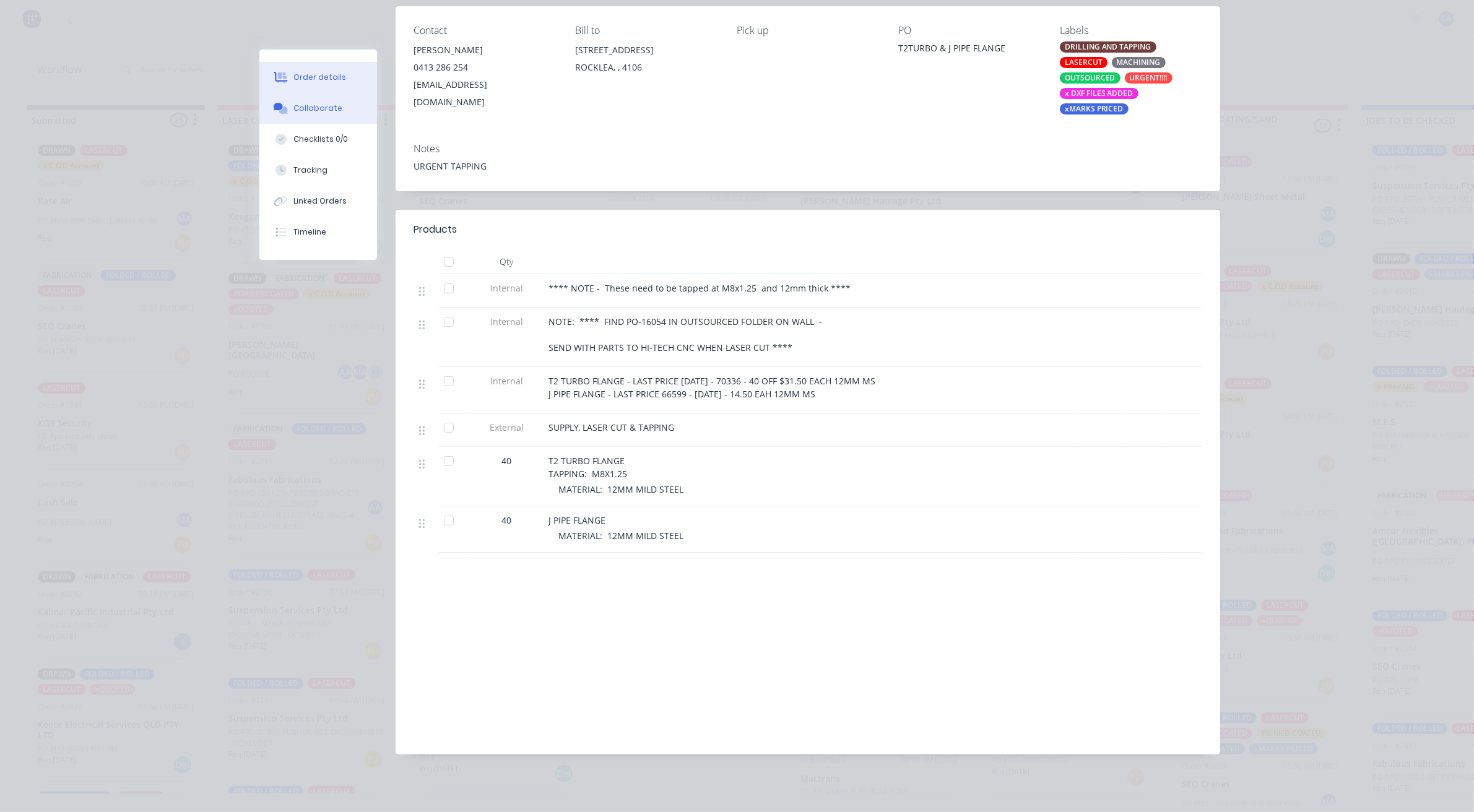
click at [316, 106] on div "Collaborate" at bounding box center [318, 108] width 49 height 11
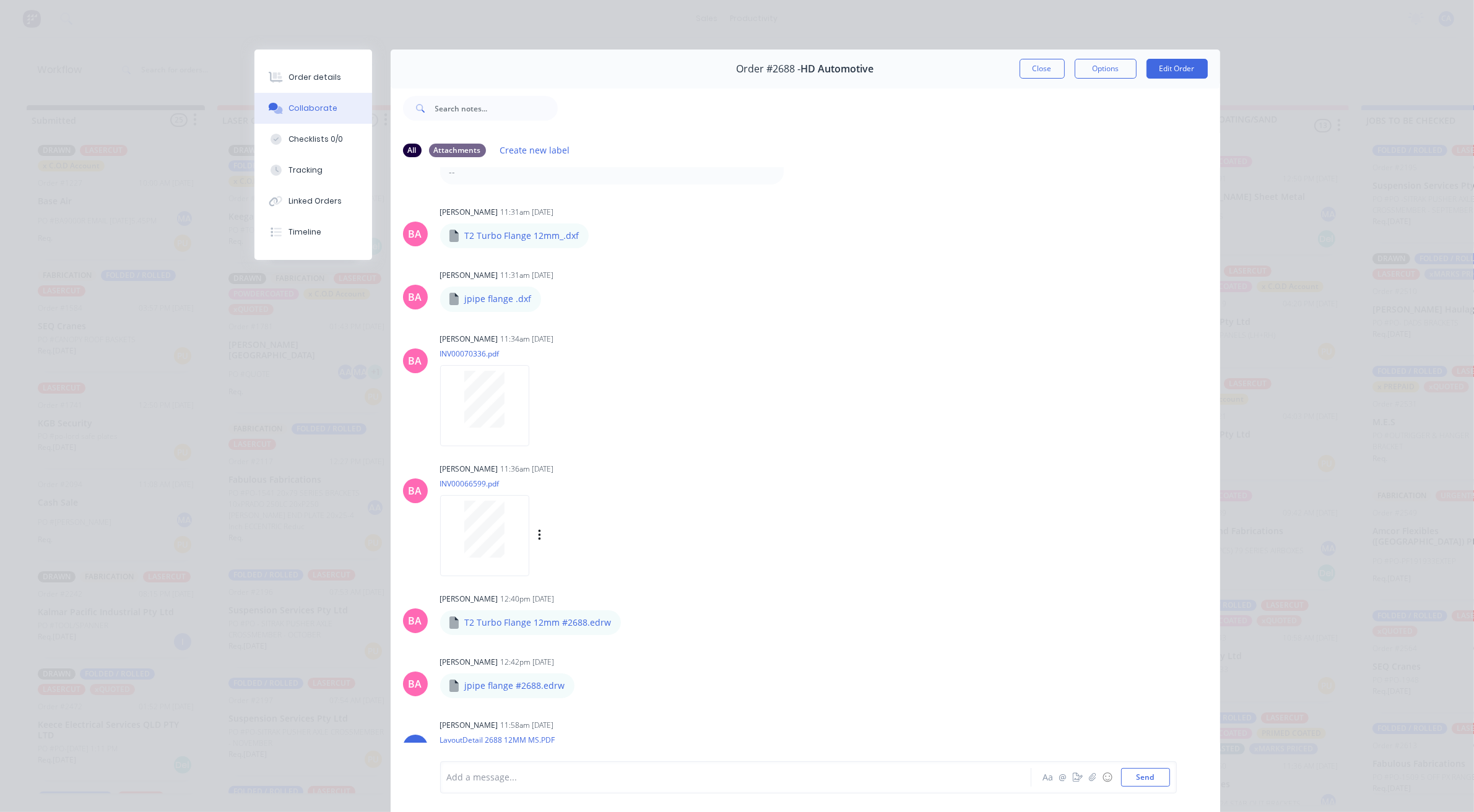
scroll to position [184, 0]
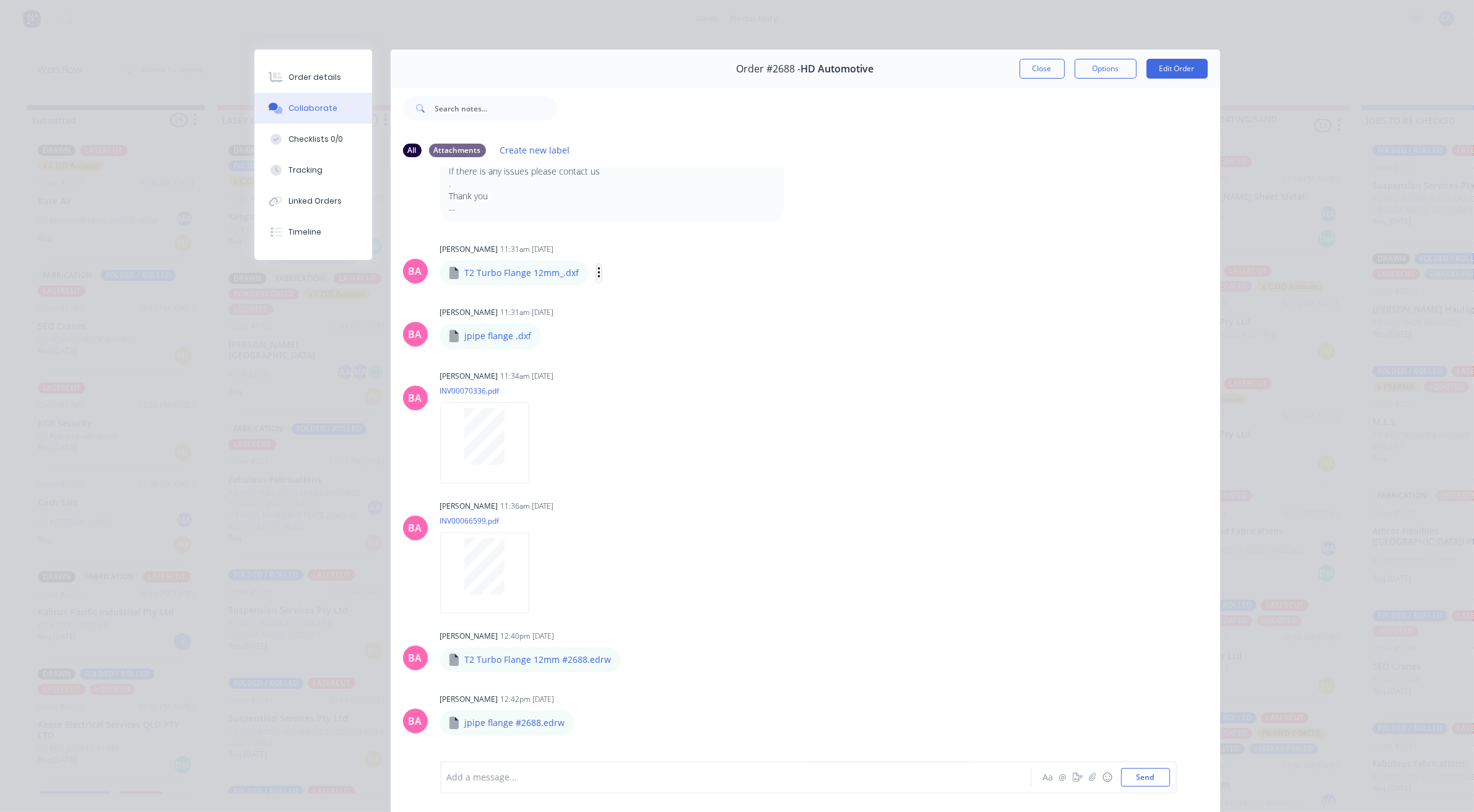
click at [597, 277] on button "button" at bounding box center [599, 273] width 5 height 18
click at [630, 300] on button "Download" at bounding box center [681, 305] width 140 height 28
click at [549, 332] on button "button" at bounding box center [551, 336] width 5 height 18
click at [595, 369] on button "Download" at bounding box center [633, 369] width 140 height 28
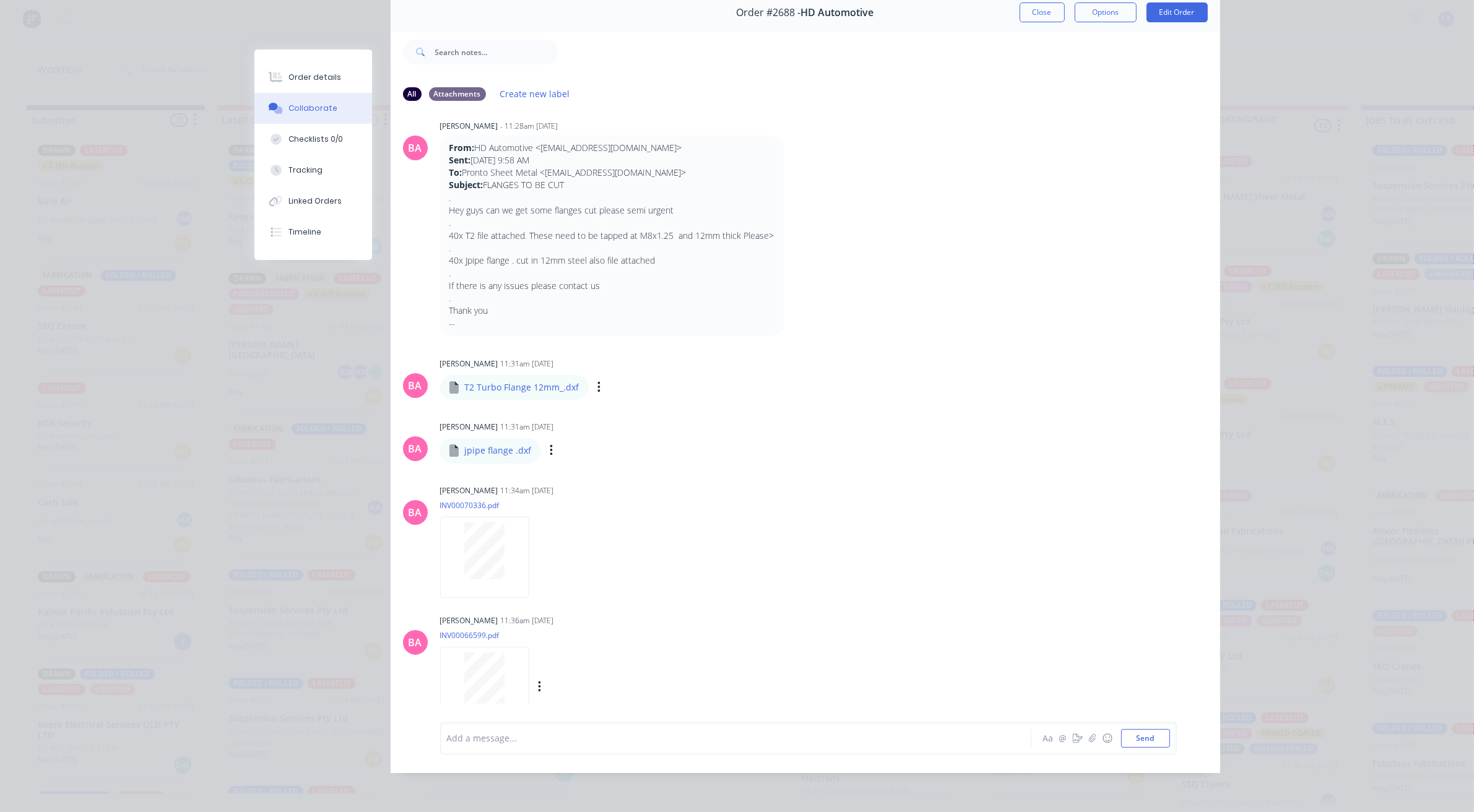
scroll to position [0, 0]
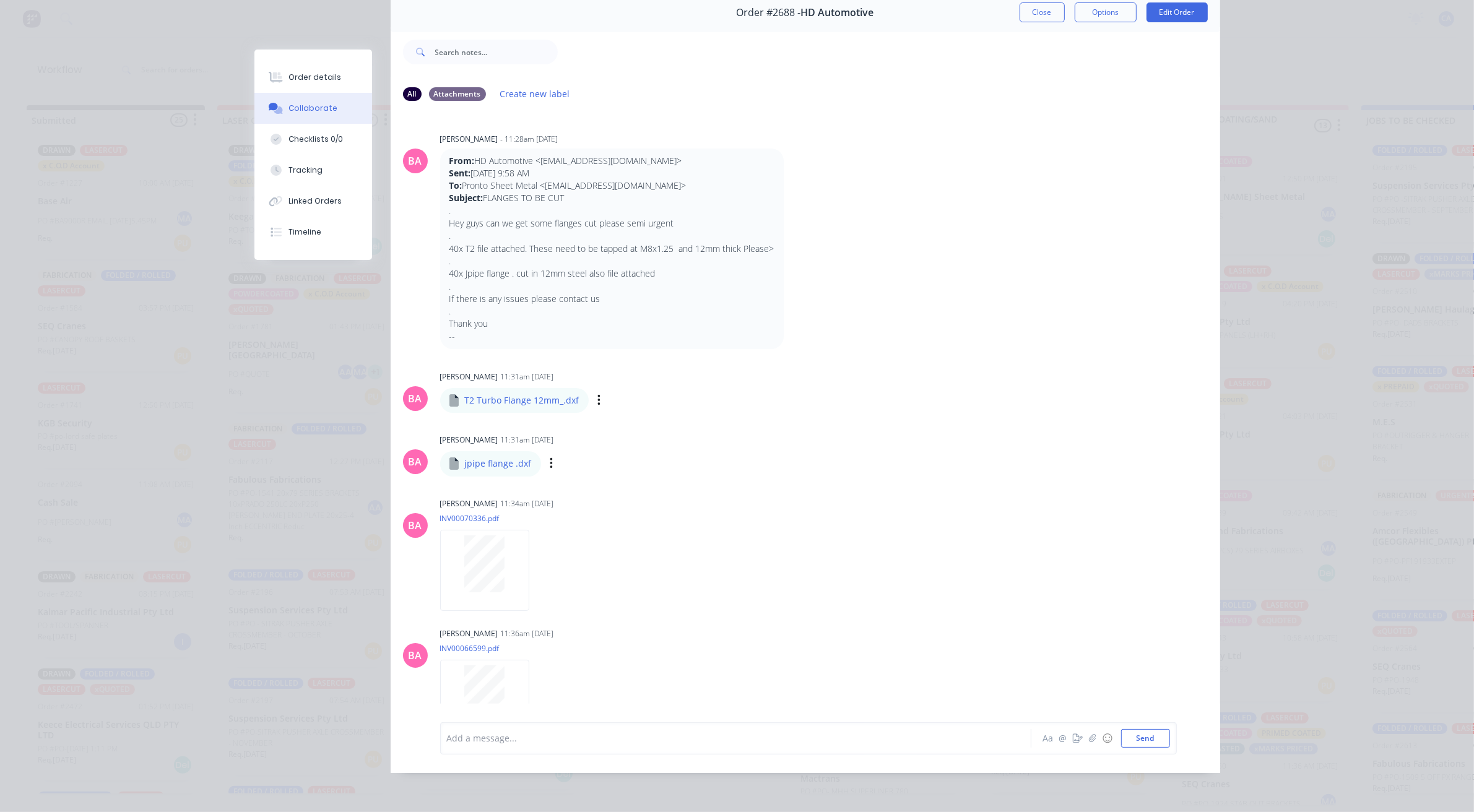
click at [1024, 2] on button "Close" at bounding box center [1042, 12] width 45 height 20
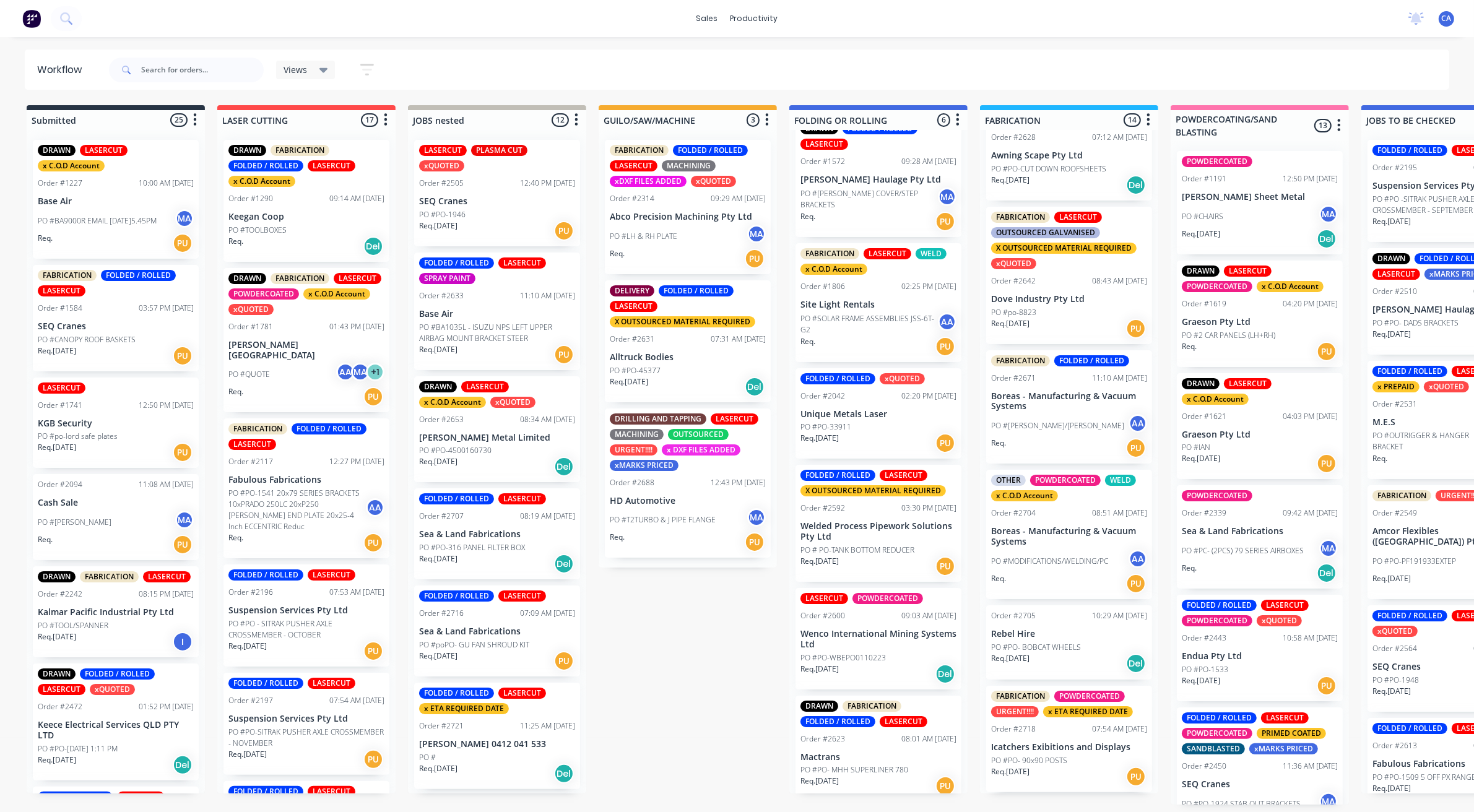
scroll to position [27, 0]
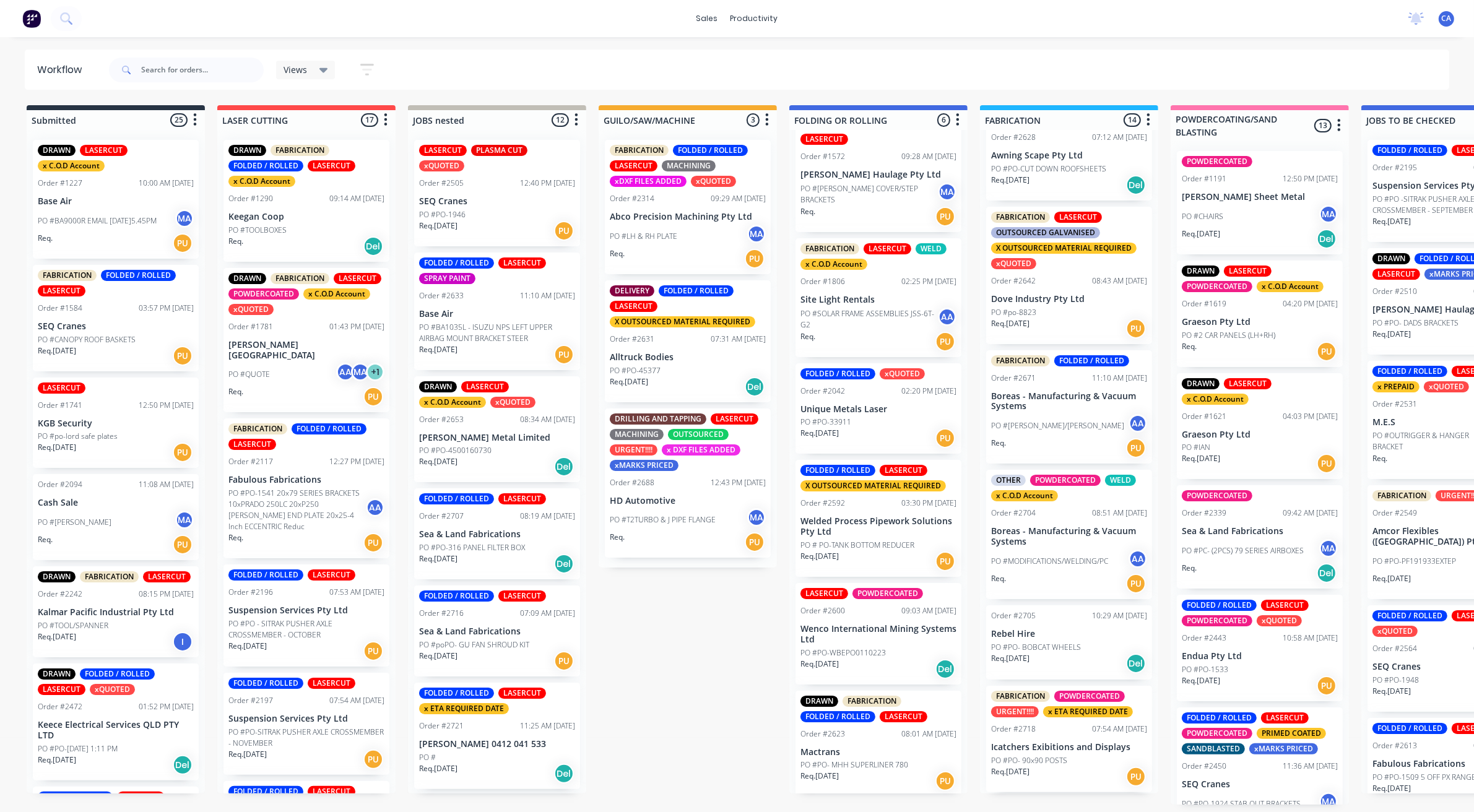
click at [879, 551] on div "Req. 12/08/25 PU" at bounding box center [879, 561] width 156 height 21
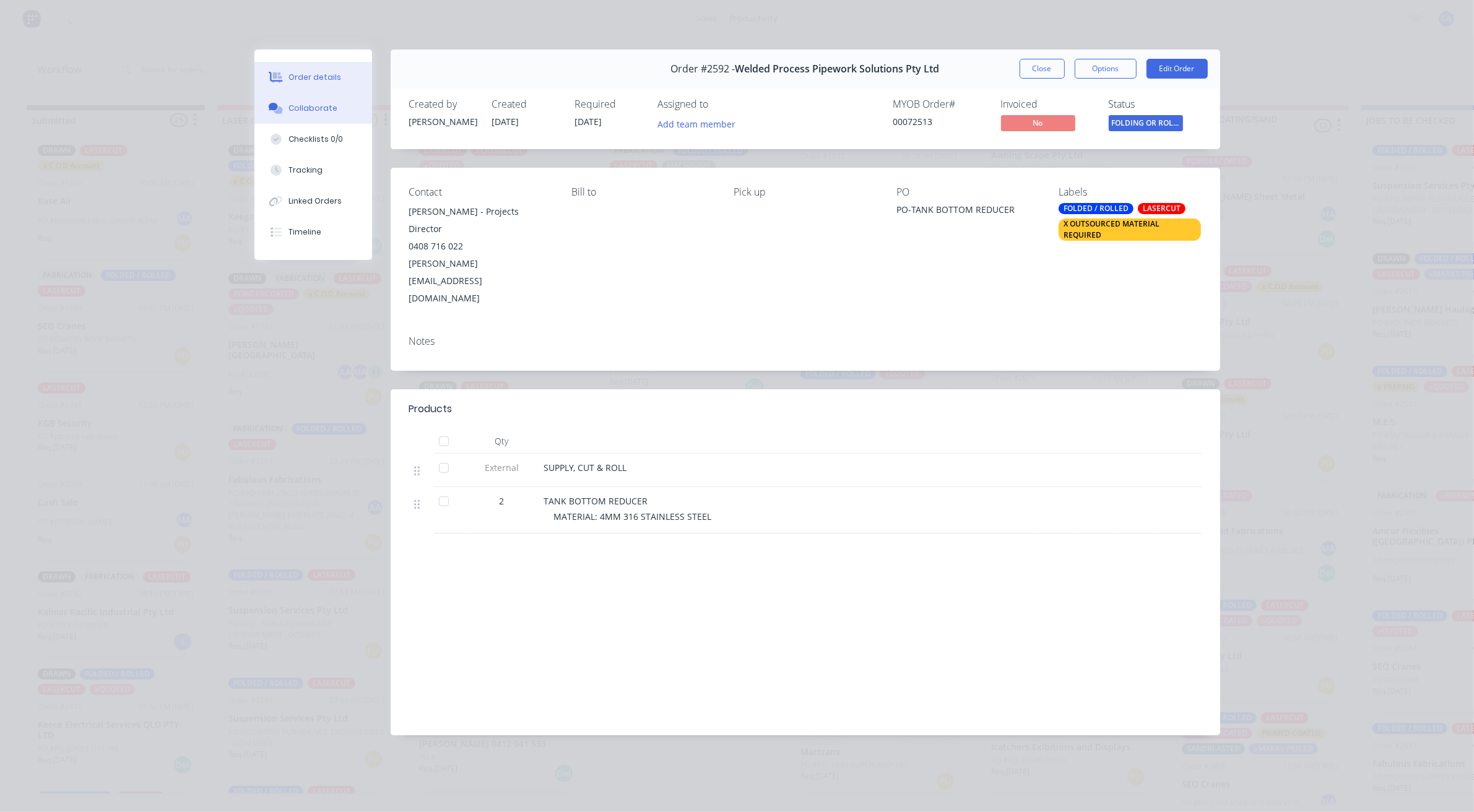
click at [335, 114] on button "Collaborate" at bounding box center [313, 108] width 118 height 31
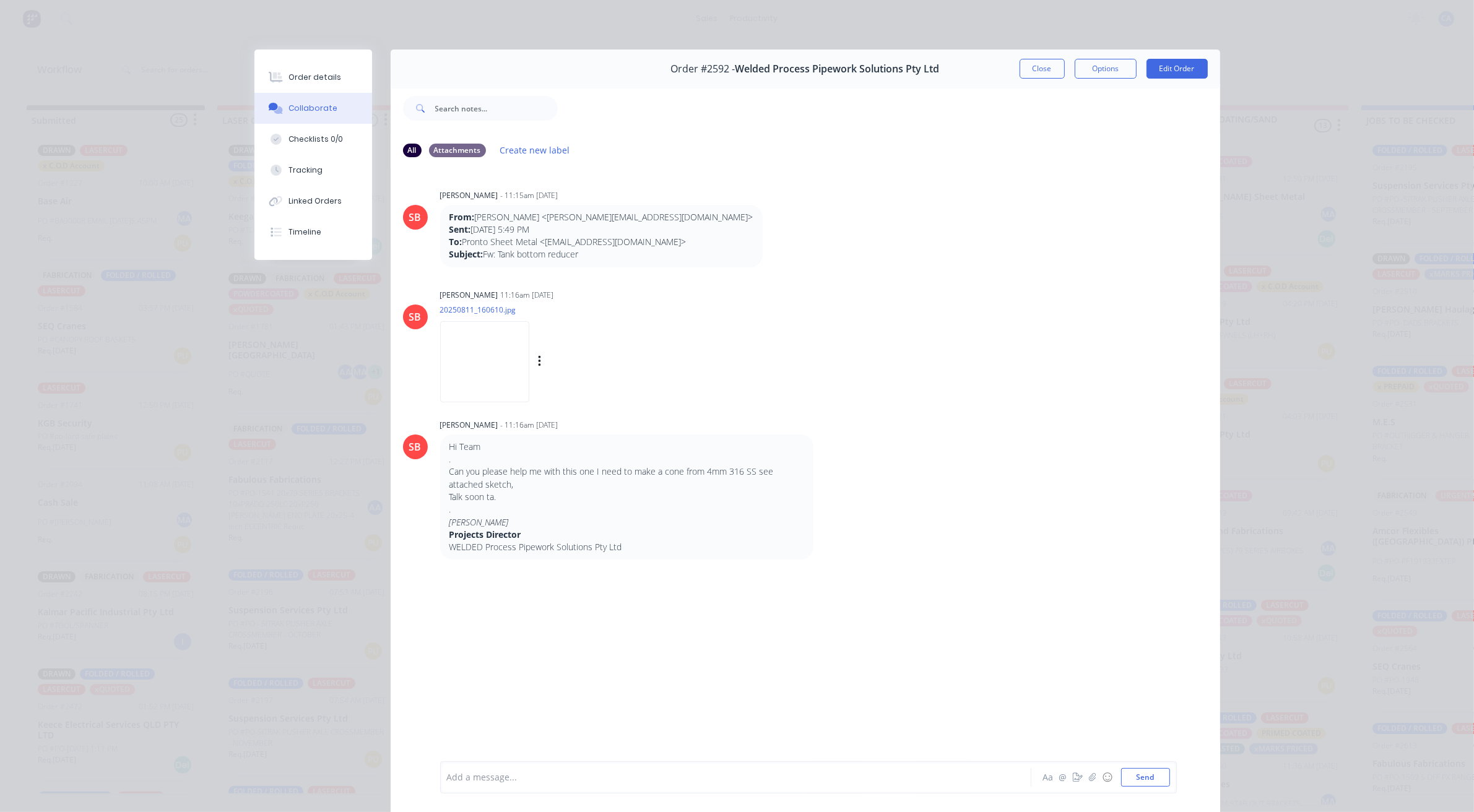
click at [473, 356] on img at bounding box center [484, 361] width 89 height 81
